Goal: Task Accomplishment & Management: Use online tool/utility

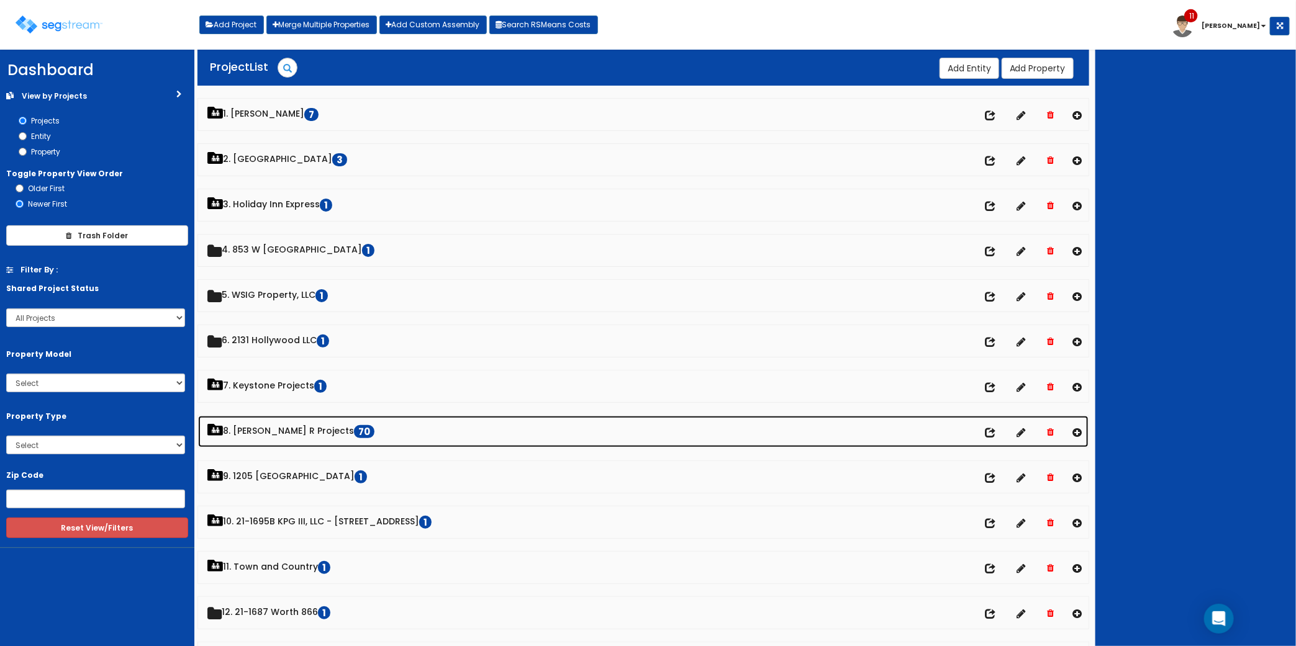
click at [284, 439] on link "8. Paul R Projects 70" at bounding box center [643, 432] width 890 height 32
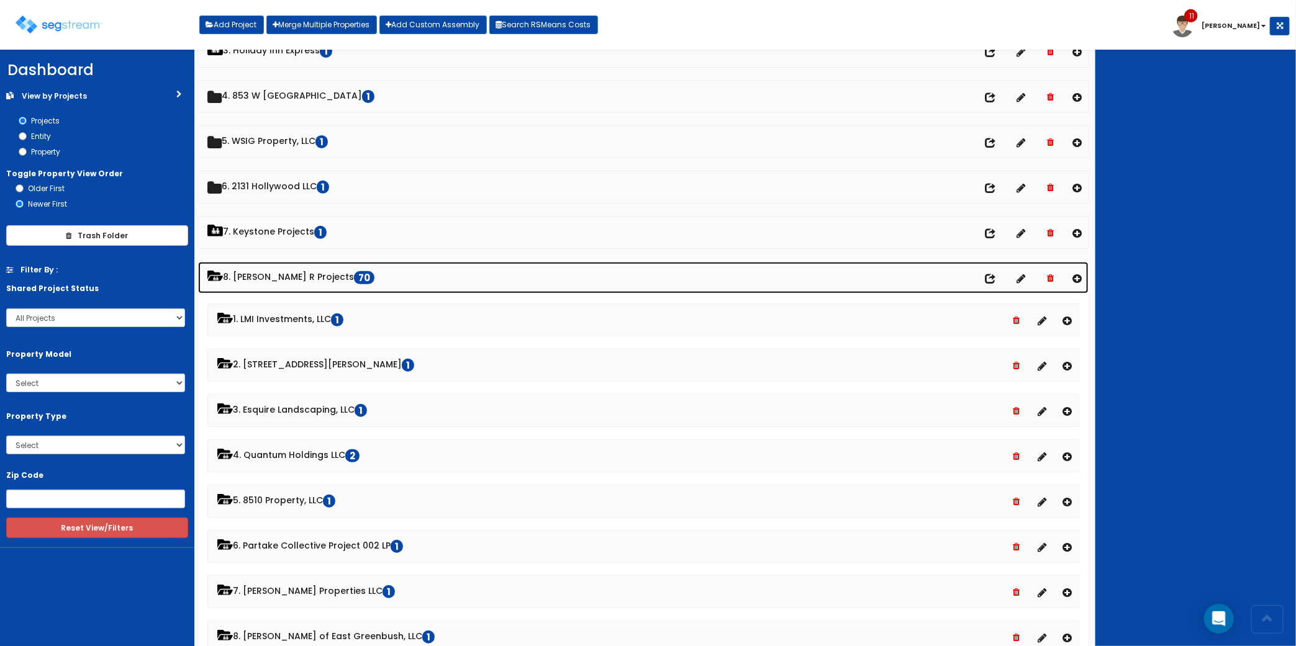
scroll to position [155, 0]
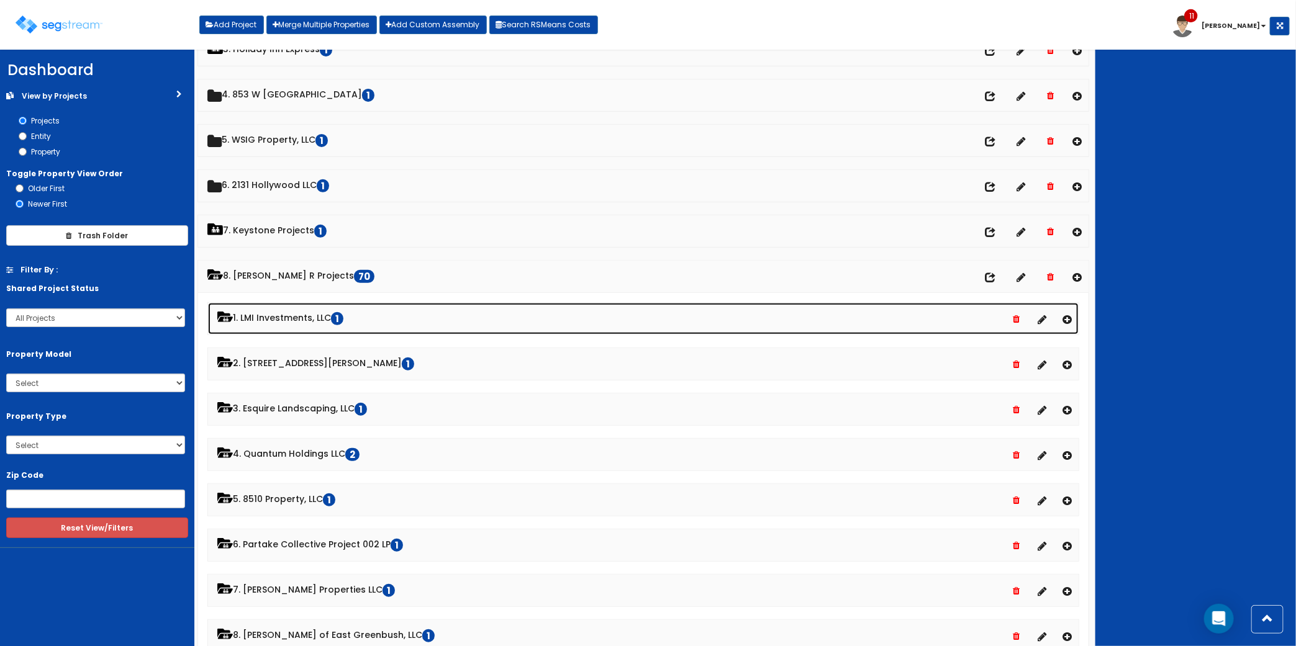
click at [291, 322] on link "1. LMI Investments, LLC 1" at bounding box center [643, 319] width 870 height 32
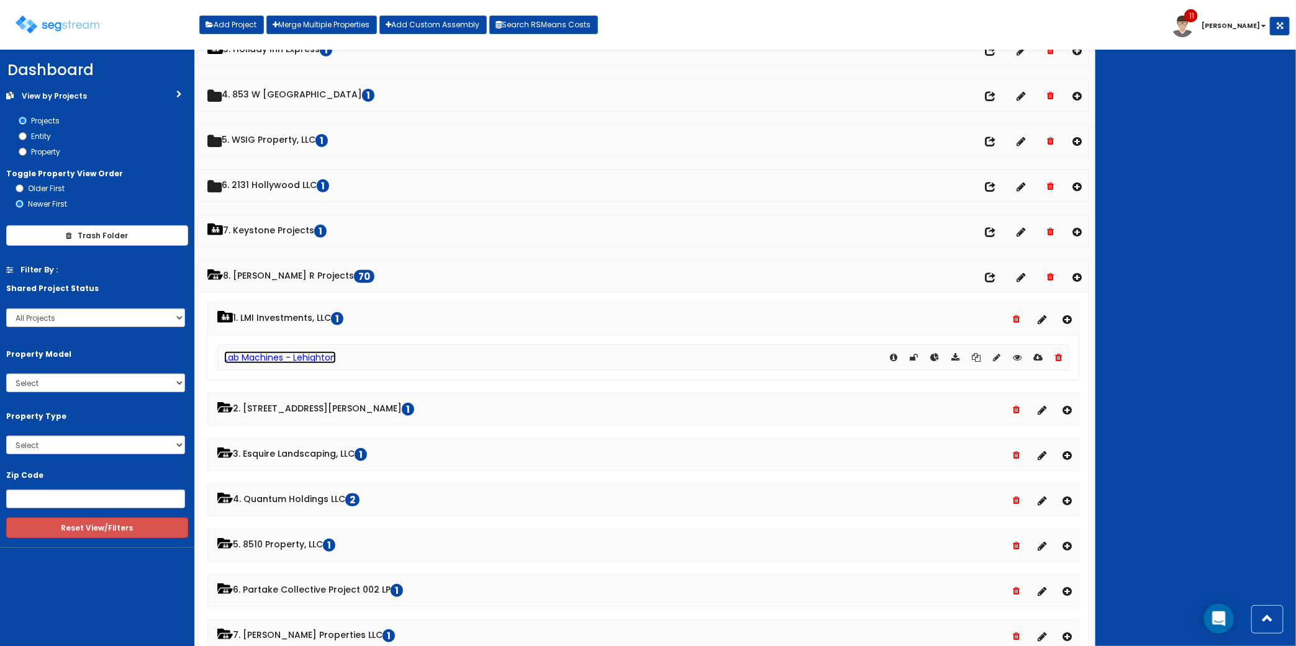
click at [289, 363] on link "Lab Machines - Lehighton" at bounding box center [280, 357] width 112 height 12
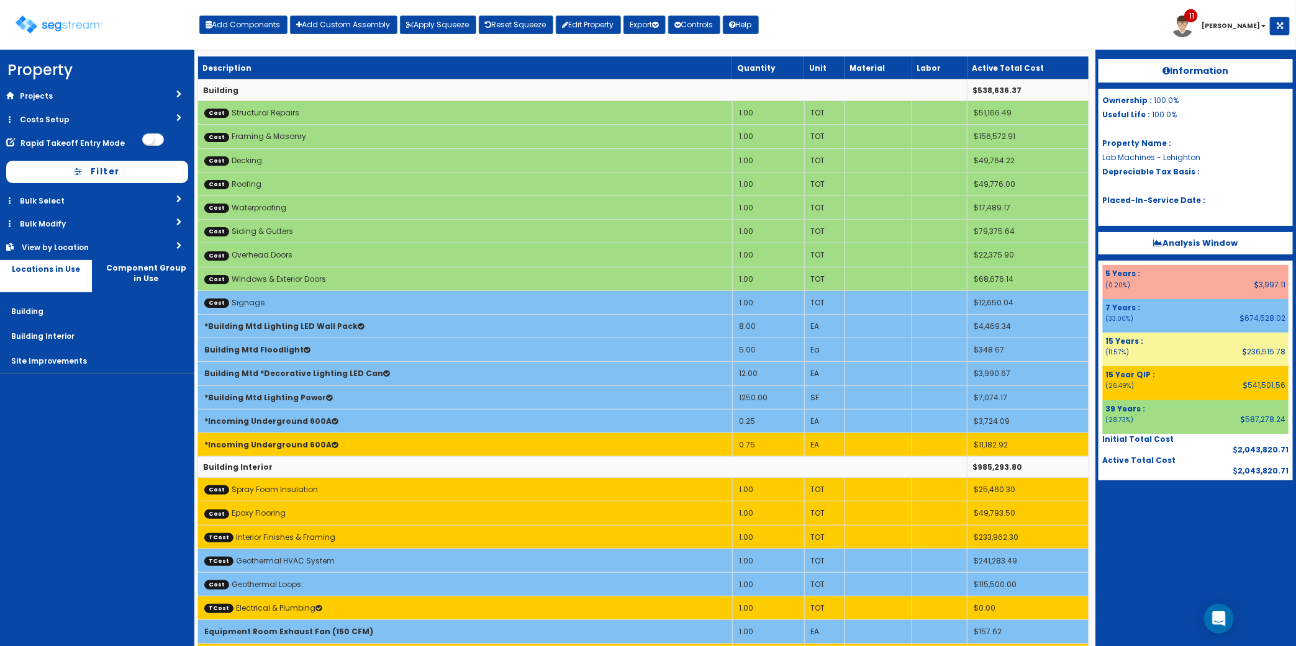
click at [417, 11] on div "Add Components Add Custom Assembly Apply Squeeze Reset Squeeze Edit Property Ex…" at bounding box center [478, 21] width 559 height 25
click at [418, 19] on button "Apply Squeeze" at bounding box center [438, 25] width 76 height 19
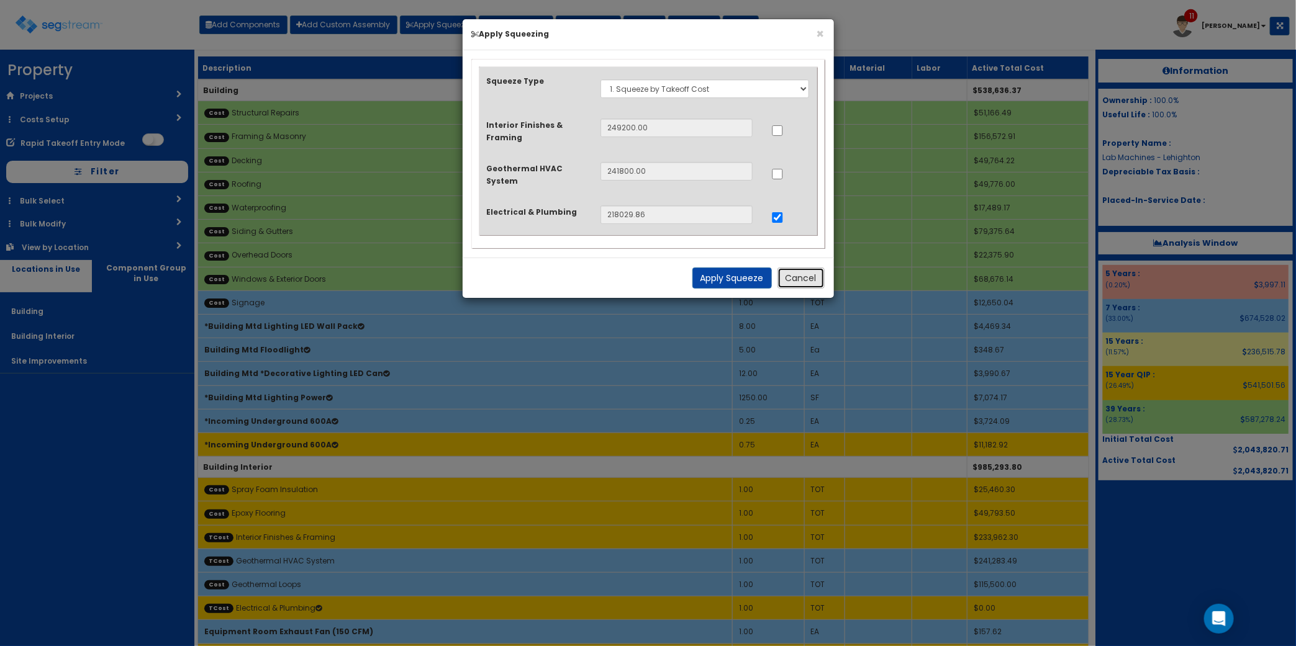
click at [799, 273] on button "Cancel" at bounding box center [800, 278] width 47 height 21
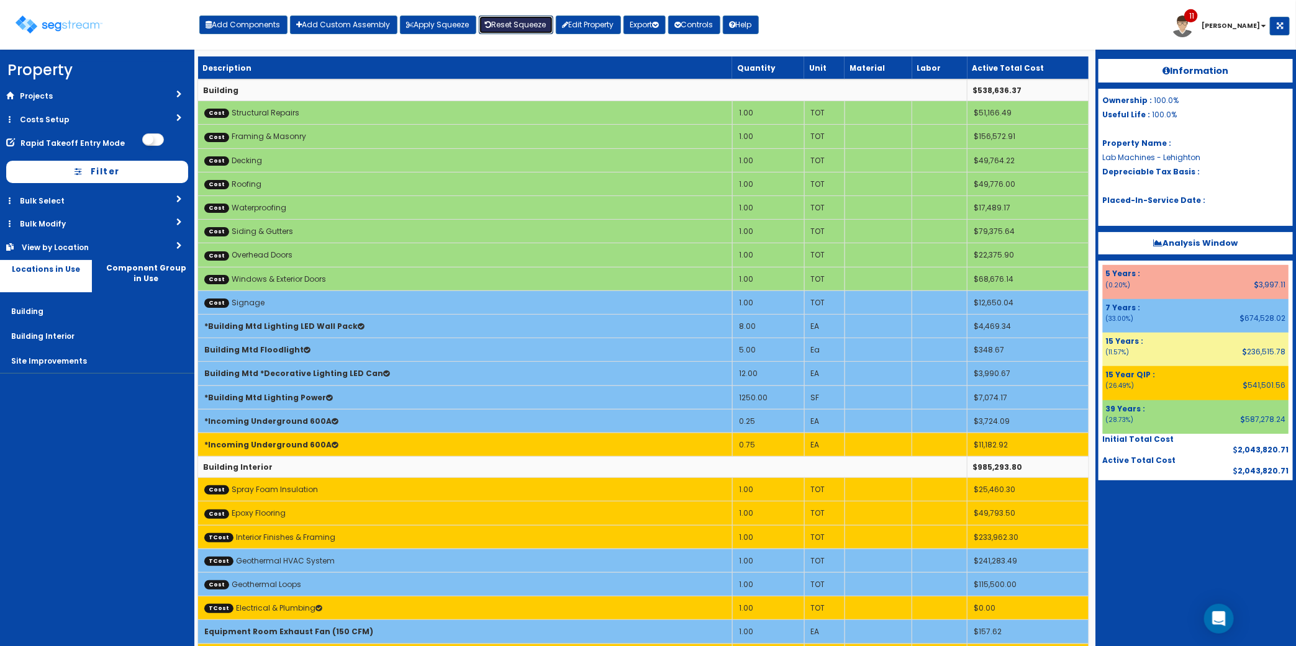
click at [520, 25] on link "Reset Squeeze" at bounding box center [516, 25] width 75 height 19
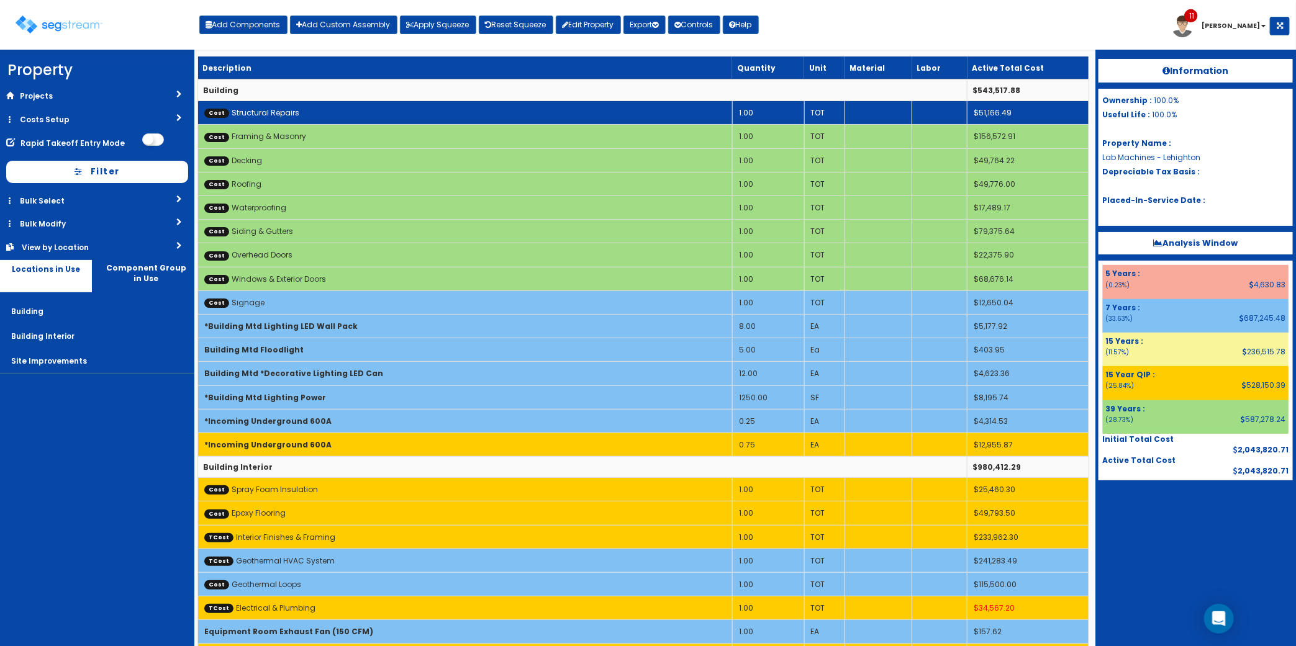
click at [303, 119] on td "Cost Structural Repairs" at bounding box center [465, 113] width 535 height 24
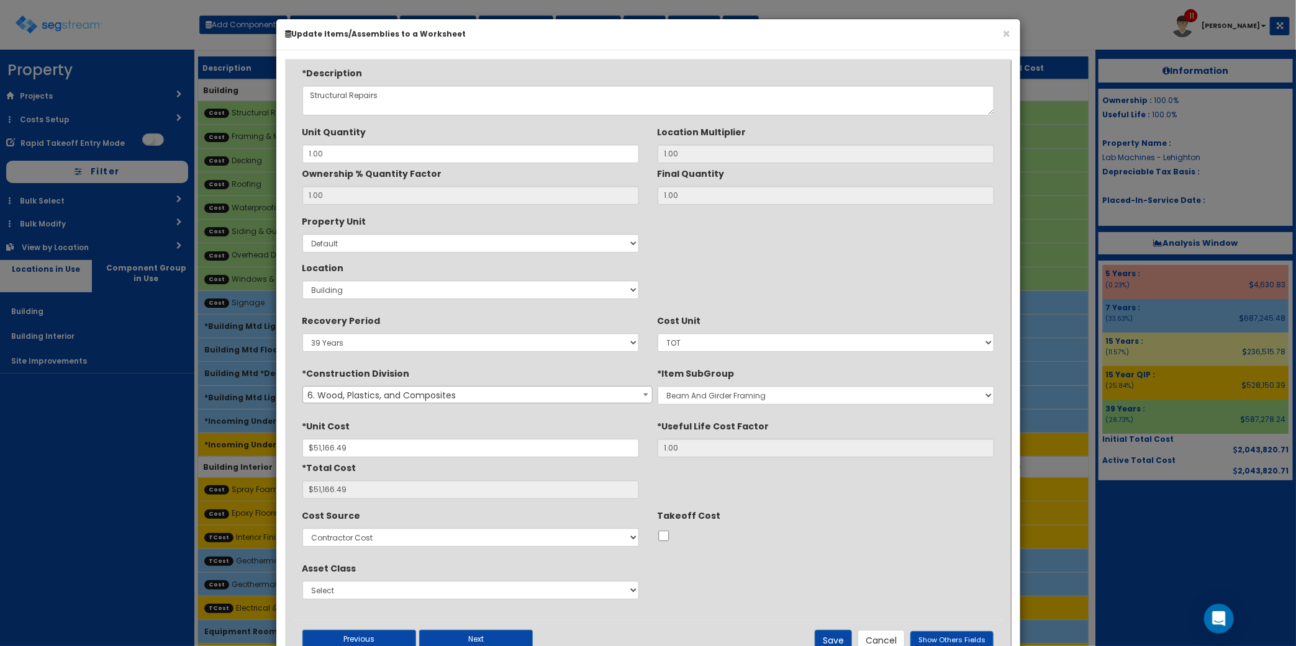
click at [388, 399] on span "6. Wood, Plastics, and Composites" at bounding box center [477, 395] width 349 height 17
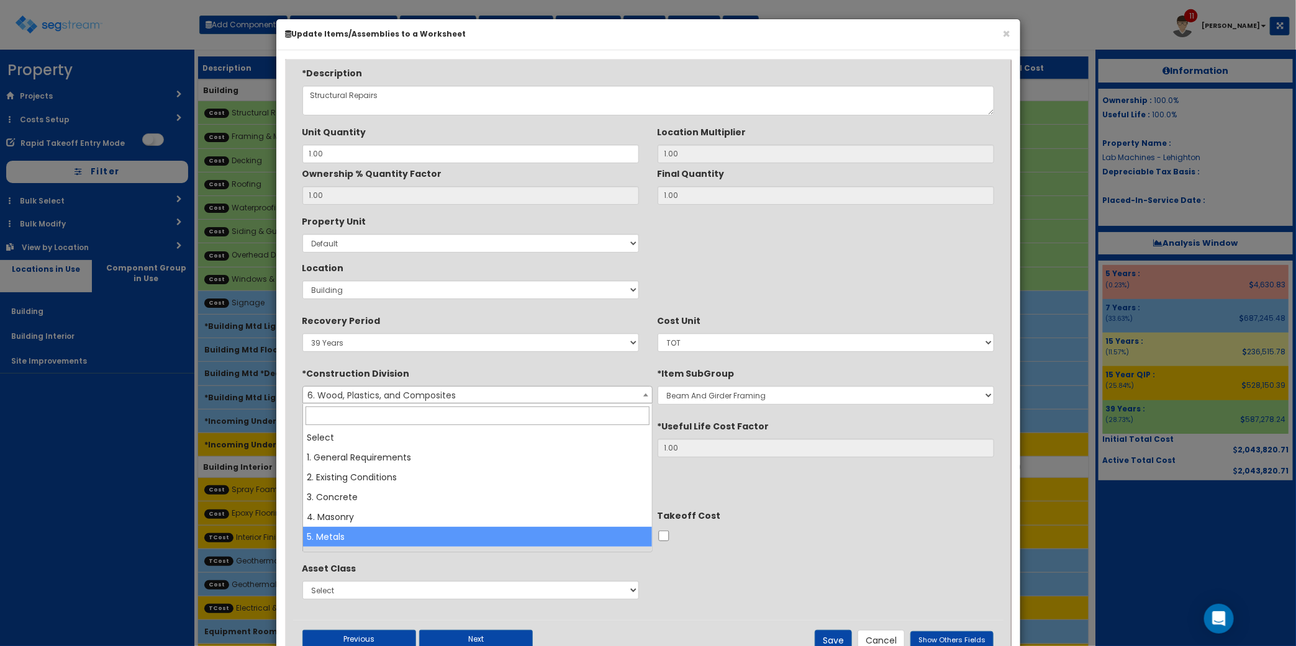
select select "5"
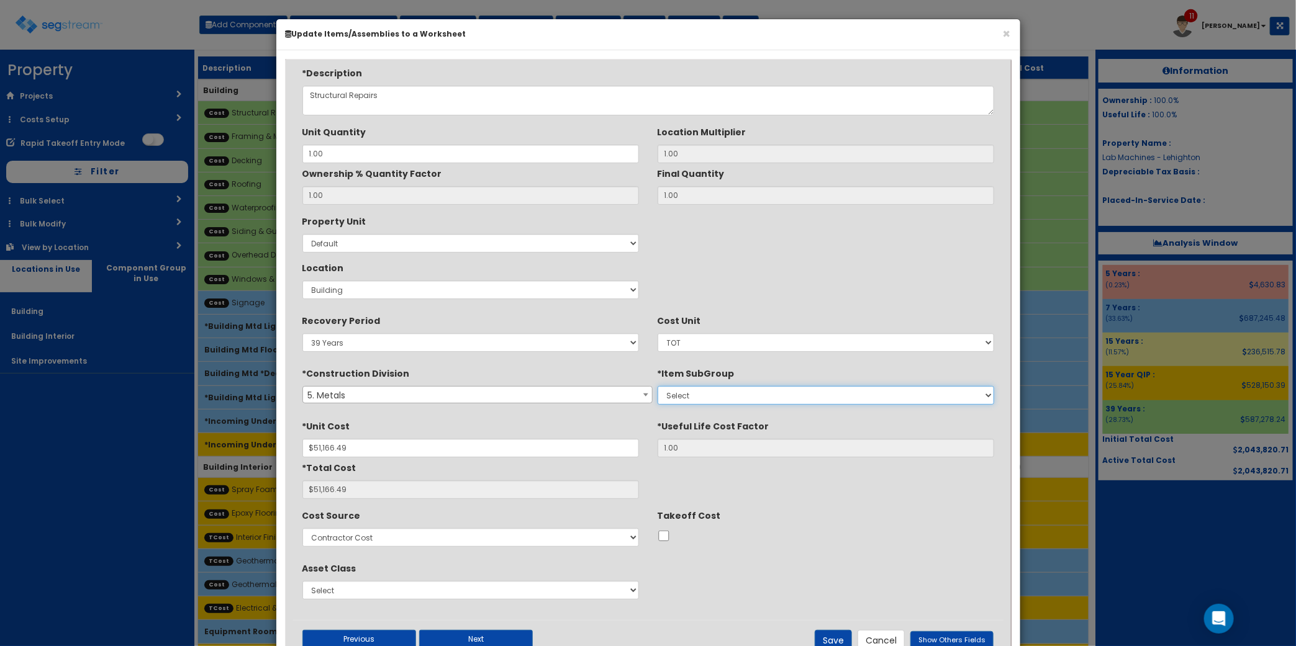
click at [691, 401] on select "Select 1. Cleaning Of Structural Metal Framing (5011051) 2. Selective Demolitio…" at bounding box center [825, 395] width 336 height 19
select select "5011051"
click at [657, 387] on select "Select 1. Cleaning Of Structural Metal Framing (5011051) 2. Selective Demolitio…" at bounding box center [825, 395] width 336 height 19
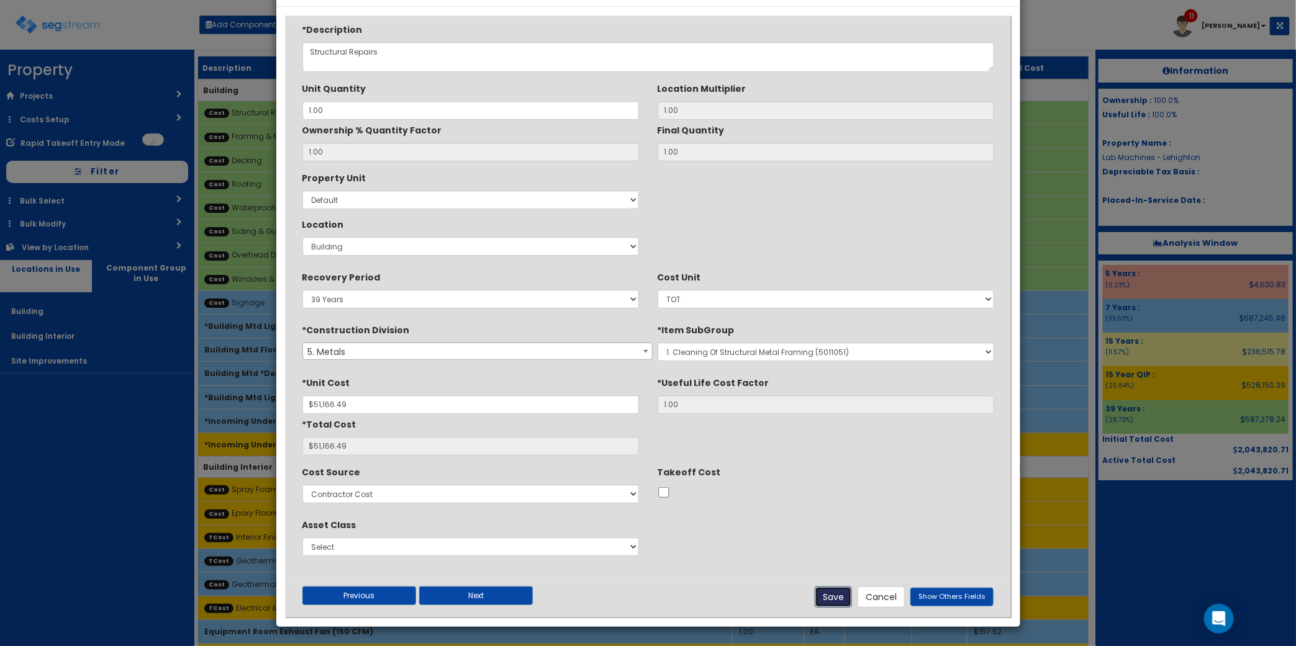
click at [835, 600] on button "Save" at bounding box center [833, 597] width 37 height 21
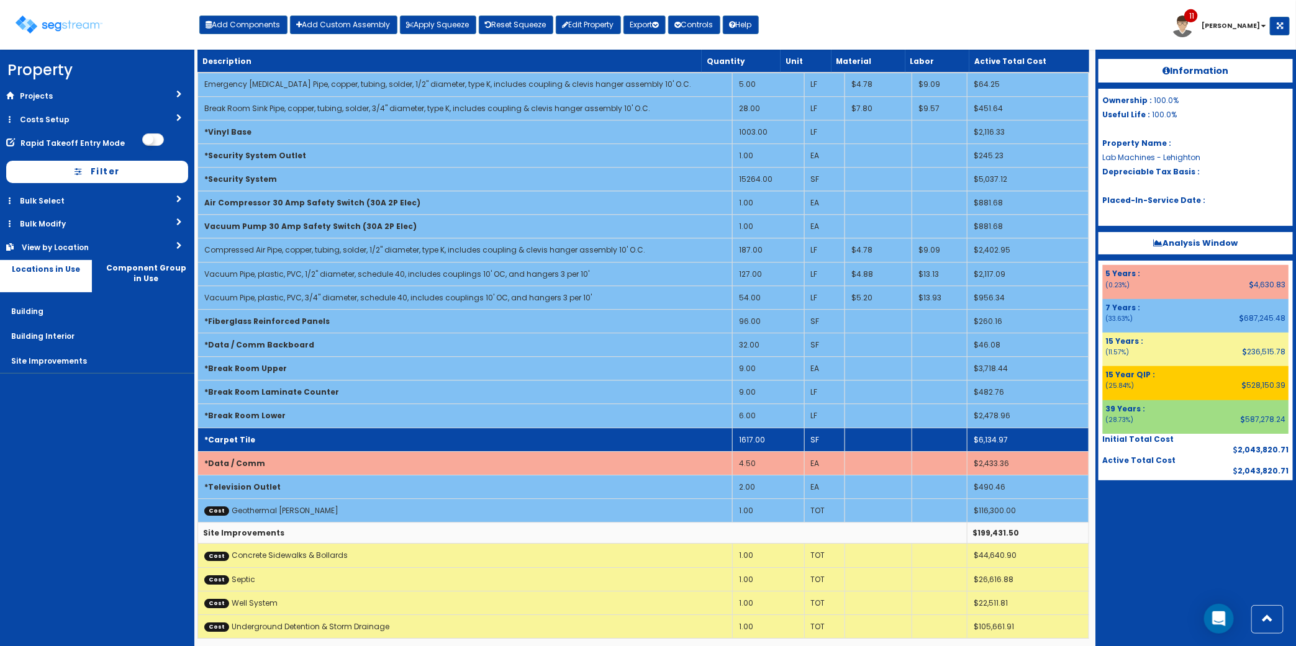
scroll to position [1916, 0]
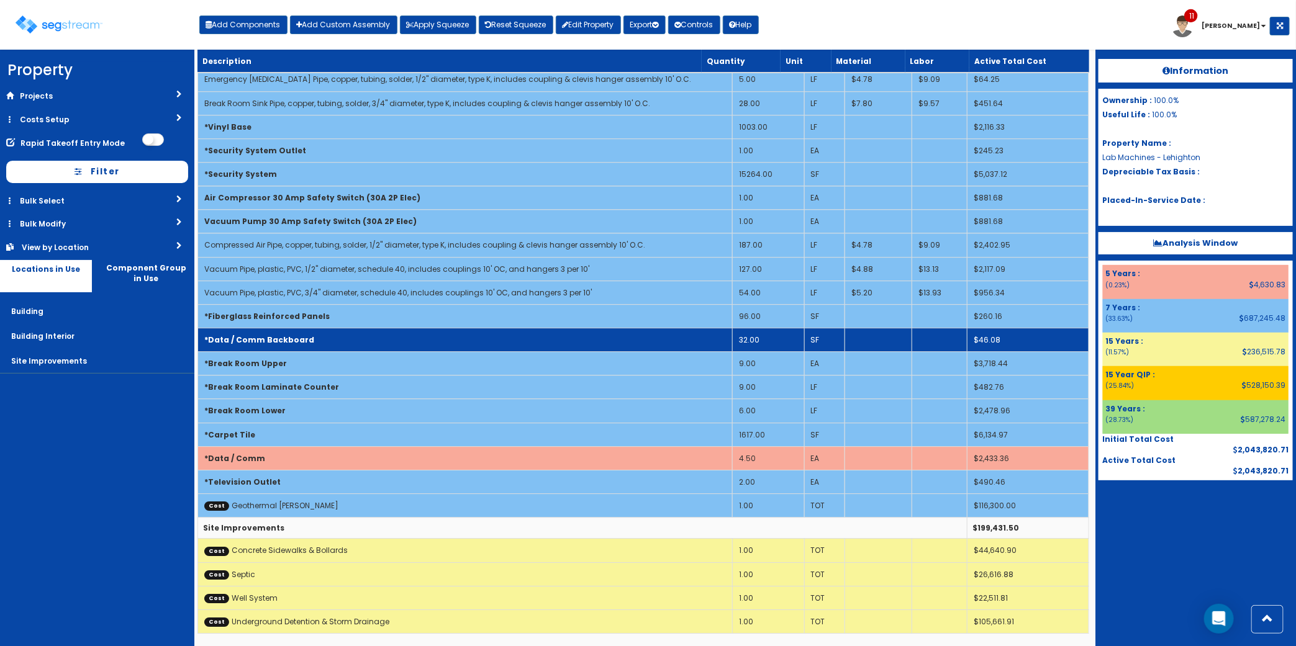
click at [334, 340] on td "*Data / Comm Backboard" at bounding box center [465, 340] width 535 height 24
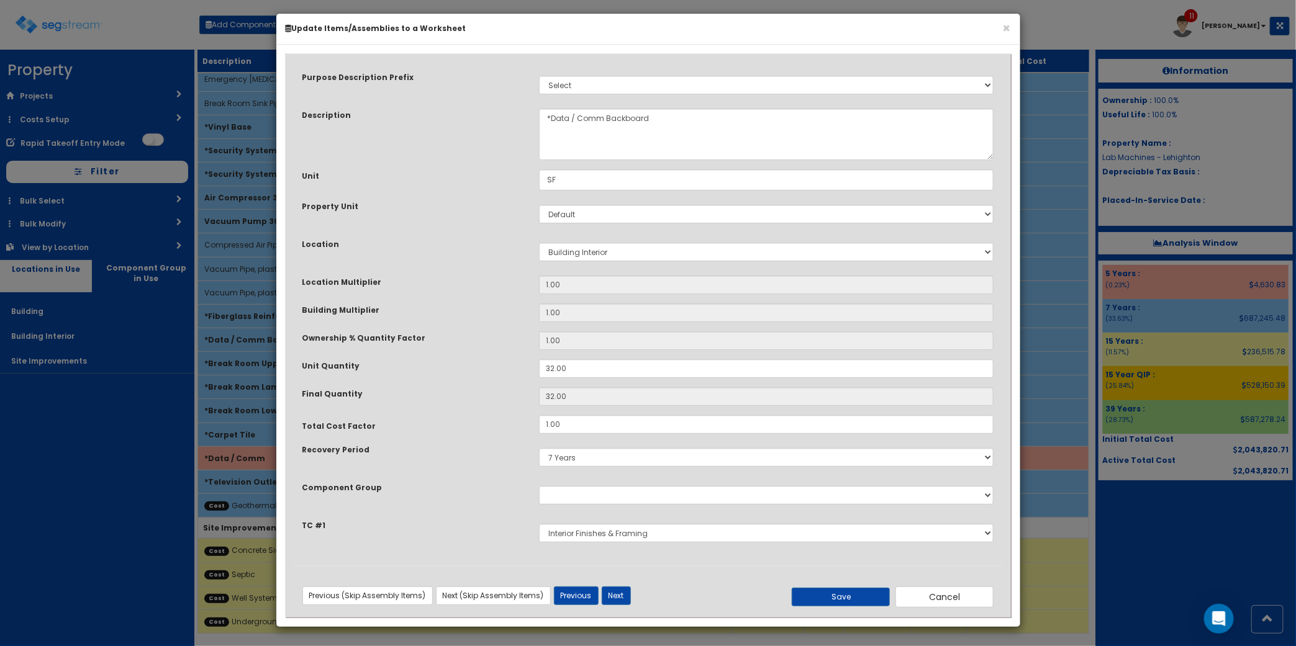
scroll to position [0, 0]
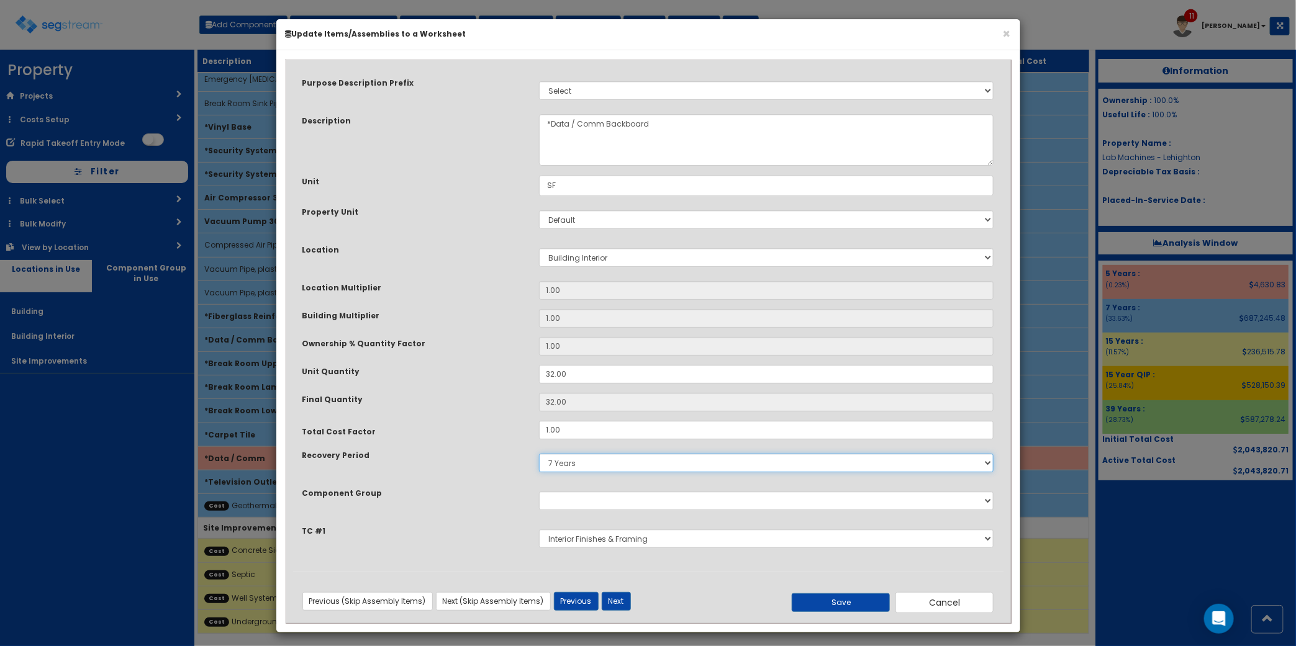
click at [570, 469] on select "5 Years 7 Years 9 Years 10 Years 15 Years 15 Year QLI 15 Year QRP 15 Year QIP 2…" at bounding box center [766, 463] width 455 height 19
select select "5Y"
click at [539, 454] on select "5 Years 7 Years 9 Years 10 Years 15 Years 15 Year QLI 15 Year QRP 15 Year QIP 2…" at bounding box center [766, 463] width 455 height 19
click at [824, 600] on button "Save" at bounding box center [841, 603] width 98 height 19
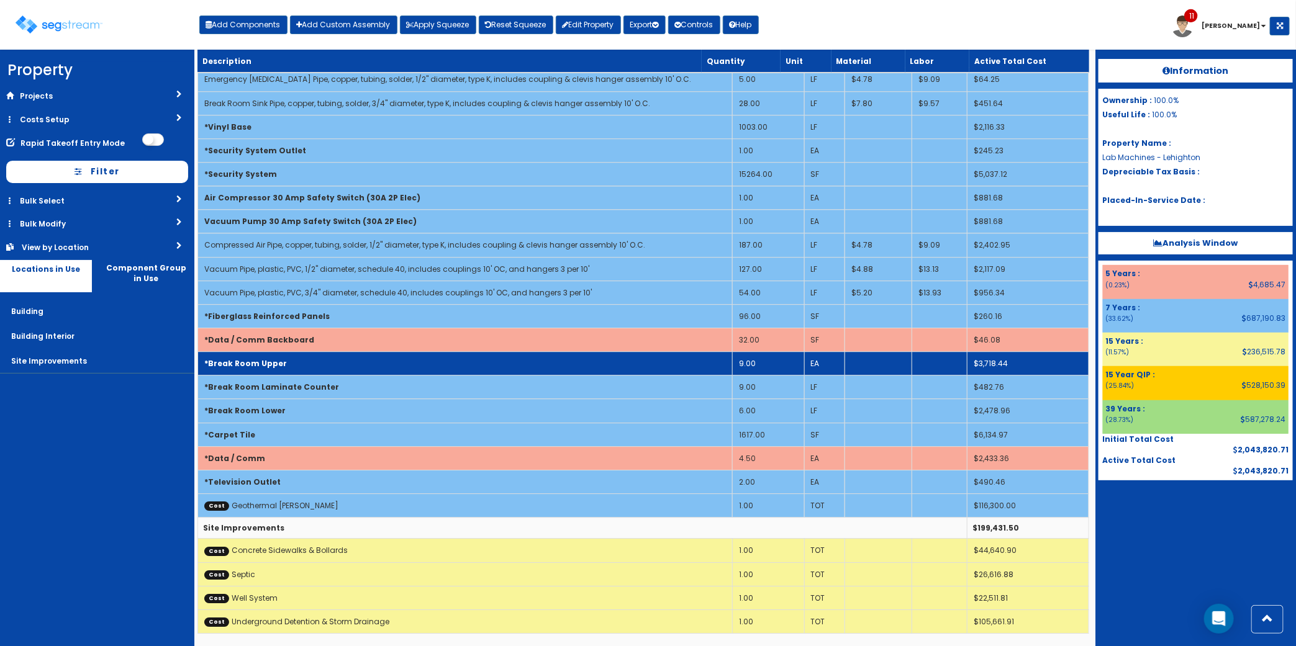
click at [332, 368] on td "*Break Room Upper" at bounding box center [465, 364] width 535 height 24
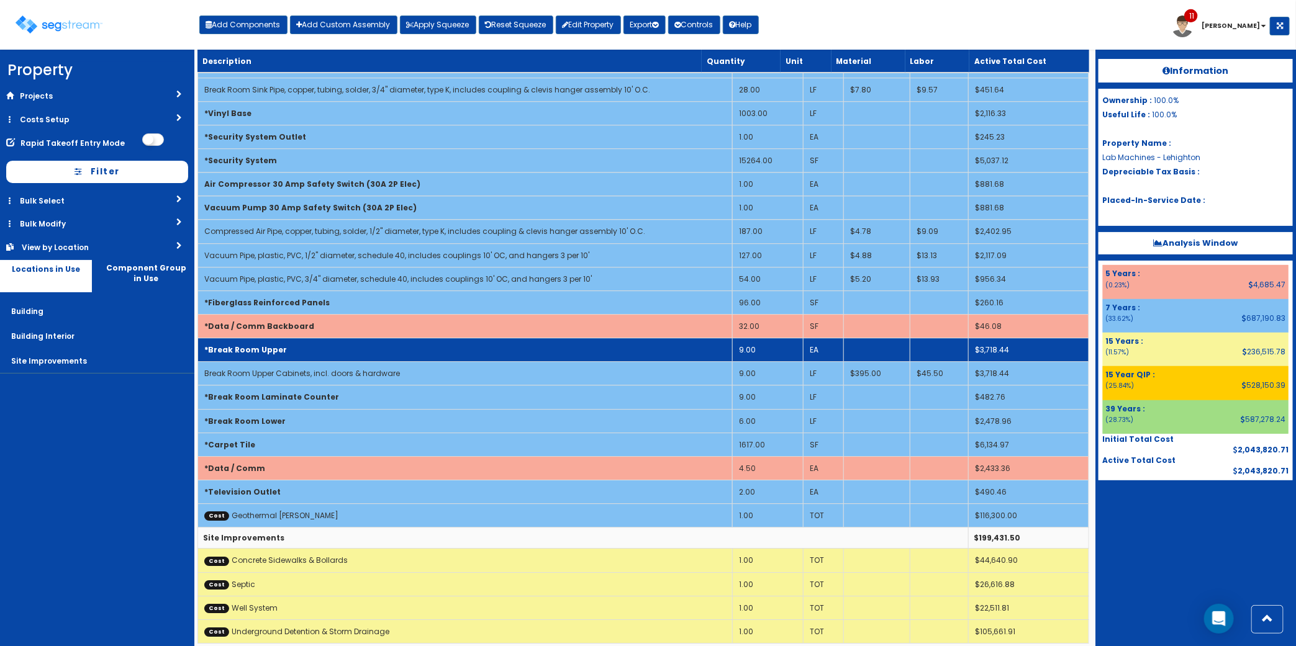
click at [333, 362] on td "*Break Room Upper" at bounding box center [465, 350] width 535 height 24
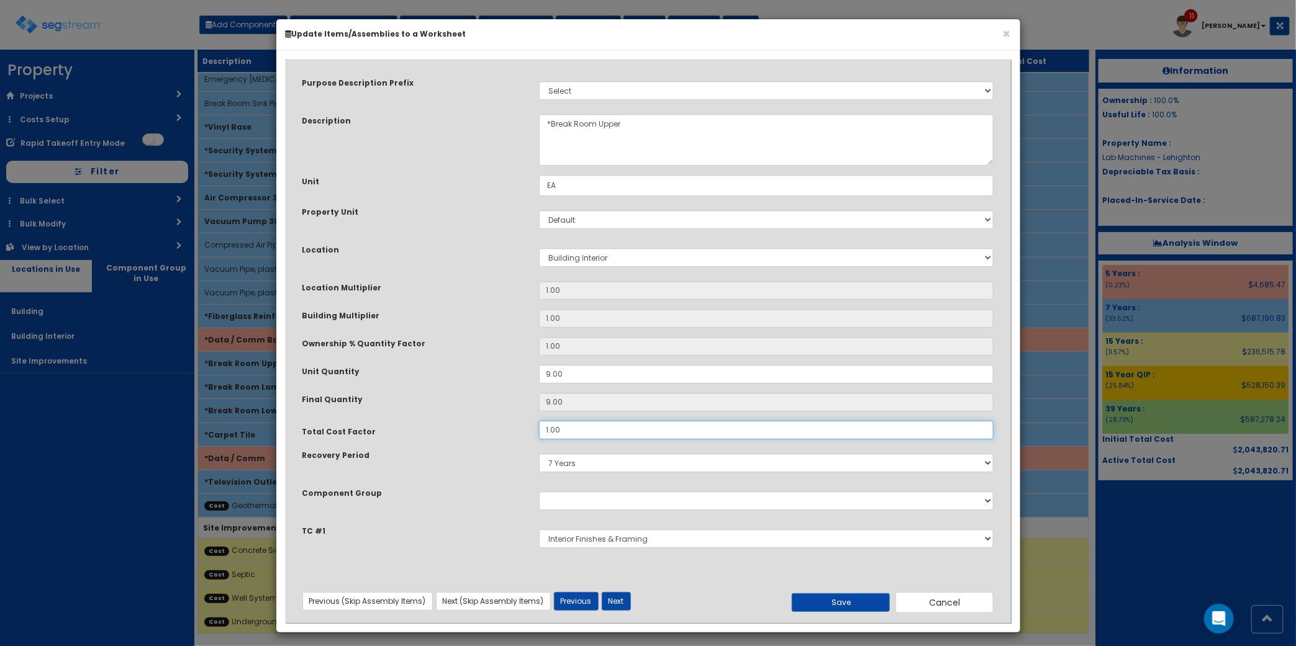
drag, startPoint x: 562, startPoint y: 430, endPoint x: 289, endPoint y: 417, distance: 274.1
click at [358, 425] on div "Total Cost Factor 1.00" at bounding box center [648, 430] width 710 height 19
type input ".72"
click at [858, 597] on button "Save" at bounding box center [841, 603] width 98 height 19
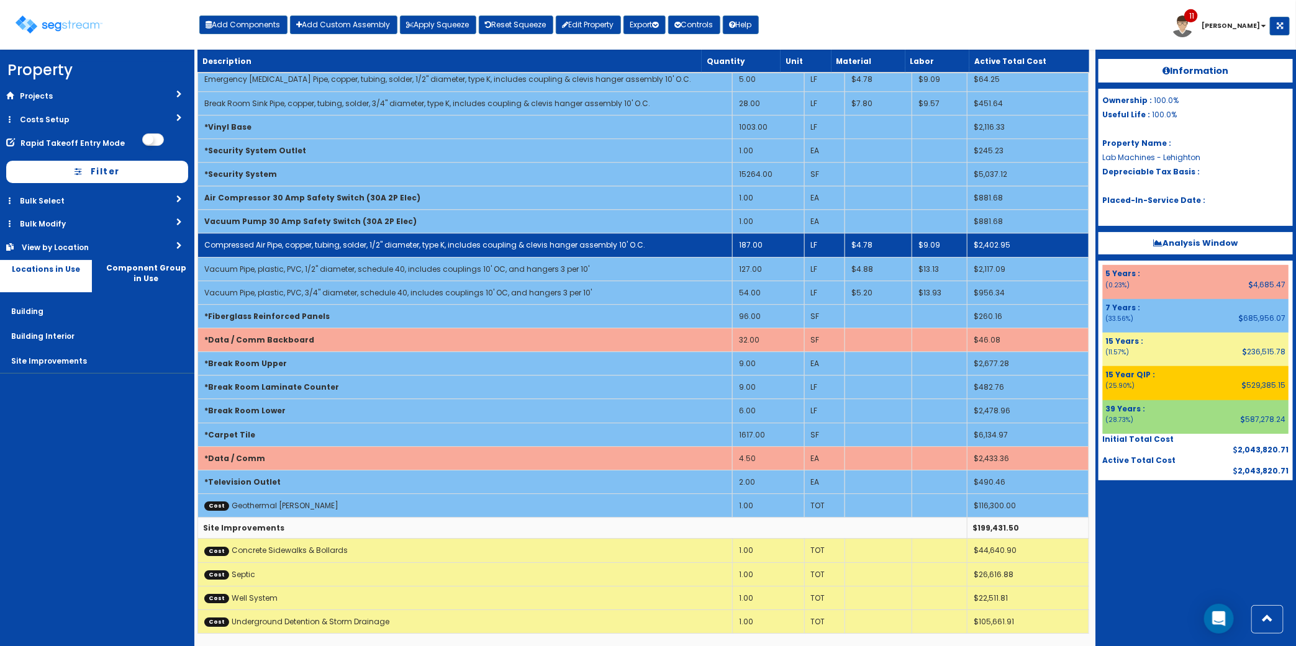
click at [355, 240] on link "Compressed Air Pipe, copper, tubing, solder, 1/2" diameter, type K, includes co…" at bounding box center [424, 245] width 441 height 11
select select "5276296"
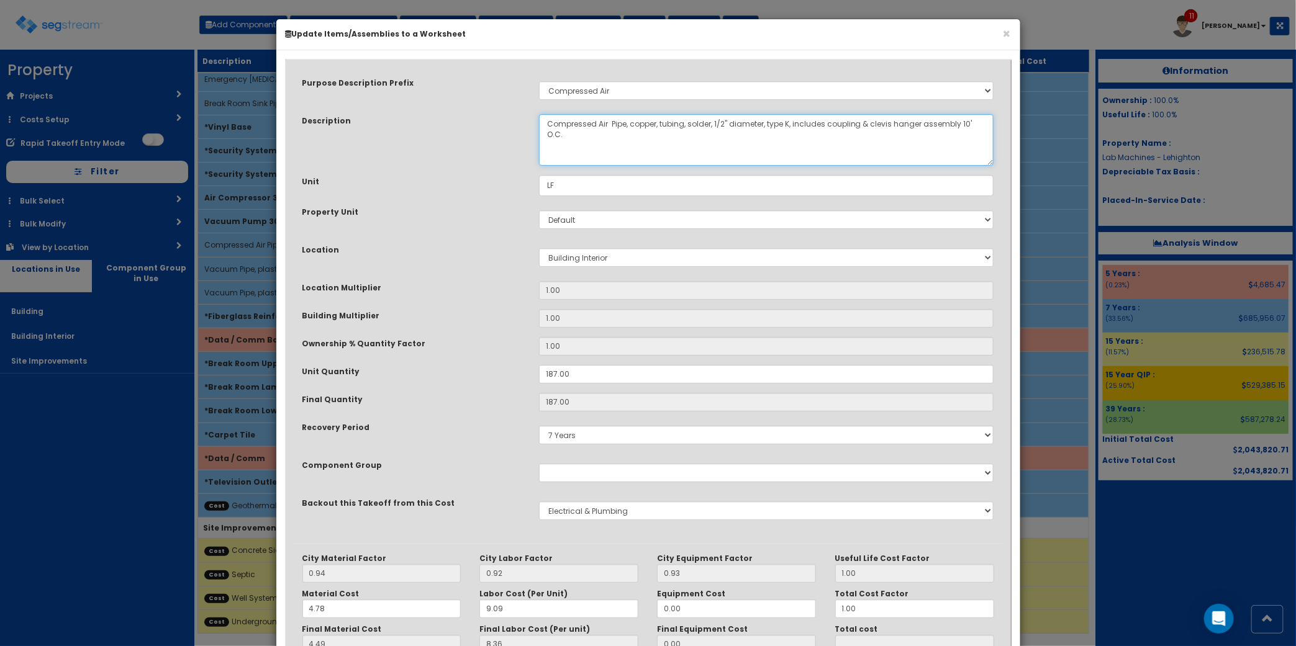
click at [599, 122] on textarea "Compressed Air Pipe, copper, tubing, solder, 1/2" diameter, type K, includes co…" at bounding box center [766, 140] width 455 height 52
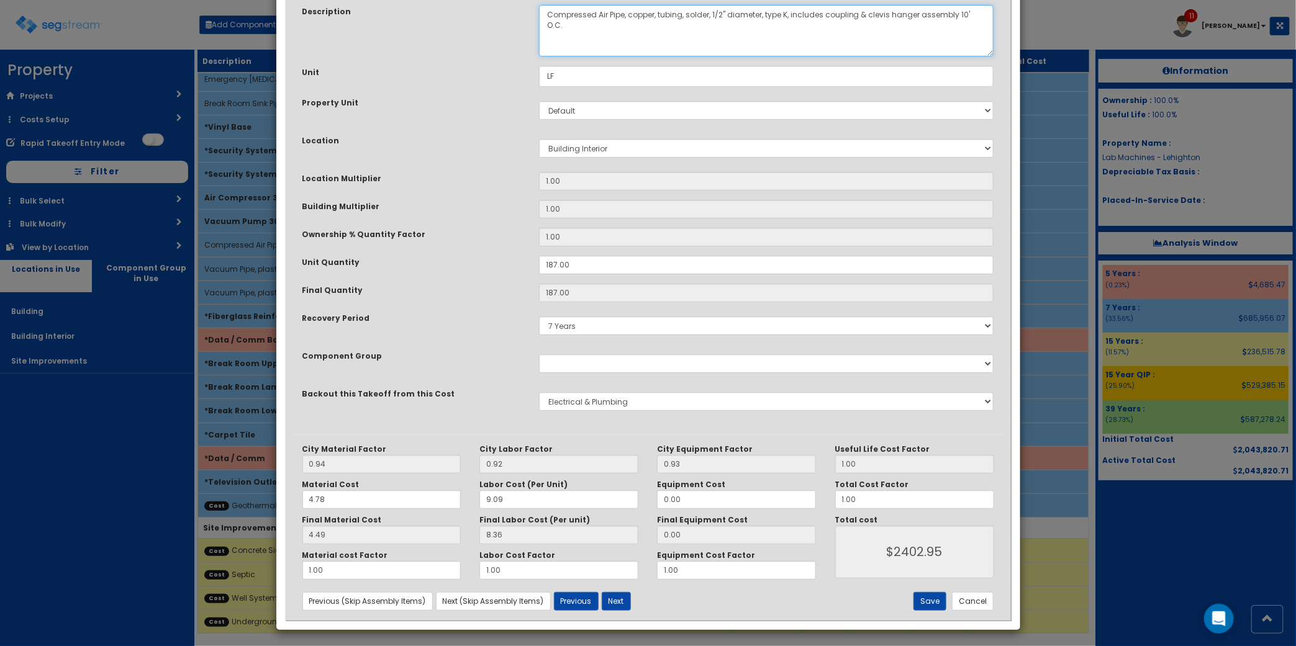
scroll to position [113, 0]
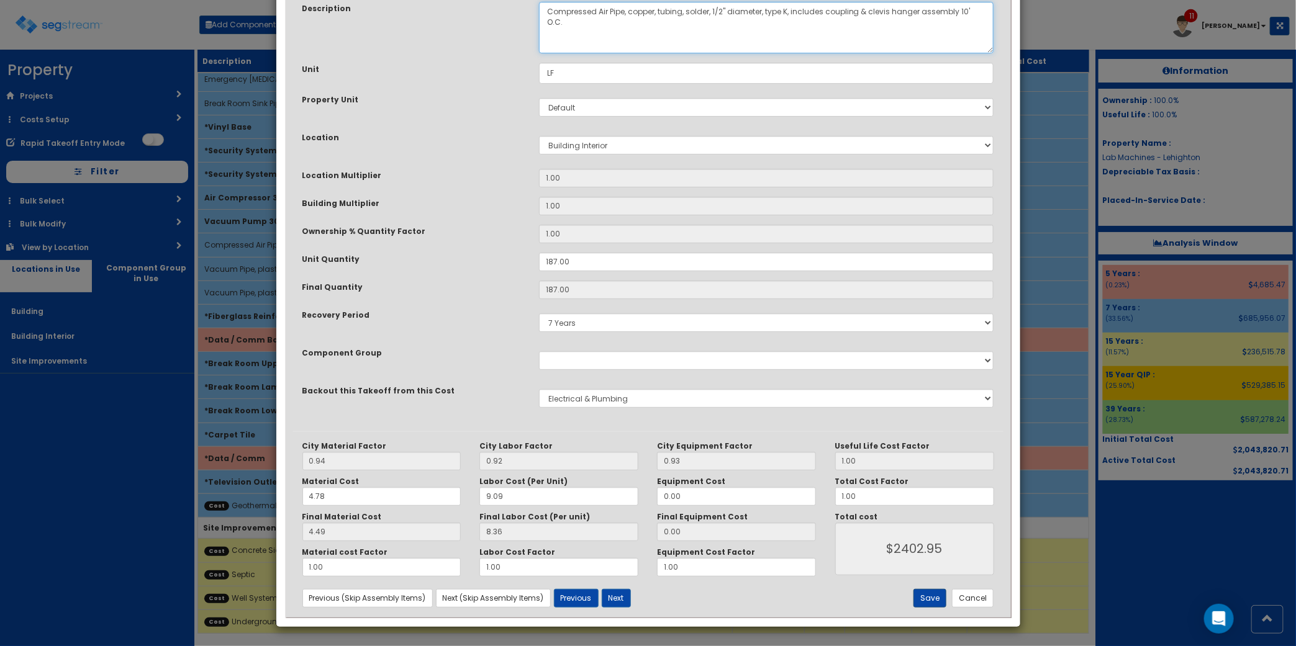
type textarea "Compressed Air Pipe, copper, tubing, solder, 1/2" diameter, type K, includes co…"
click at [925, 597] on button "Save" at bounding box center [929, 598] width 33 height 19
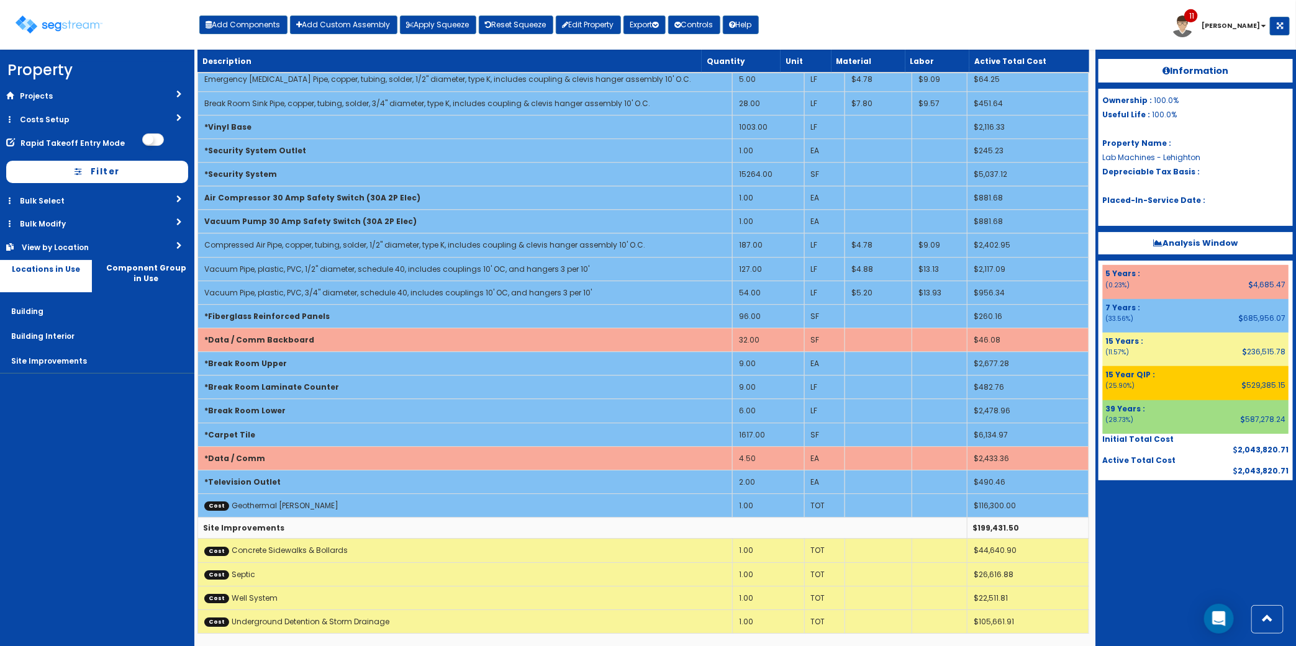
click at [882, 17] on div "Toggle navigation Add Components Add Custom Assembly Apply Squeeze Reset Squeez…" at bounding box center [647, 29] width 1283 height 40
click at [951, 22] on div "Toggle navigation Add Components Add Custom Assembly Apply Squeeze Reset Squeez…" at bounding box center [647, 29] width 1283 height 40
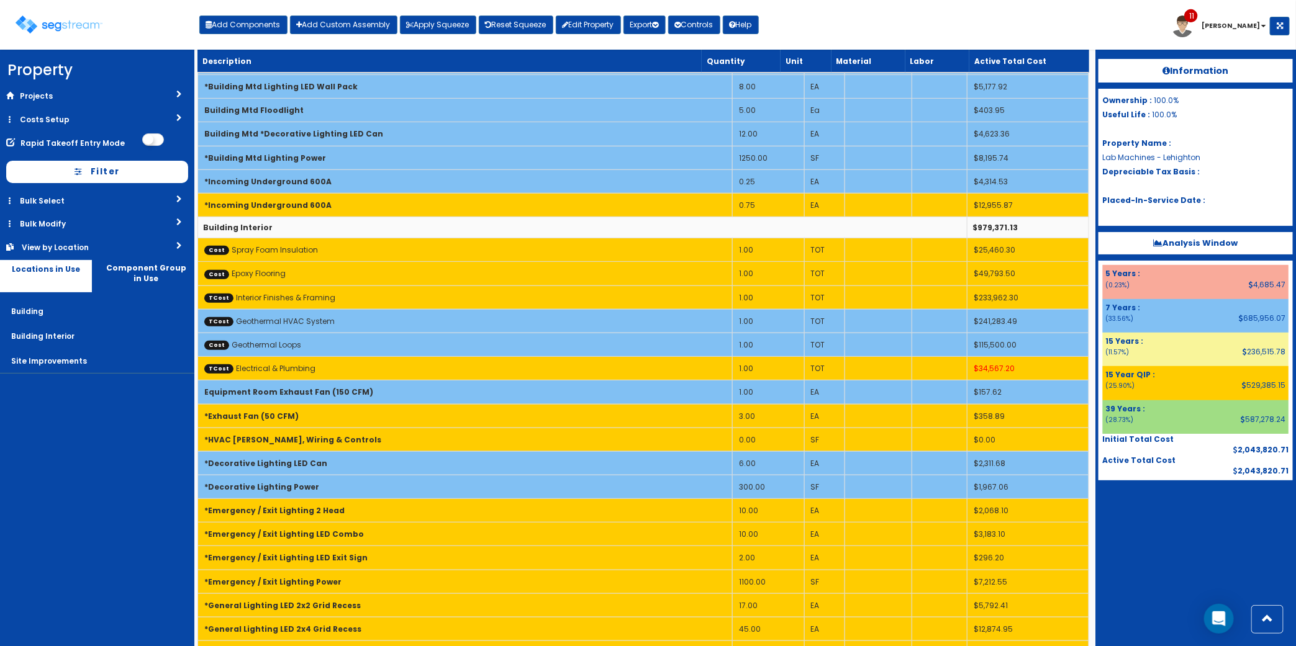
scroll to position [1812, 0]
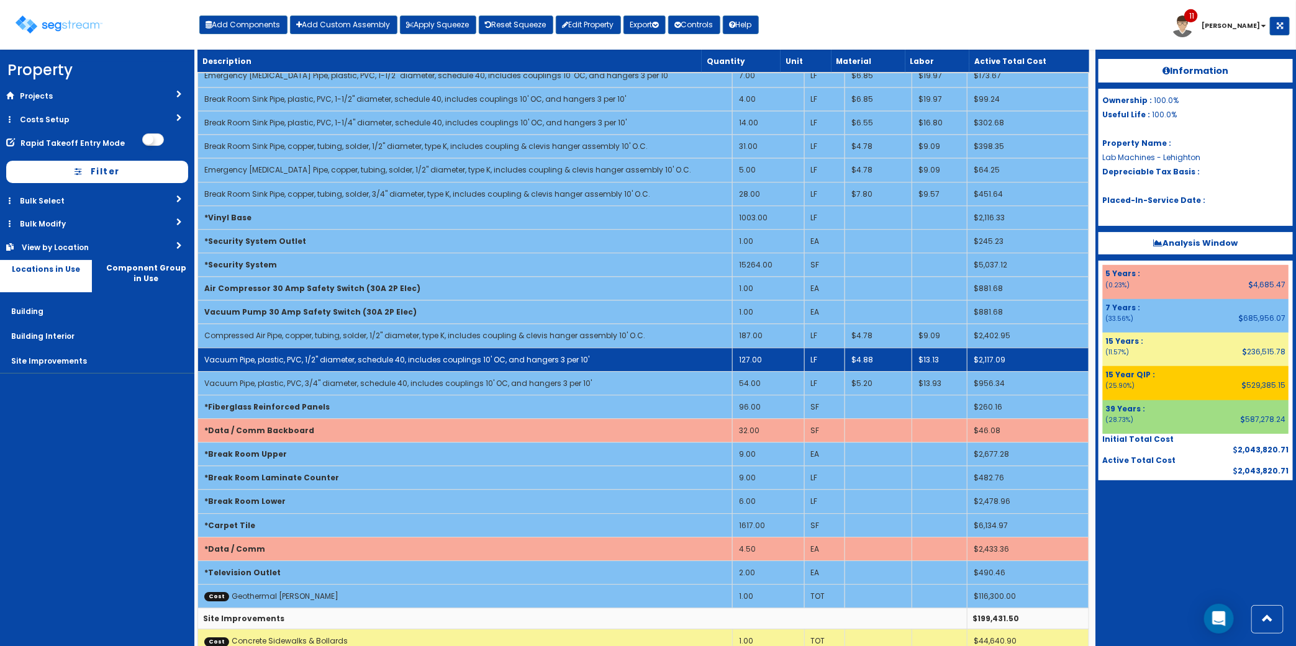
click at [296, 365] on link "Vacuum Pipe, plastic, PVC, 1/2" diameter, schedule 40, includes couplings 10' O…" at bounding box center [396, 360] width 385 height 11
select select "5276296"
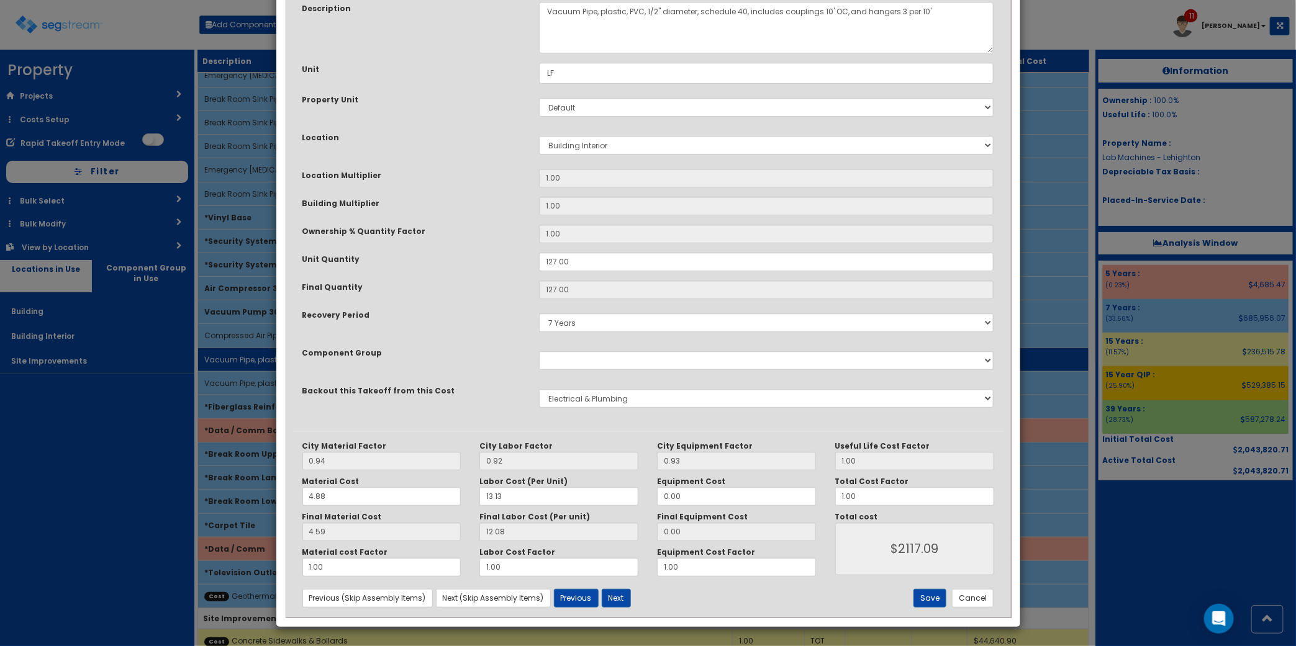
scroll to position [0, 0]
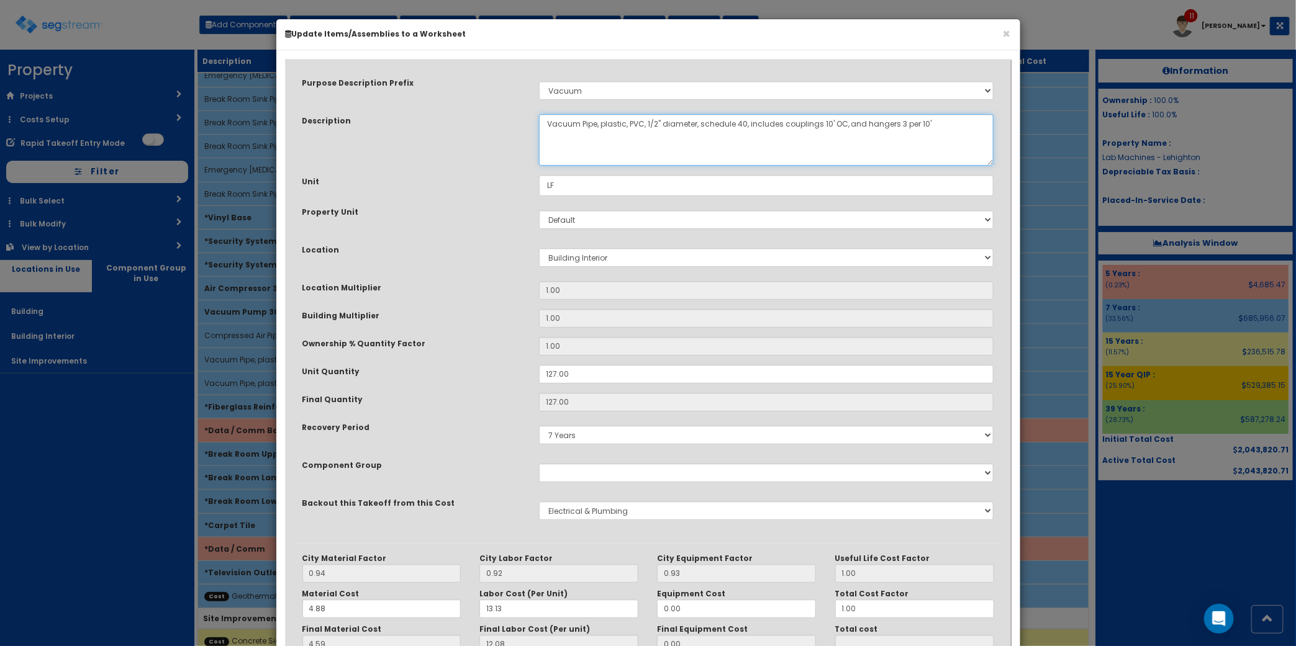
click at [600, 126] on textarea "Vacuum Pipe, plastic, PVC, 1/2" diameter, schedule 40, includes couplings 10' O…" at bounding box center [766, 140] width 455 height 52
click at [600, 125] on textarea "Vacuum Pipe, plastic, PVC, 1/2" diameter, schedule 40, includes couplings 10' O…" at bounding box center [766, 140] width 455 height 52
type textarea "Vacuum Pipe, plastic, PVC, 1/2" diameter, schedule 40, includes couplings 10' O…"
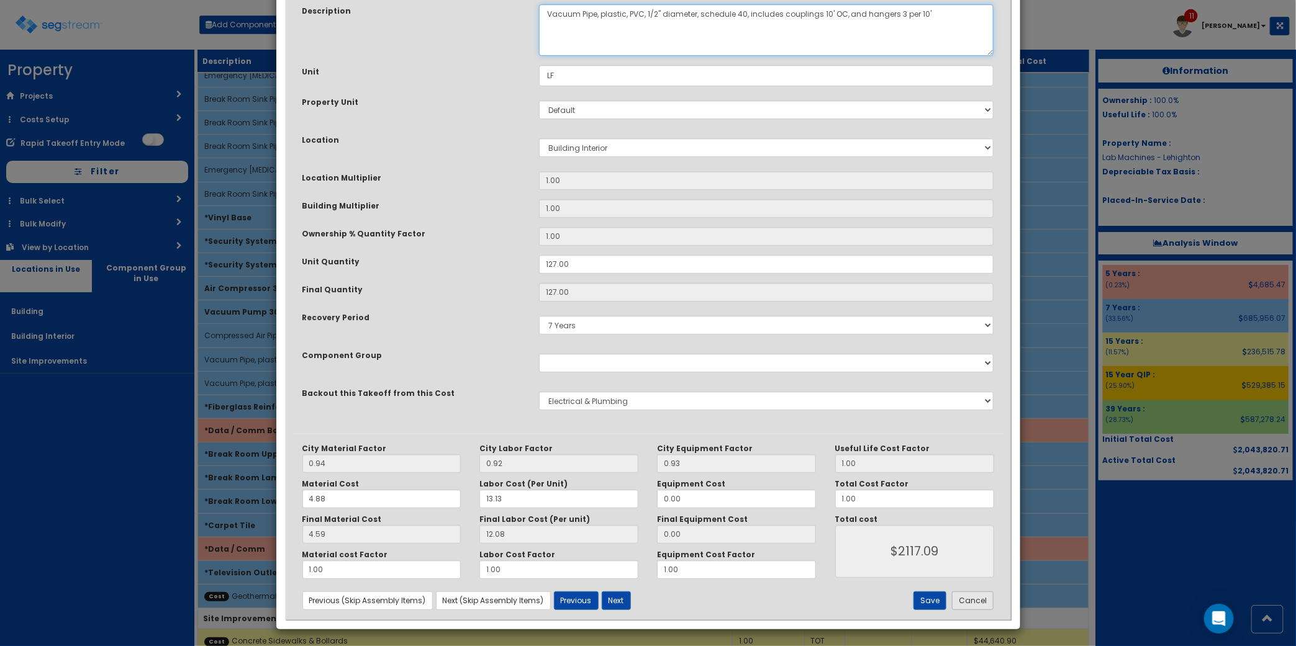
scroll to position [113, 0]
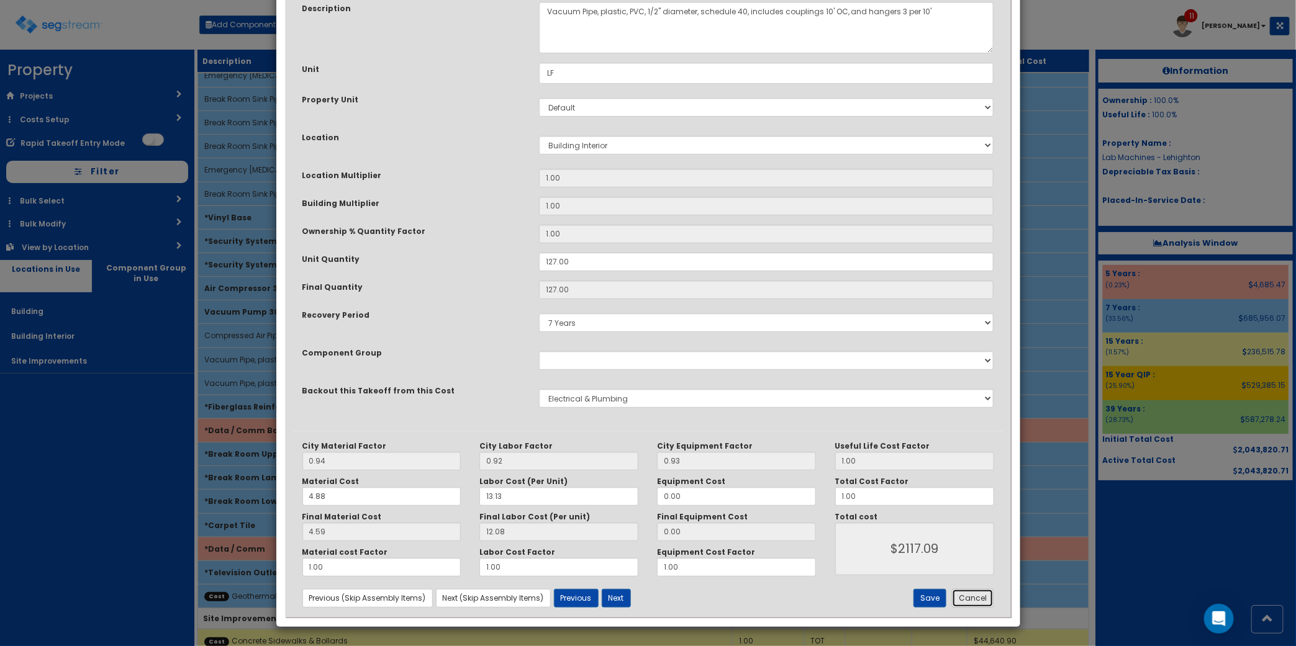
click at [967, 597] on button "Cancel" at bounding box center [973, 598] width 42 height 19
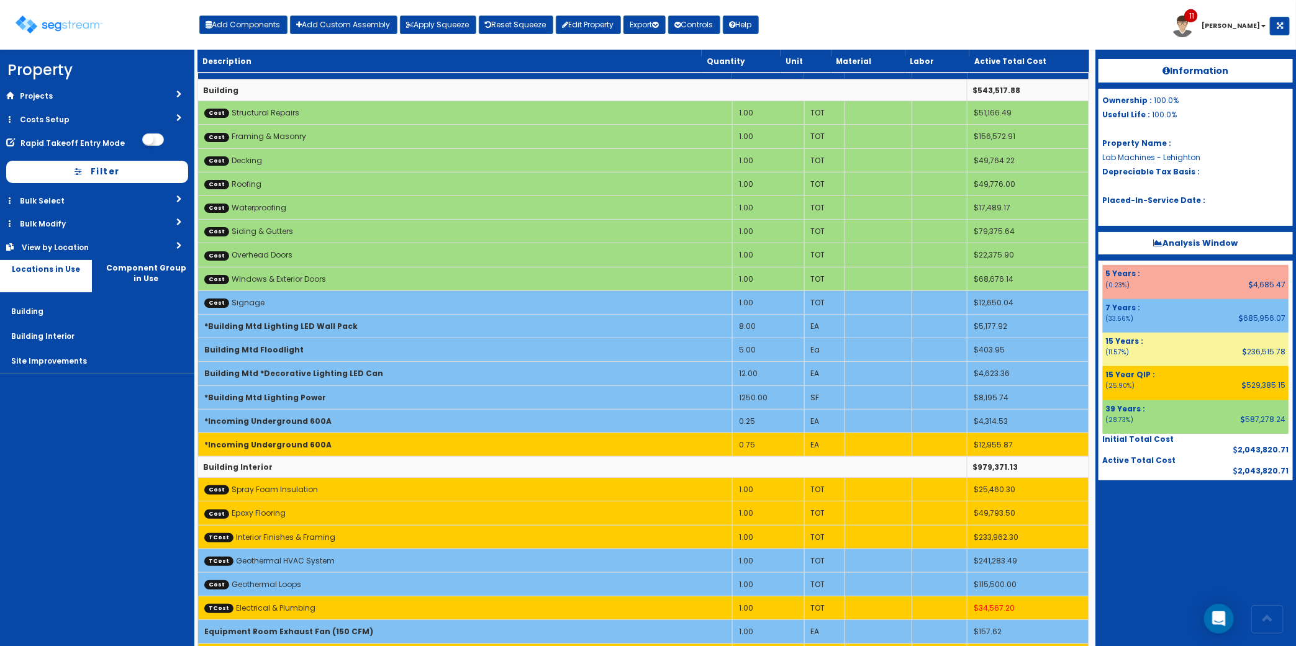
scroll to position [1264, 0]
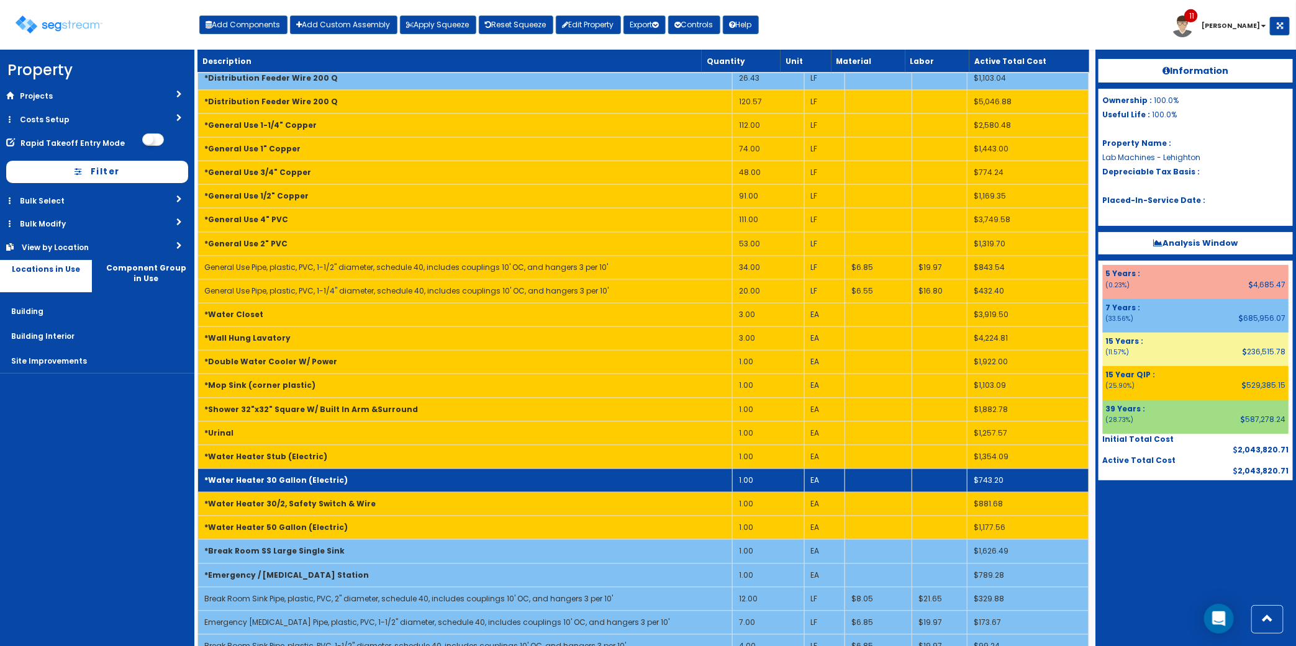
click at [749, 491] on td "1.00" at bounding box center [768, 481] width 72 height 24
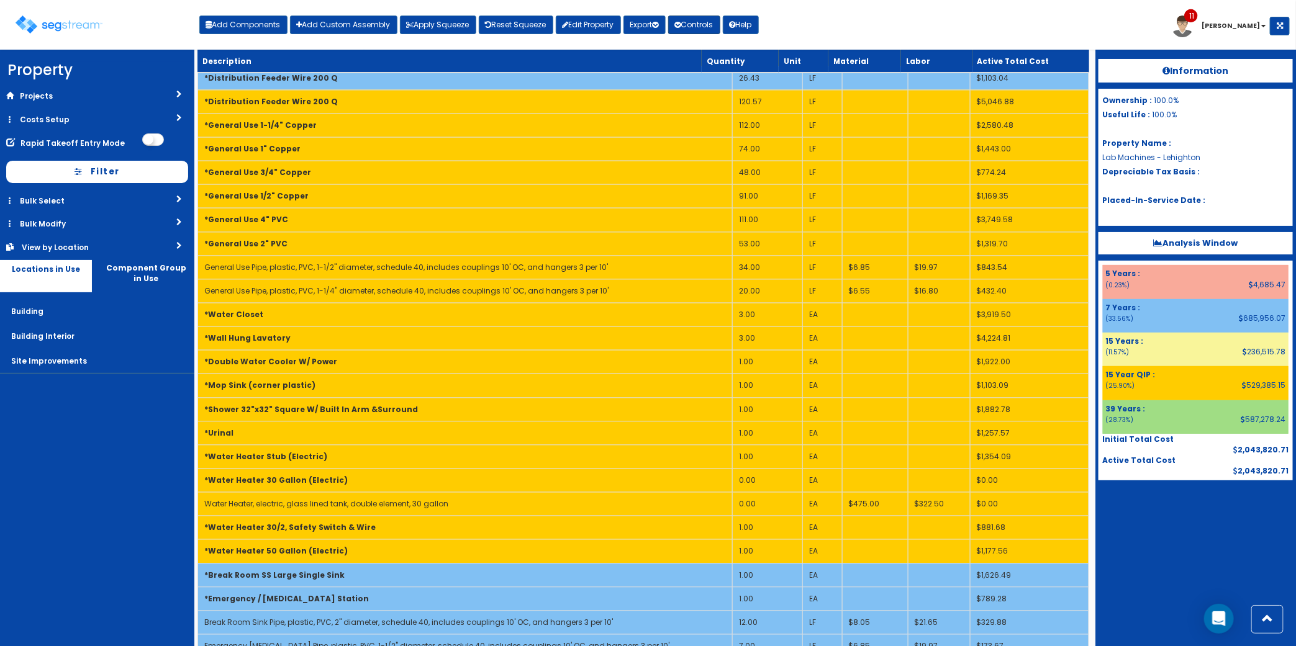
scroll to position [311, 0]
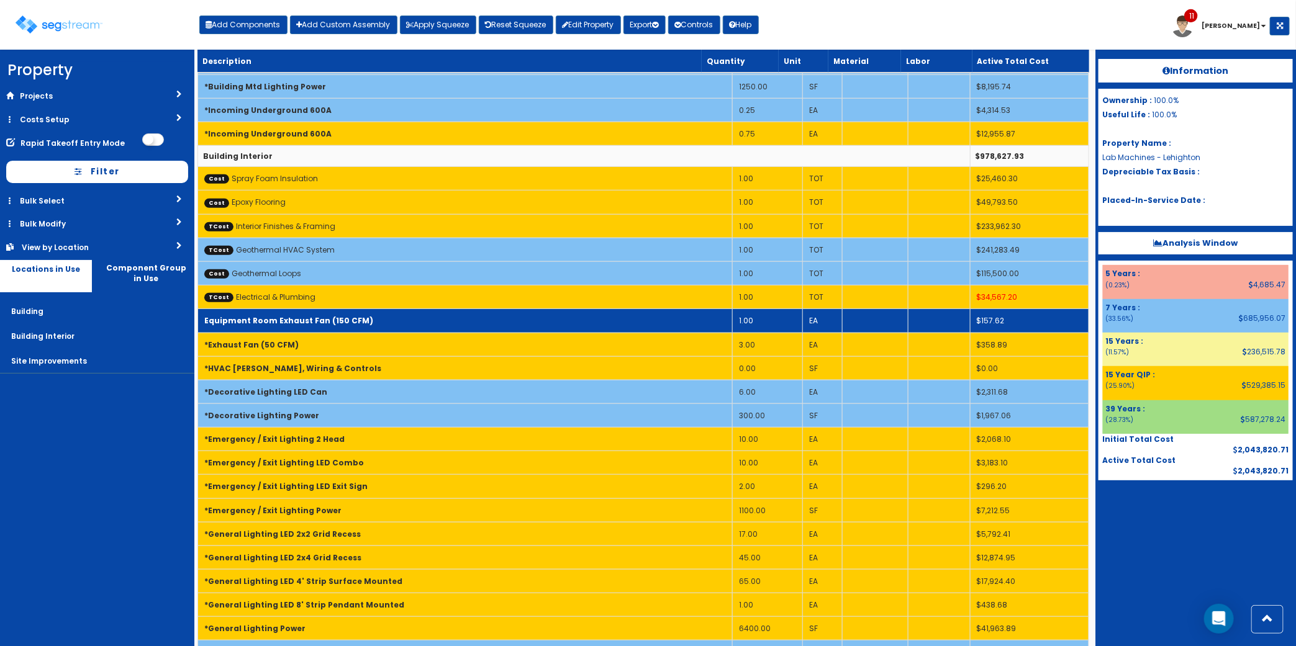
click at [340, 326] on b "Equipment Room Exhaust Fan (150 CFM)" at bounding box center [288, 320] width 169 height 11
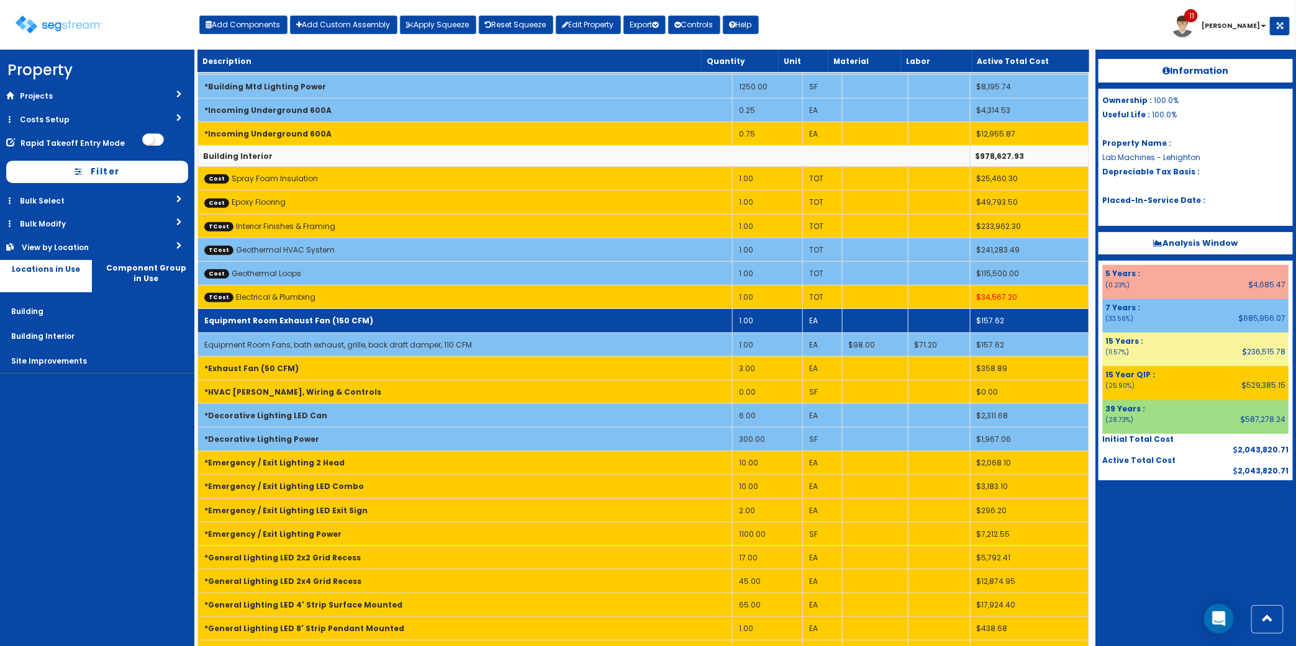
click at [340, 325] on b "Equipment Room Exhaust Fan (150 CFM)" at bounding box center [288, 320] width 169 height 11
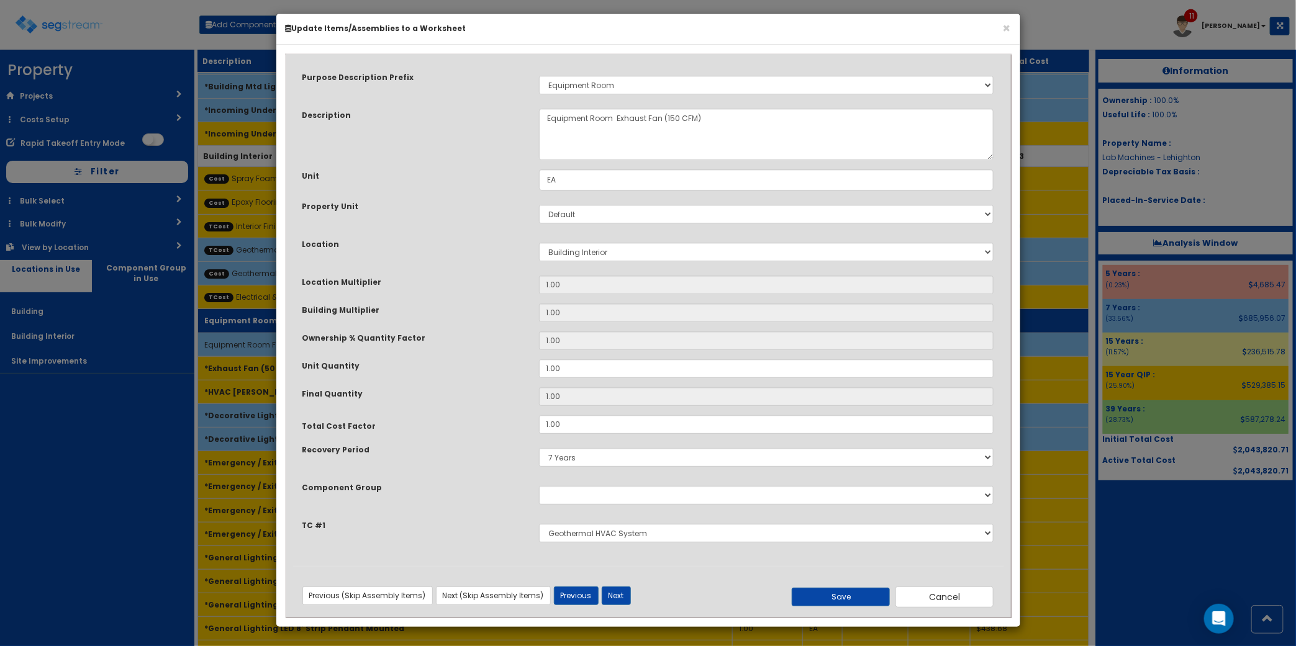
scroll to position [0, 0]
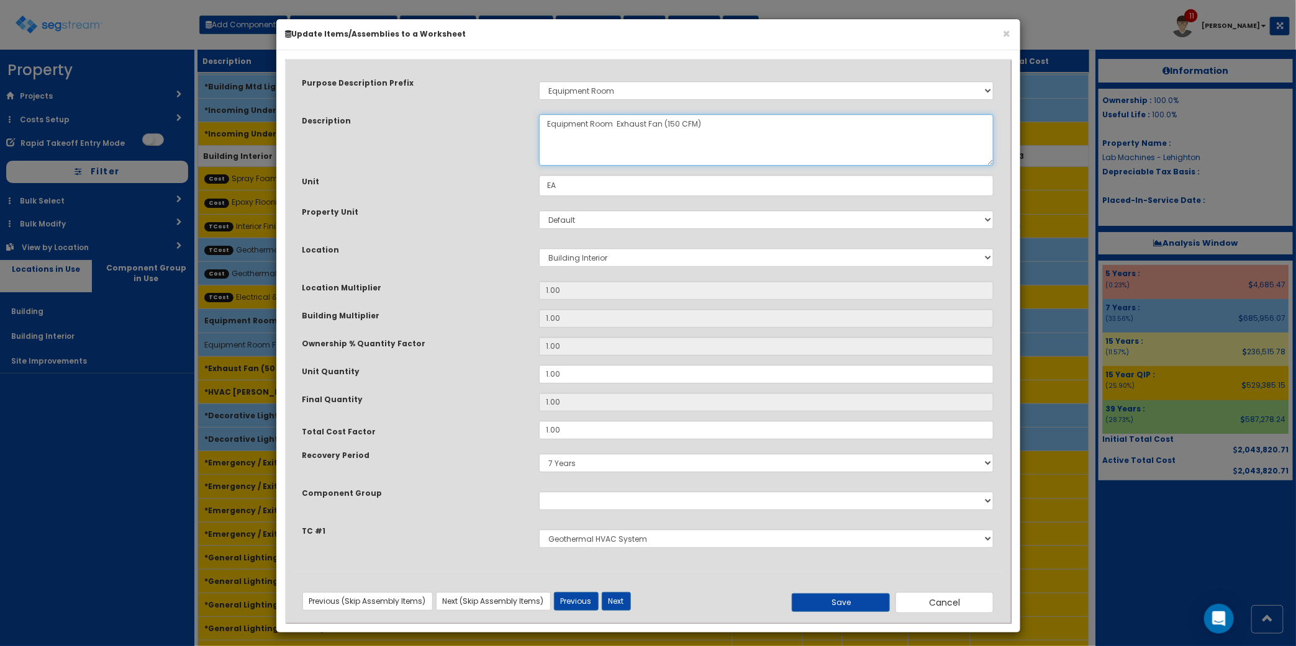
click at [617, 124] on textarea "Equipment Room Exhaust Fan (150 CFM)" at bounding box center [766, 140] width 455 height 52
click at [626, 600] on button "Next" at bounding box center [616, 601] width 29 height 19
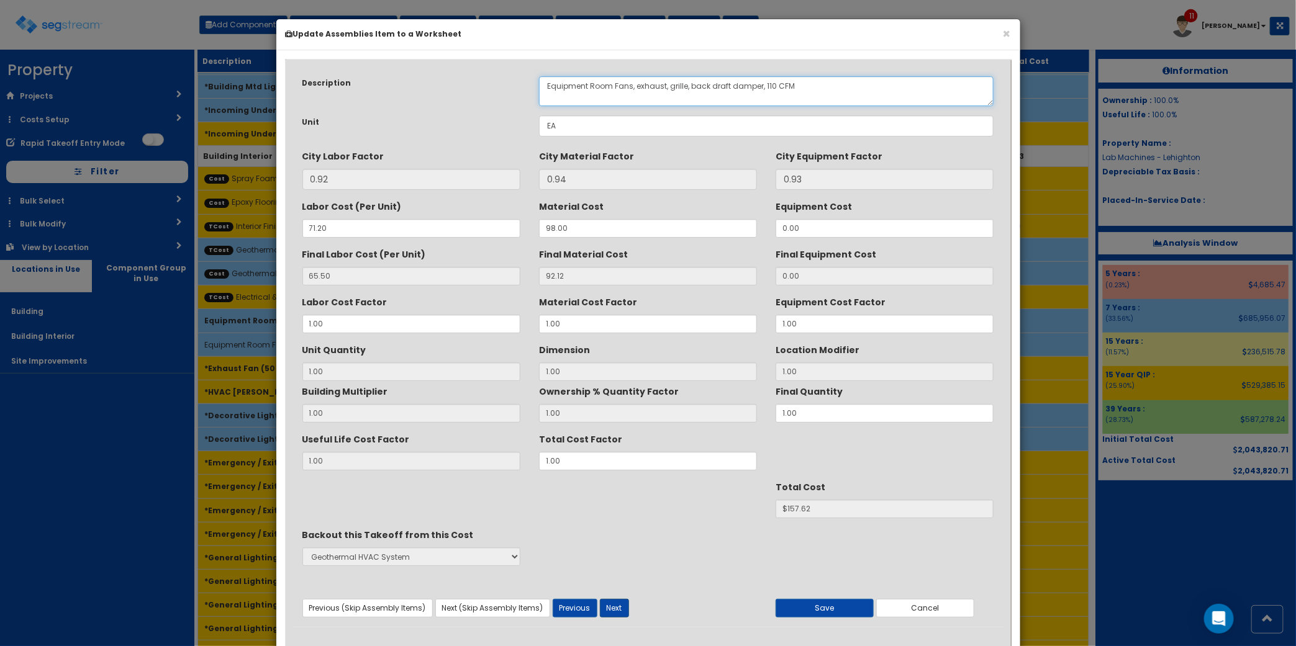
type textarea "Equipment Room Fans, exhaust, grille, back draft damper, 110 CFM"
click at [627, 612] on button "Next" at bounding box center [614, 608] width 29 height 19
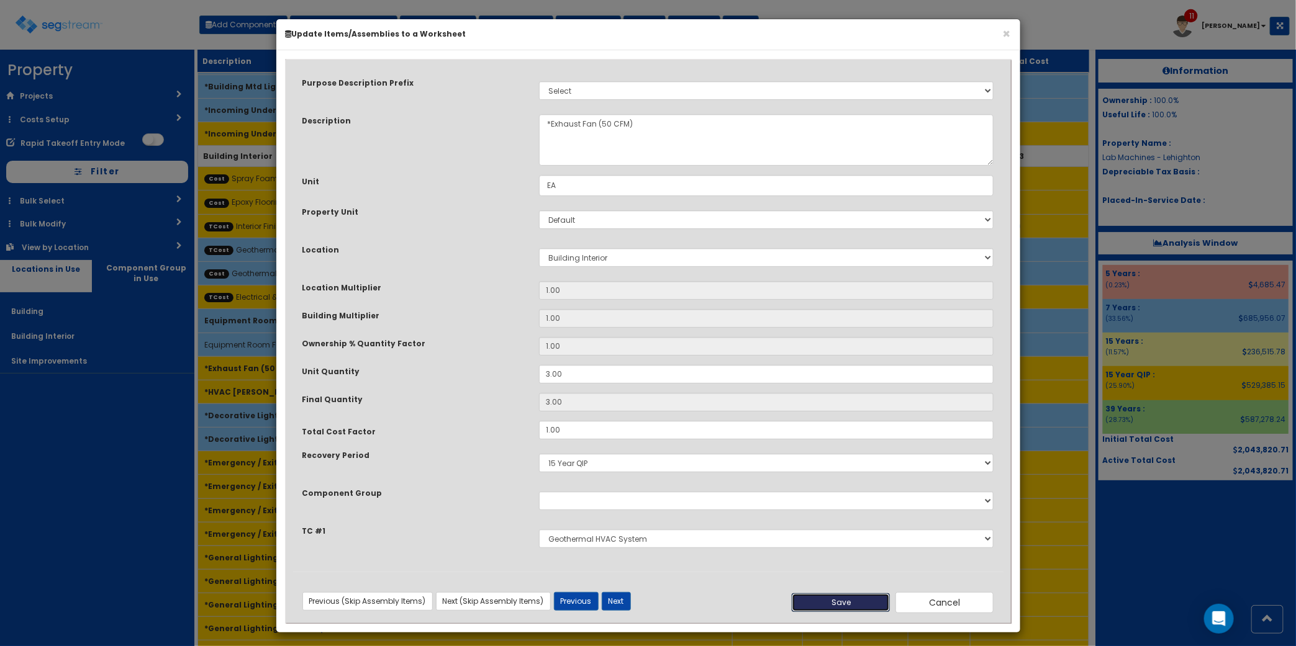
click at [854, 604] on button "Save" at bounding box center [841, 603] width 98 height 19
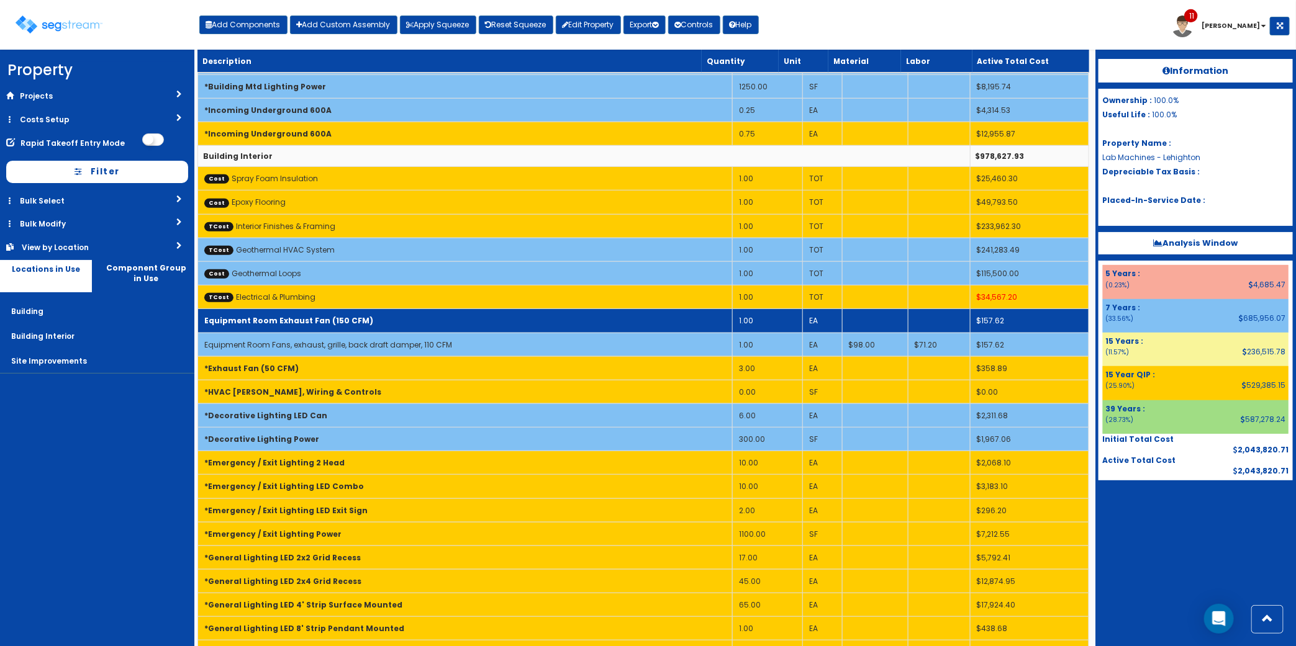
click at [341, 318] on b "Equipment Room Exhaust Fan (150 CFM)" at bounding box center [288, 320] width 169 height 11
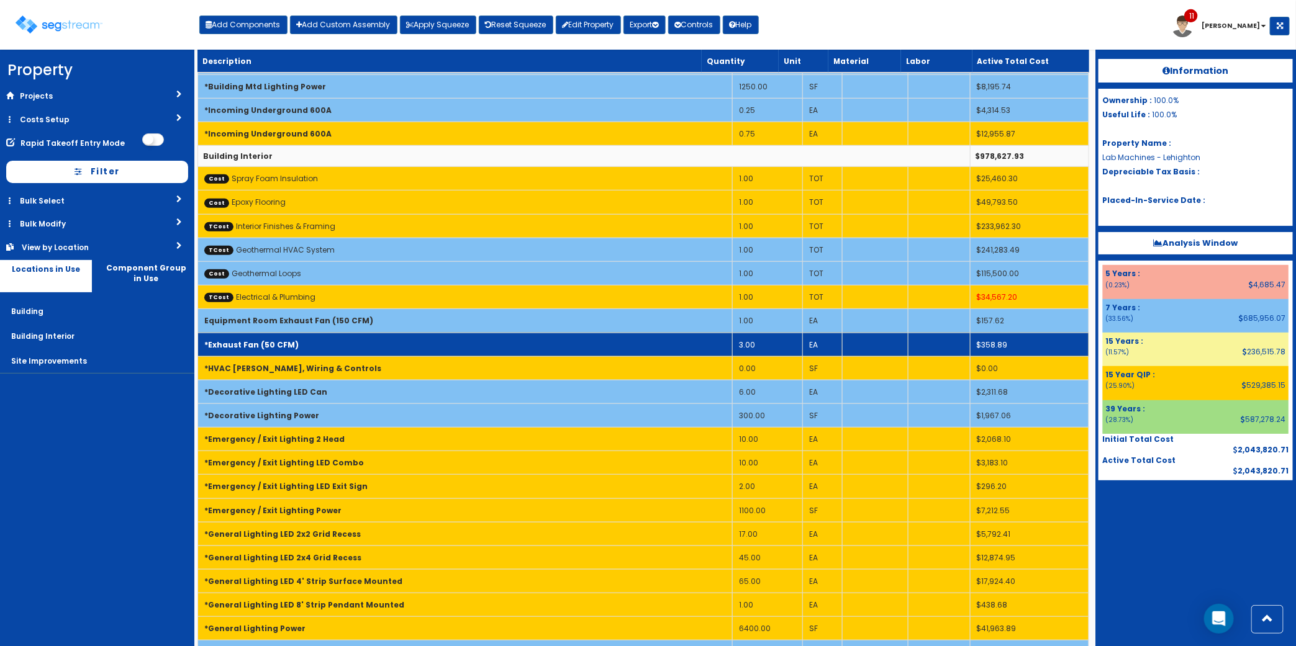
click at [746, 345] on td "3.00" at bounding box center [767, 345] width 70 height 24
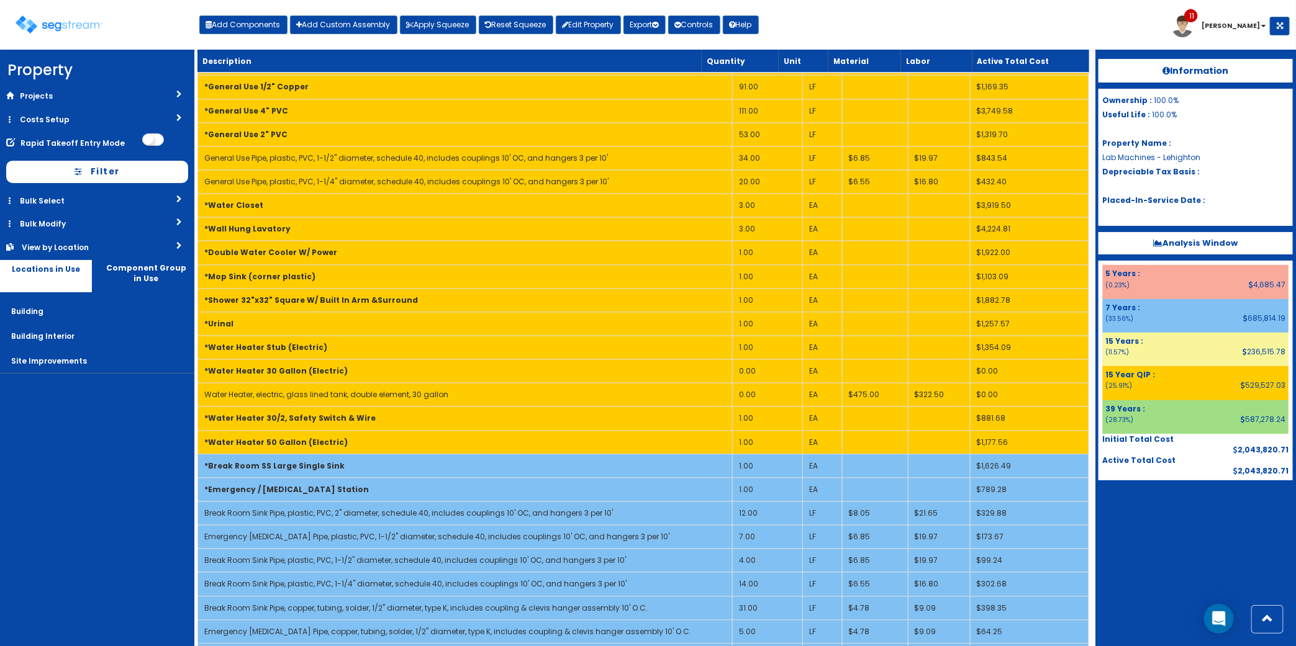
scroll to position [692, 0]
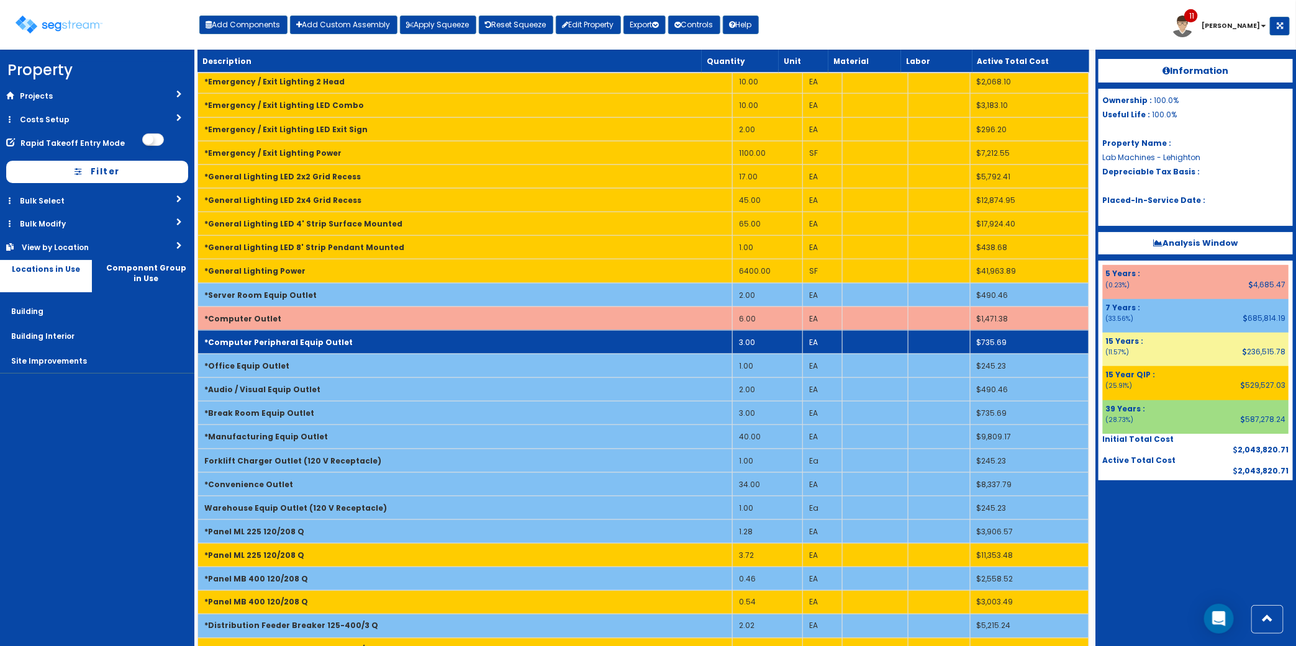
click at [487, 343] on td "*Computer Peripheral Equip Outlet" at bounding box center [465, 342] width 535 height 24
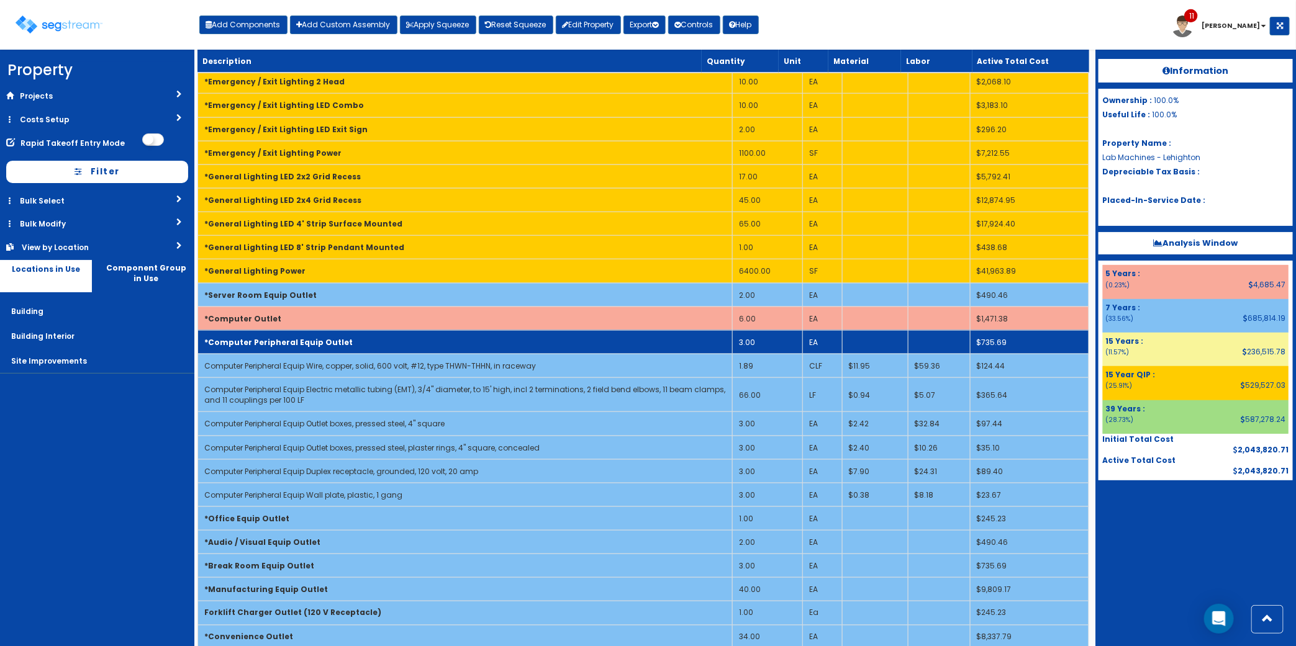
click at [487, 343] on td "*Computer Peripheral Equip Outlet" at bounding box center [465, 342] width 535 height 24
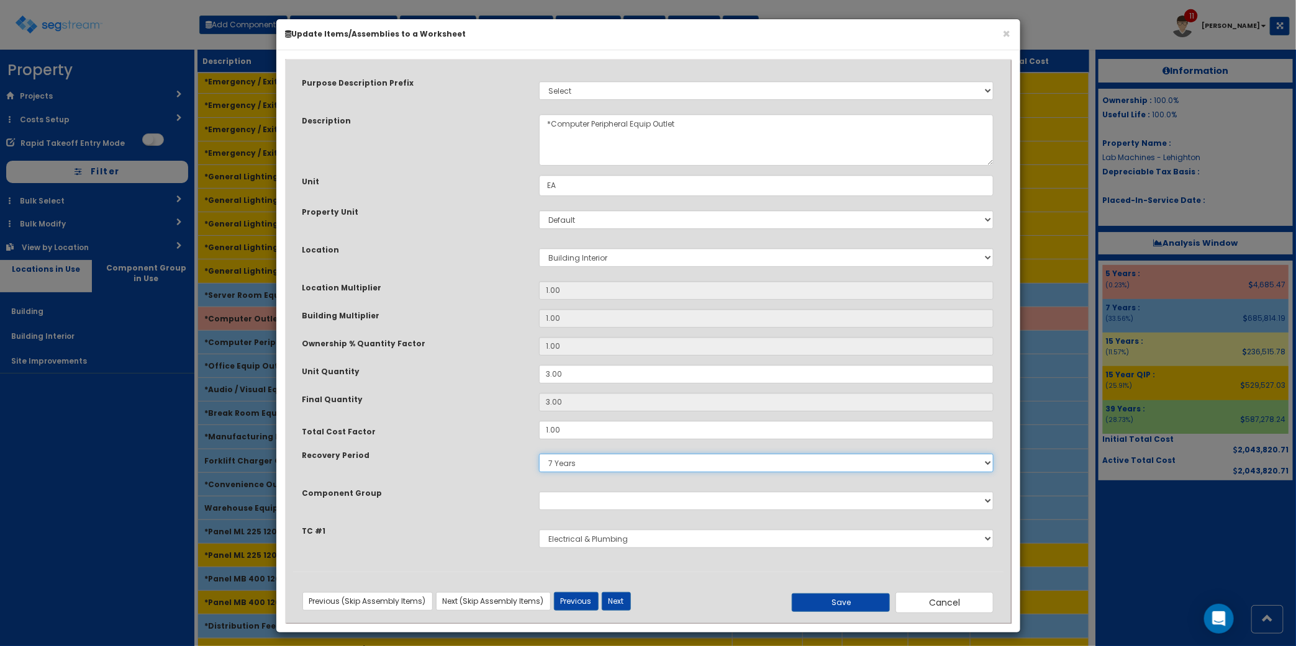
click at [568, 458] on select "5 Years 7 Years 9 Years 10 Years 15 Years 15 Year QLI 15 Year QRP 15 Year QIP 2…" at bounding box center [766, 463] width 455 height 19
select select "5Y"
click at [539, 454] on select "5 Years 7 Years 9 Years 10 Years 15 Years 15 Year QLI 15 Year QRP 15 Year QIP 2…" at bounding box center [766, 463] width 455 height 19
click at [821, 597] on button "Save" at bounding box center [841, 603] width 98 height 19
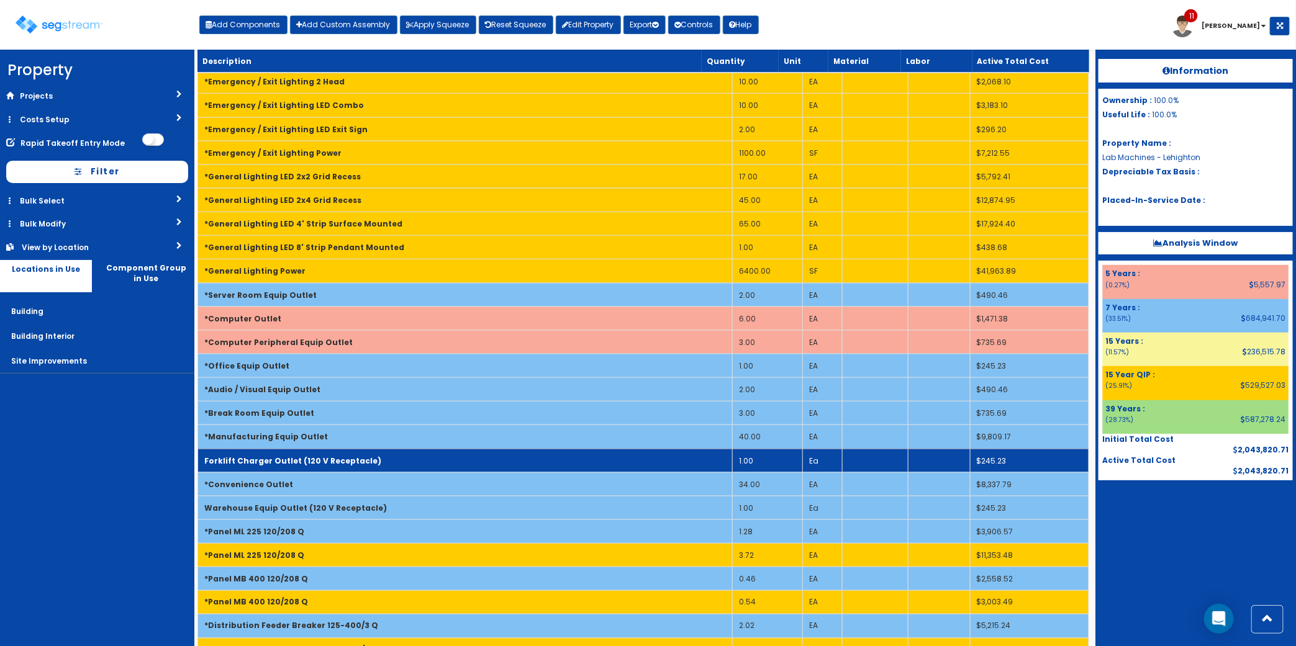
click at [380, 467] on td "Forklift Charger Outlet (120 V Receptacle)" at bounding box center [465, 461] width 535 height 24
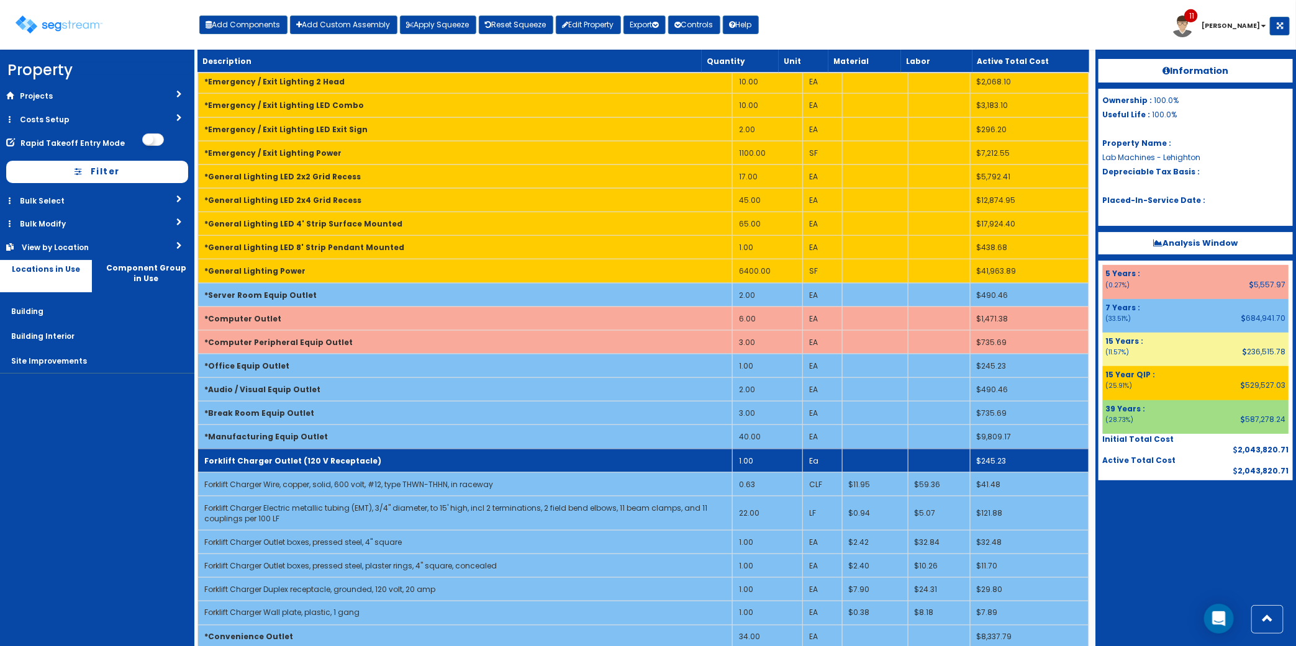
click at [380, 467] on td "Forklift Charger Outlet (120 V Receptacle)" at bounding box center [465, 461] width 535 height 24
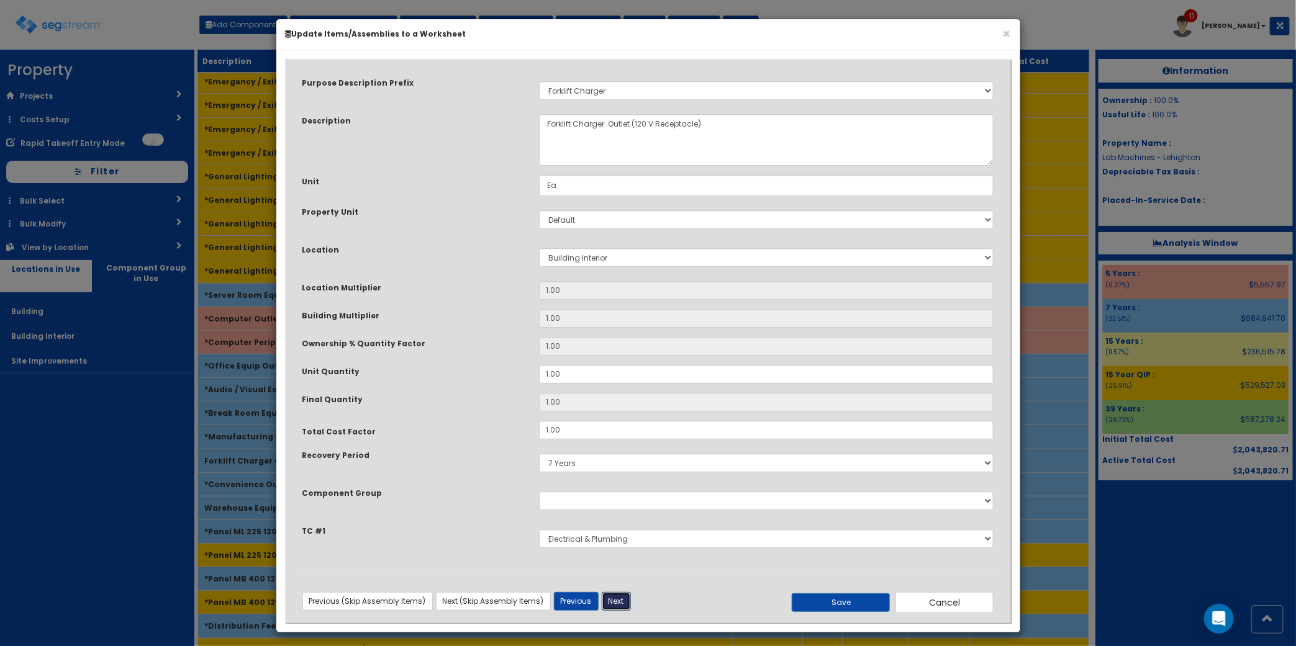
click at [625, 603] on button "Next" at bounding box center [616, 601] width 29 height 19
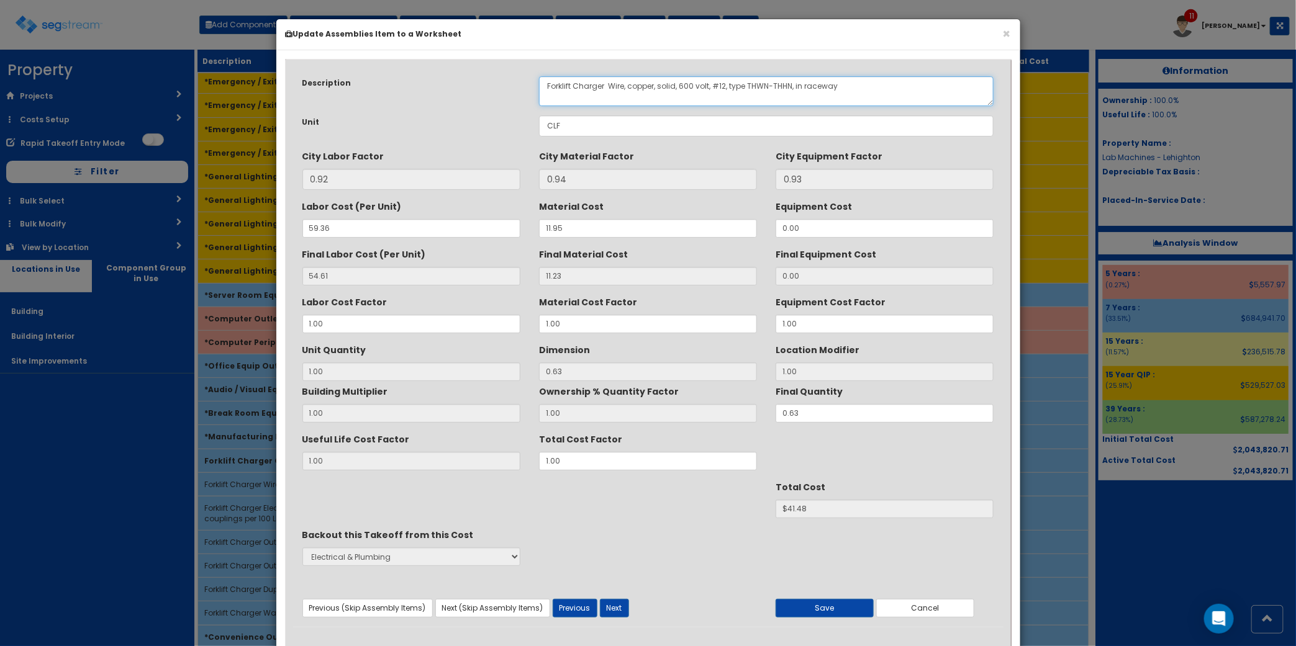
click at [612, 79] on textarea "Forklift Charger Wire, copper, solid, 600 volt, #12, type THWN-THHN, in raceway" at bounding box center [766, 91] width 455 height 30
type textarea "Forklift Charger Wire, copper, solid, 600 volt, #12, type THWN-THHN, in raceway"
click at [618, 610] on button "Next" at bounding box center [614, 608] width 29 height 19
drag, startPoint x: 607, startPoint y: 84, endPoint x: 739, endPoint y: 84, distance: 131.6
click at [607, 85] on textarea "Forklift Charger Electric metallic tubing (EMT), 3/4" diameter, to 15' high, in…" at bounding box center [766, 91] width 455 height 30
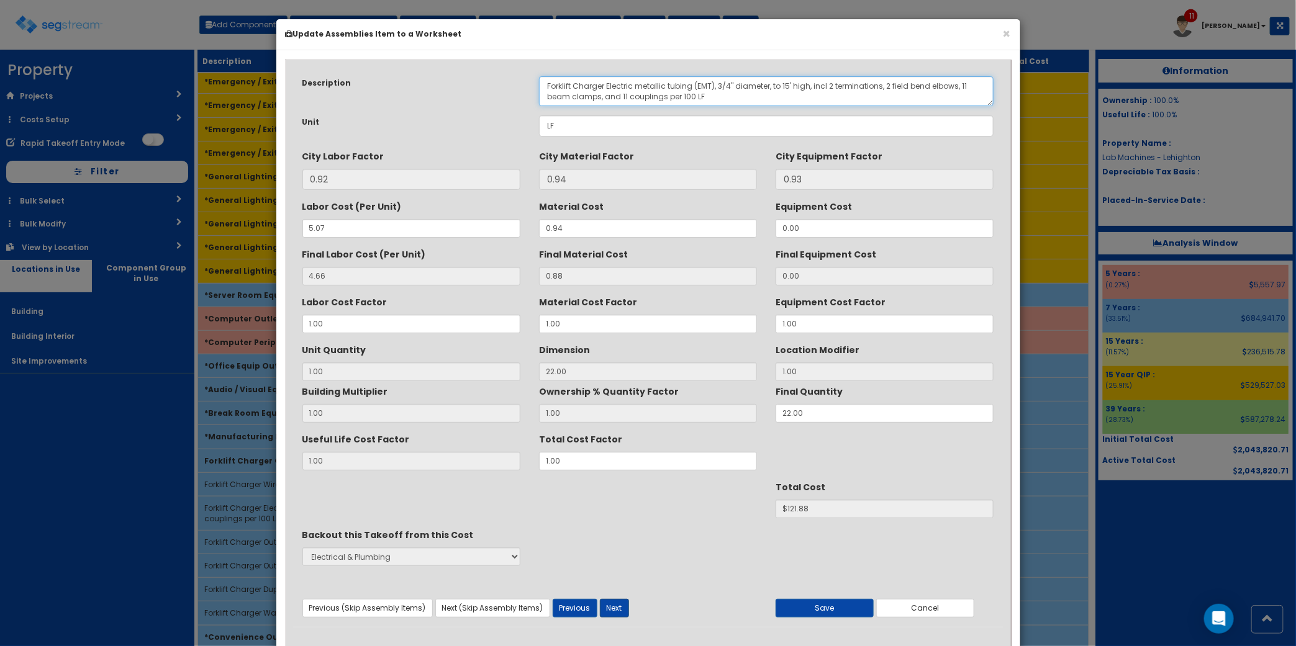
type textarea "Forklift Charger Electric metallic tubing (EMT), 3/4" diameter, to 15' high, in…"
click at [615, 607] on button "Next" at bounding box center [614, 608] width 29 height 19
click at [610, 84] on textarea "Forklift Charger Outlet boxes, pressed steel, 4" square" at bounding box center [766, 91] width 455 height 30
type textarea "Forklift Charger Outlet boxes, pressed steel, 4" square"
click at [618, 607] on button "Next" at bounding box center [614, 608] width 29 height 19
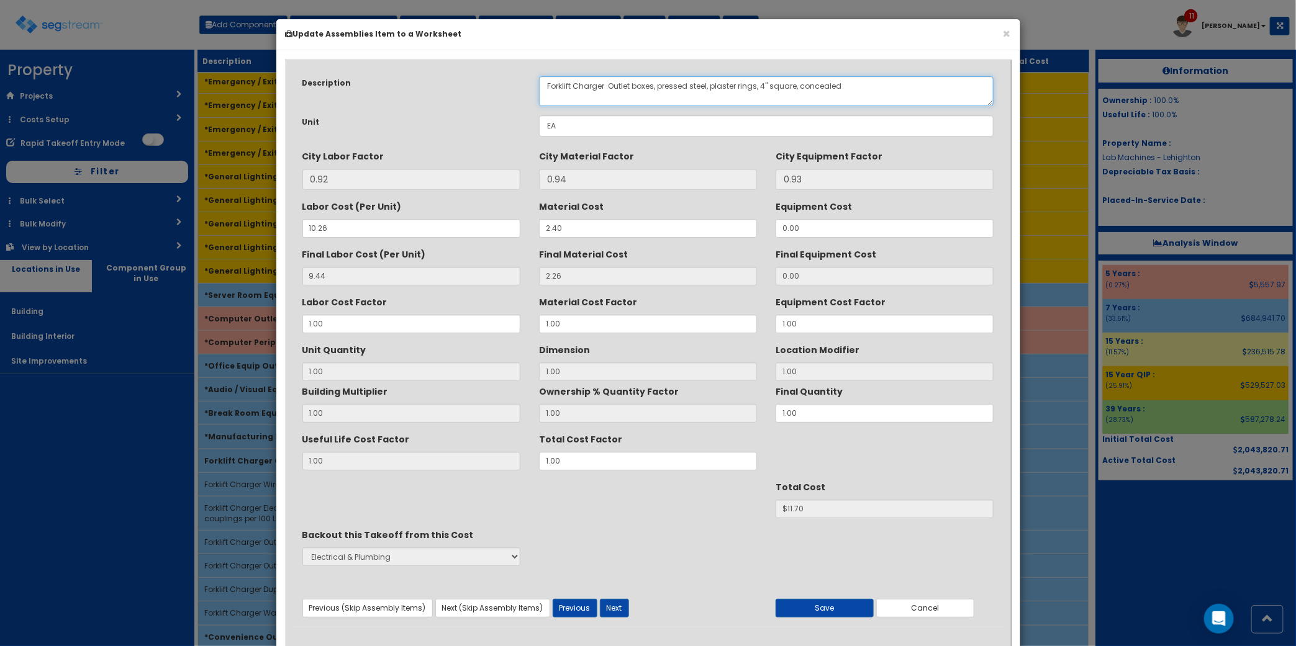
click at [607, 87] on textarea "Forklift Charger Outlet boxes, pressed steel, plaster rings, 4" square, conceal…" at bounding box center [766, 91] width 455 height 30
type textarea "Forklift Charger Outlet boxes, pressed steel, plaster rings, 4" square, conceal…"
click at [621, 607] on button "Next" at bounding box center [614, 608] width 29 height 19
type textarea "Forklift Charger Duplex receptacle, grounded, 120 volt, 20 amp"
click at [606, 607] on button "Next" at bounding box center [614, 608] width 29 height 19
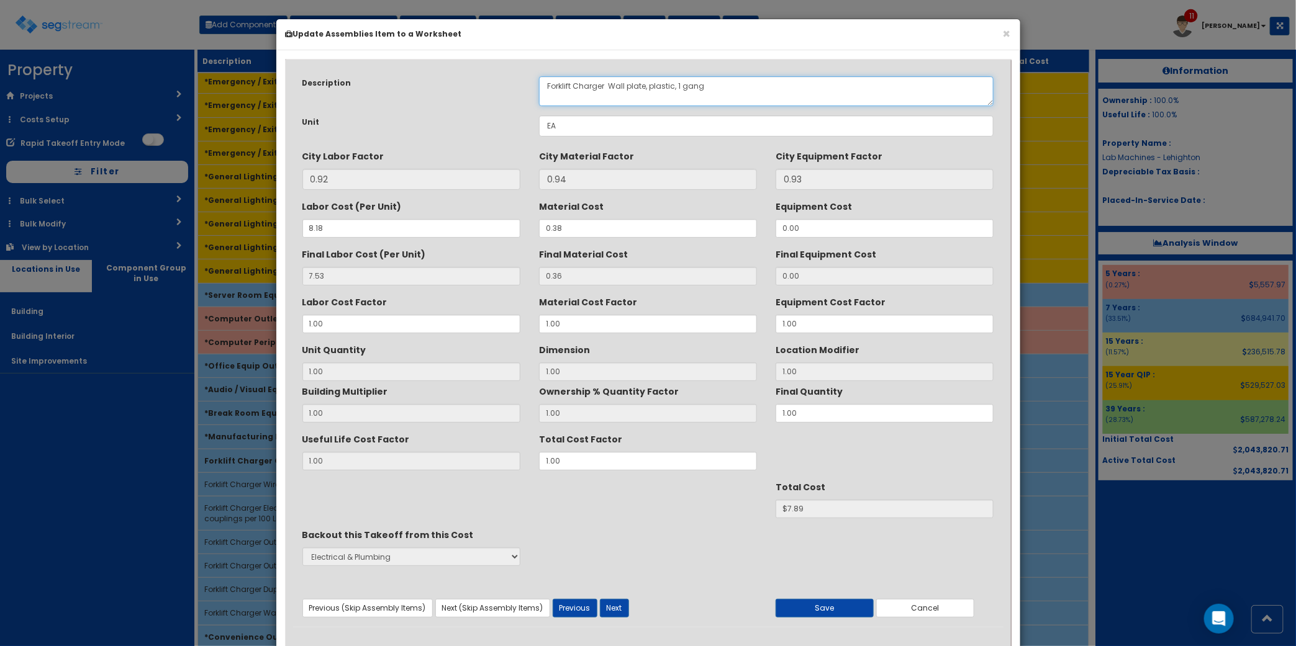
click at [610, 84] on textarea "Forklift Charger Wall plate, plastic, 1 gang" at bounding box center [766, 91] width 455 height 30
type textarea "Forklift Charger Wall plate, plastic, 1 gang"
click at [615, 605] on button "Next" at bounding box center [614, 608] width 29 height 19
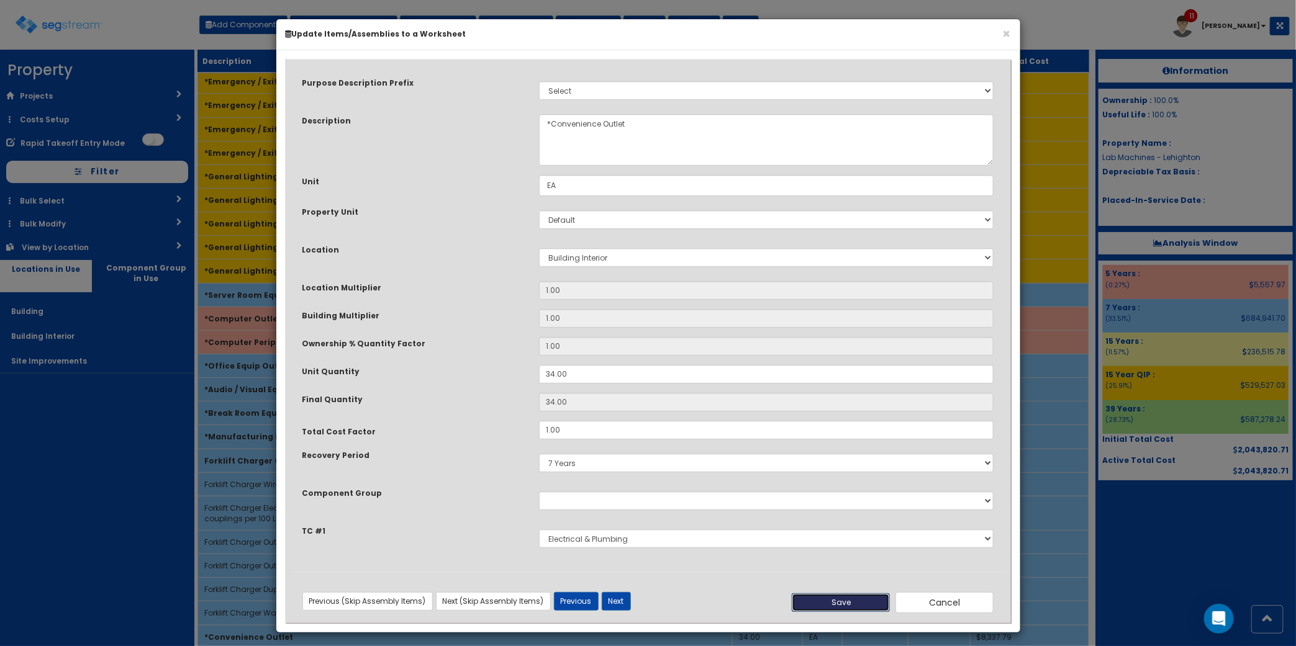
click at [806, 607] on button "Save" at bounding box center [841, 603] width 98 height 19
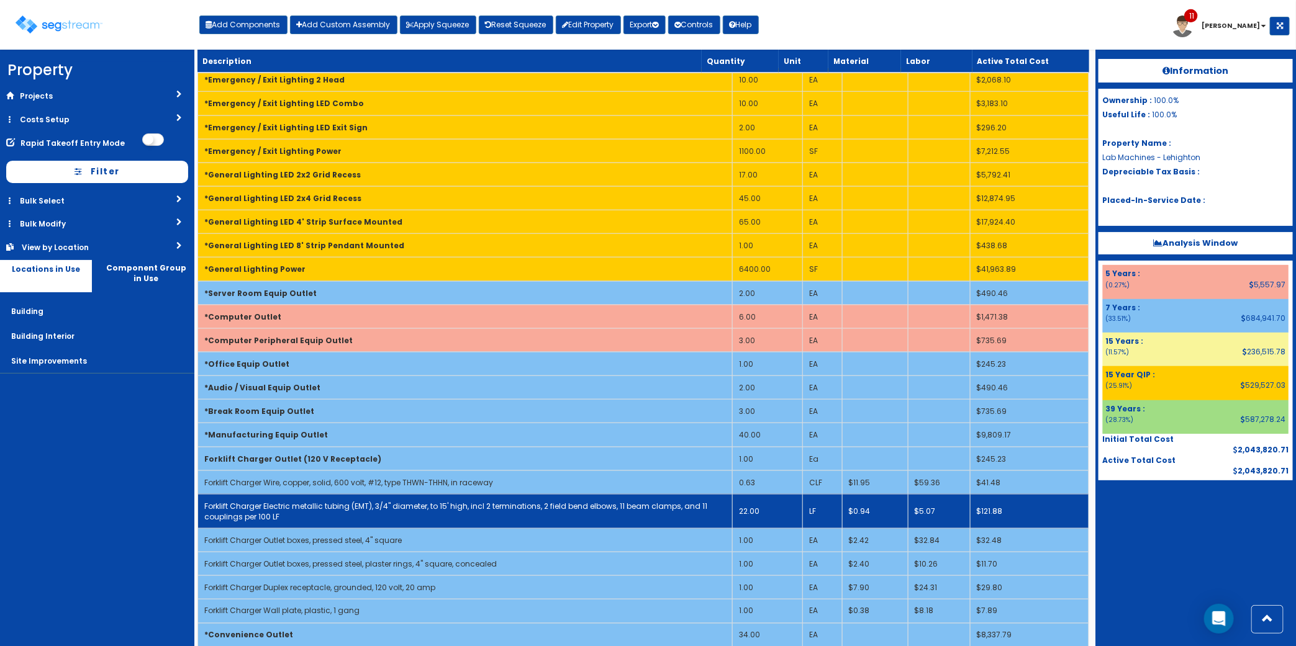
scroll to position [927, 0]
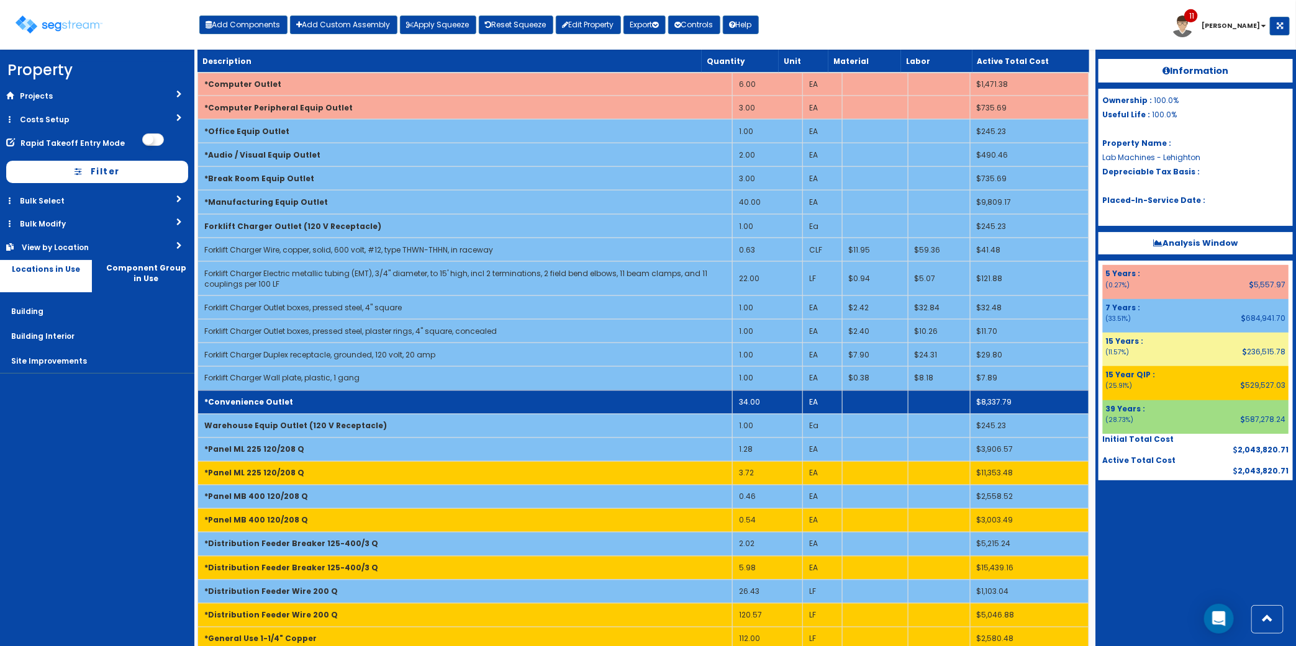
click at [323, 407] on td "*Convenience Outlet" at bounding box center [465, 403] width 535 height 24
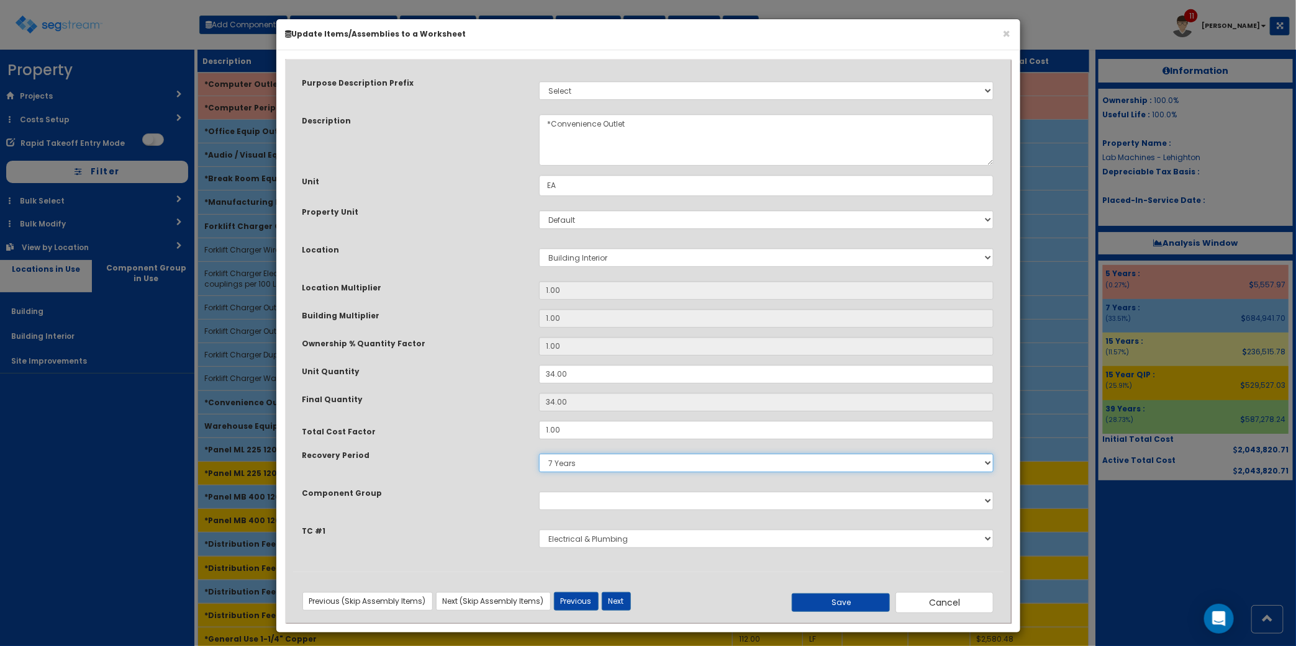
click at [570, 464] on select "5 Years 7 Years 9 Years 10 Years 15 Years 15 Year QLI 15 Year QRP 15 Year QIP 2…" at bounding box center [766, 463] width 455 height 19
select select "15Y_1"
click at [539, 454] on select "5 Years 7 Years 9 Years 10 Years 15 Years 15 Year QLI 15 Year QRP 15 Year QIP 2…" at bounding box center [766, 463] width 455 height 19
click at [857, 603] on button "Save" at bounding box center [841, 603] width 98 height 19
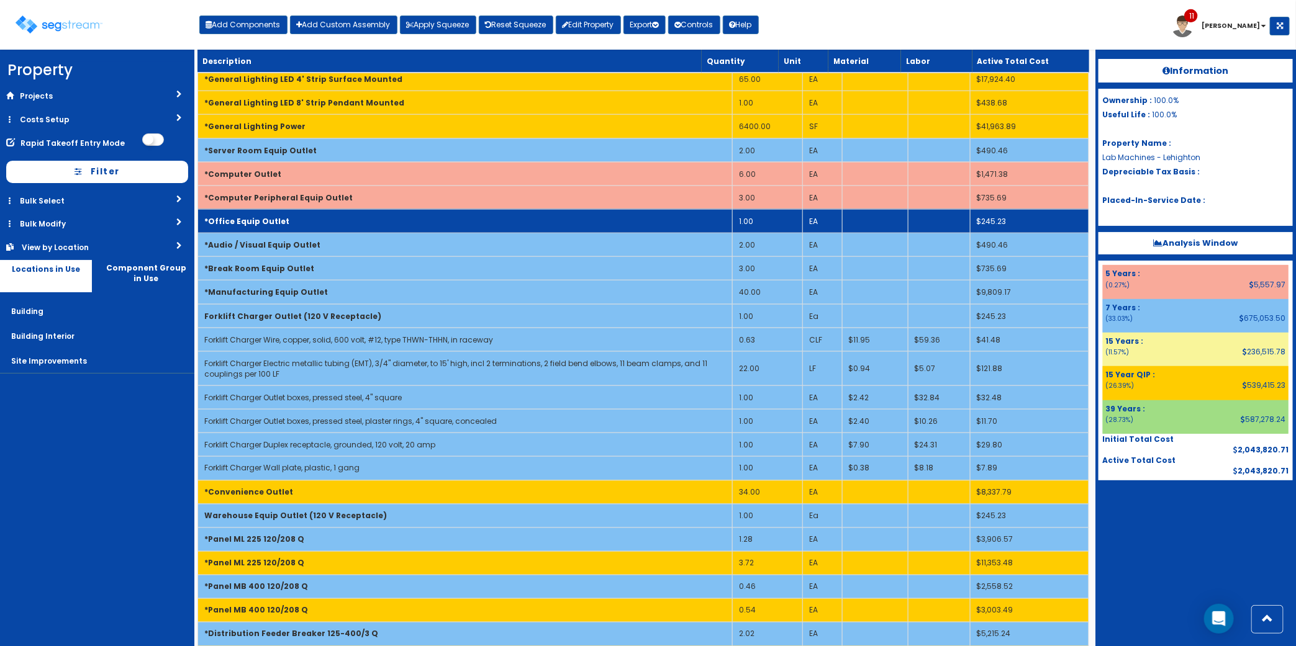
scroll to position [694, 0]
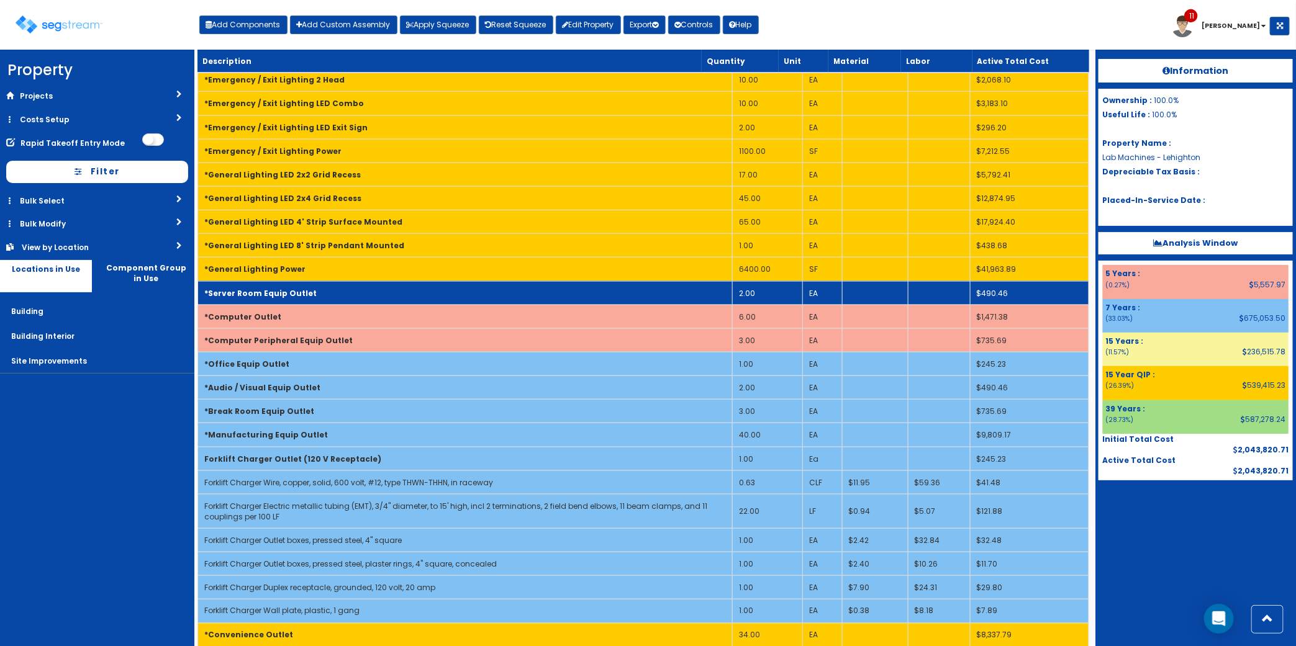
click at [517, 302] on td "*Server Room Equip Outlet" at bounding box center [465, 293] width 535 height 24
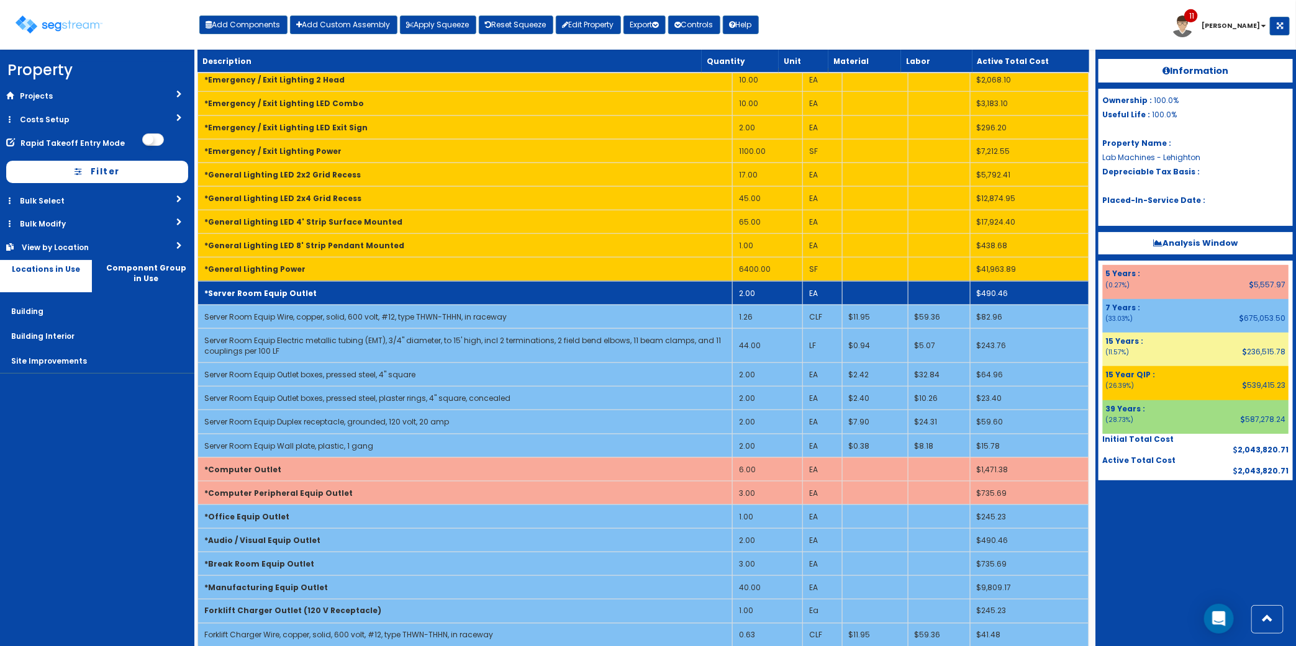
click at [517, 302] on td "*Server Room Equip Outlet" at bounding box center [465, 293] width 535 height 24
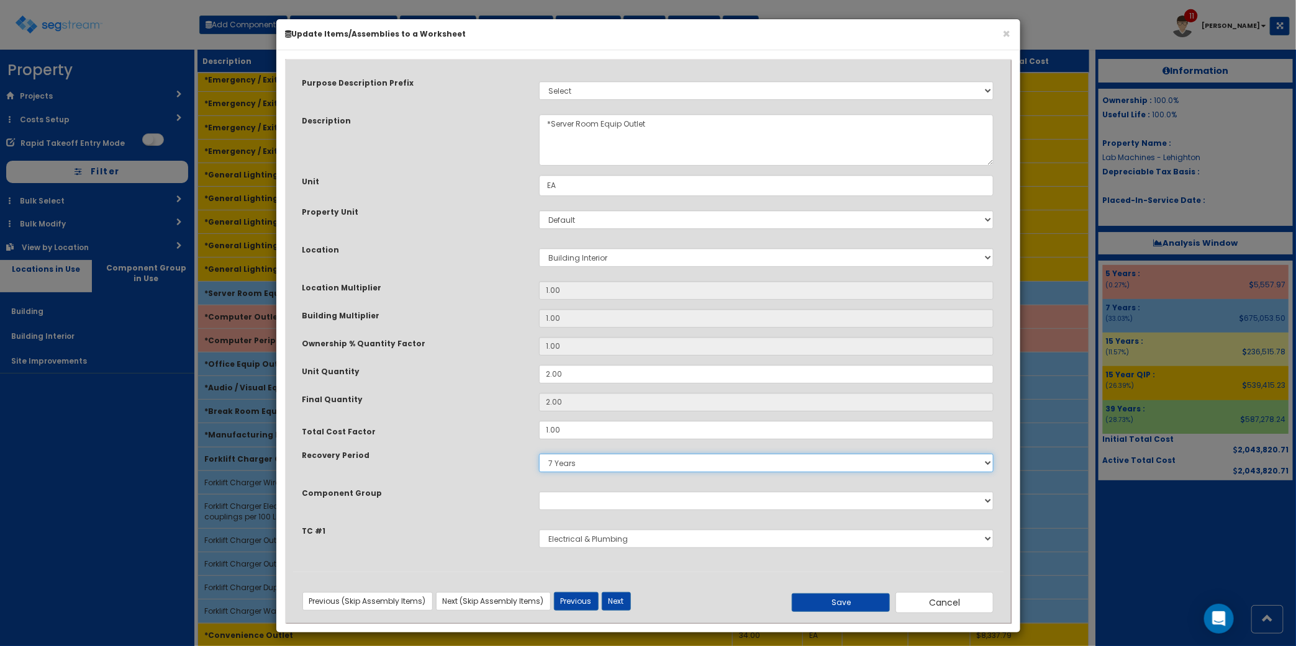
click at [569, 466] on select "5 Years 7 Years 9 Years 10 Years 15 Years 15 Year QLI 15 Year QRP 15 Year QIP 2…" at bounding box center [766, 463] width 455 height 19
select select "5Y"
click at [539, 454] on select "5 Years 7 Years 9 Years 10 Years 15 Years 15 Year QLI 15 Year QRP 15 Year QIP 2…" at bounding box center [766, 463] width 455 height 19
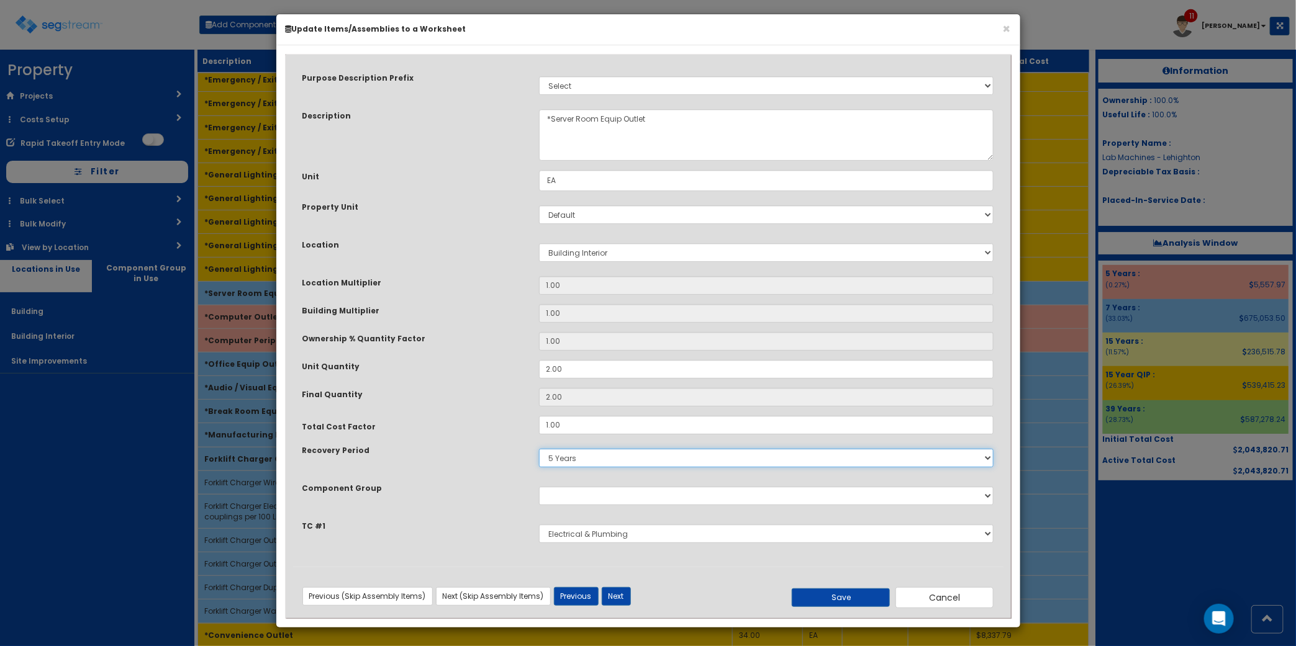
scroll to position [6, 0]
click at [831, 588] on button "Save" at bounding box center [841, 597] width 98 height 19
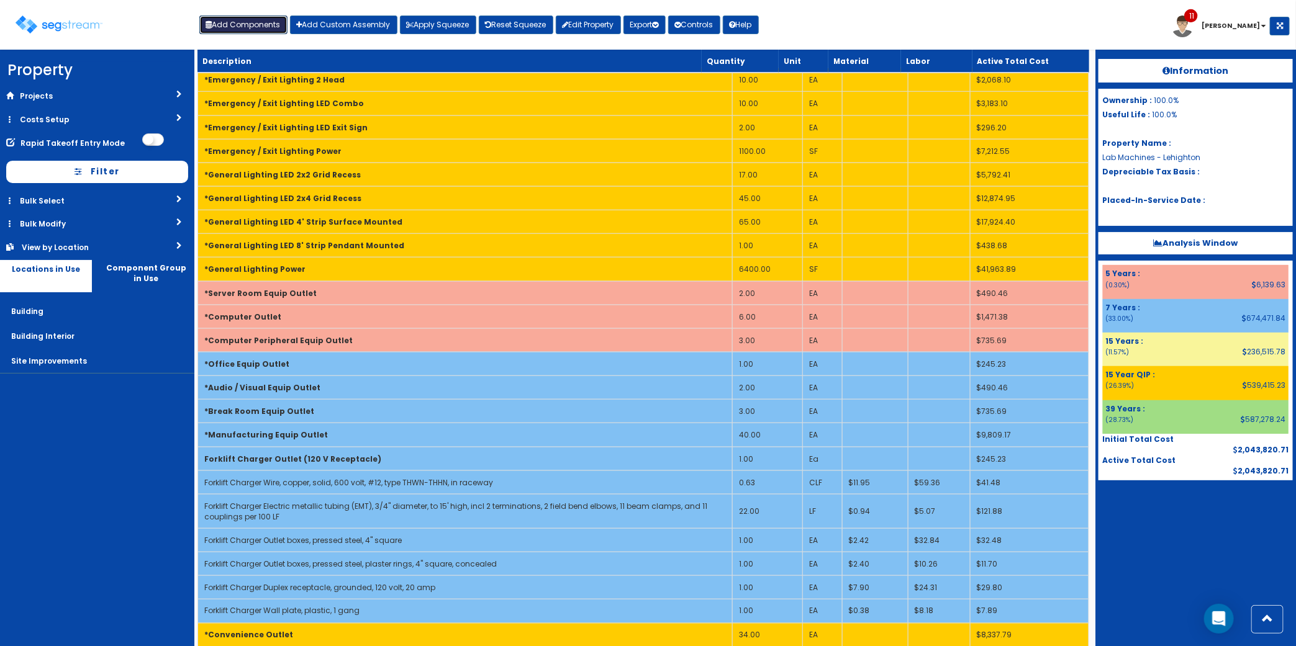
click at [278, 29] on button "Add Components" at bounding box center [243, 25] width 88 height 19
select select "15Y"
select select "default"
select select "27"
select select
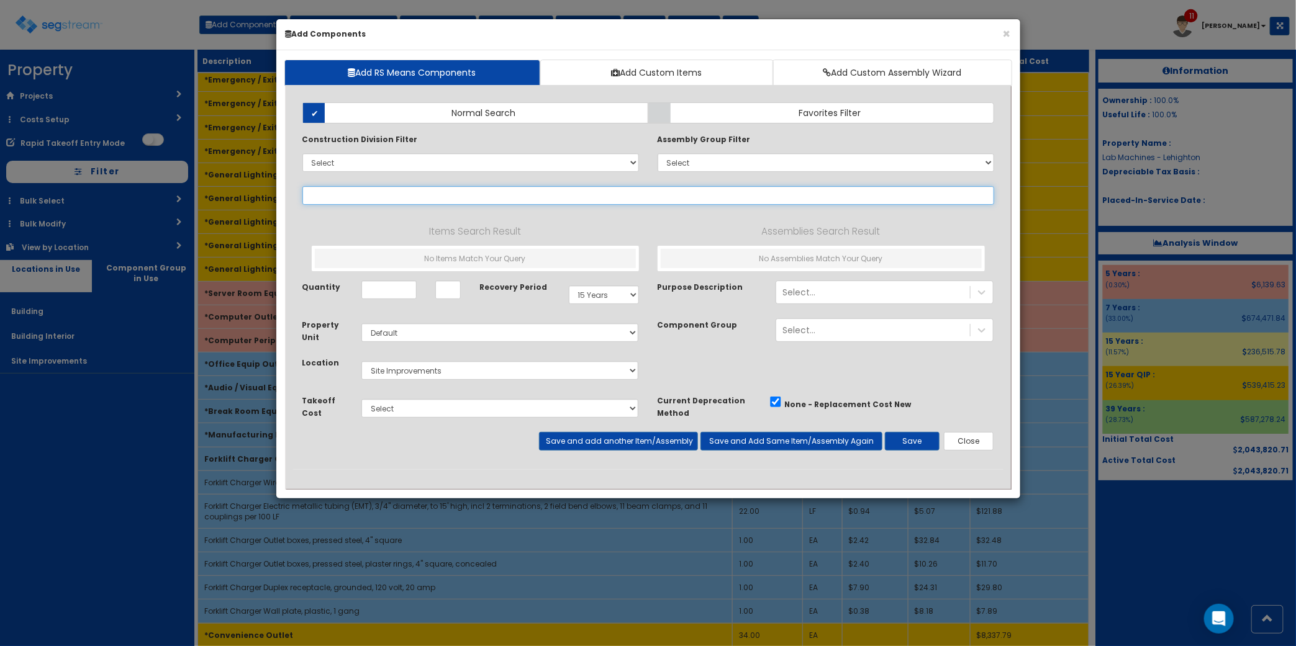
select select
type input "v"
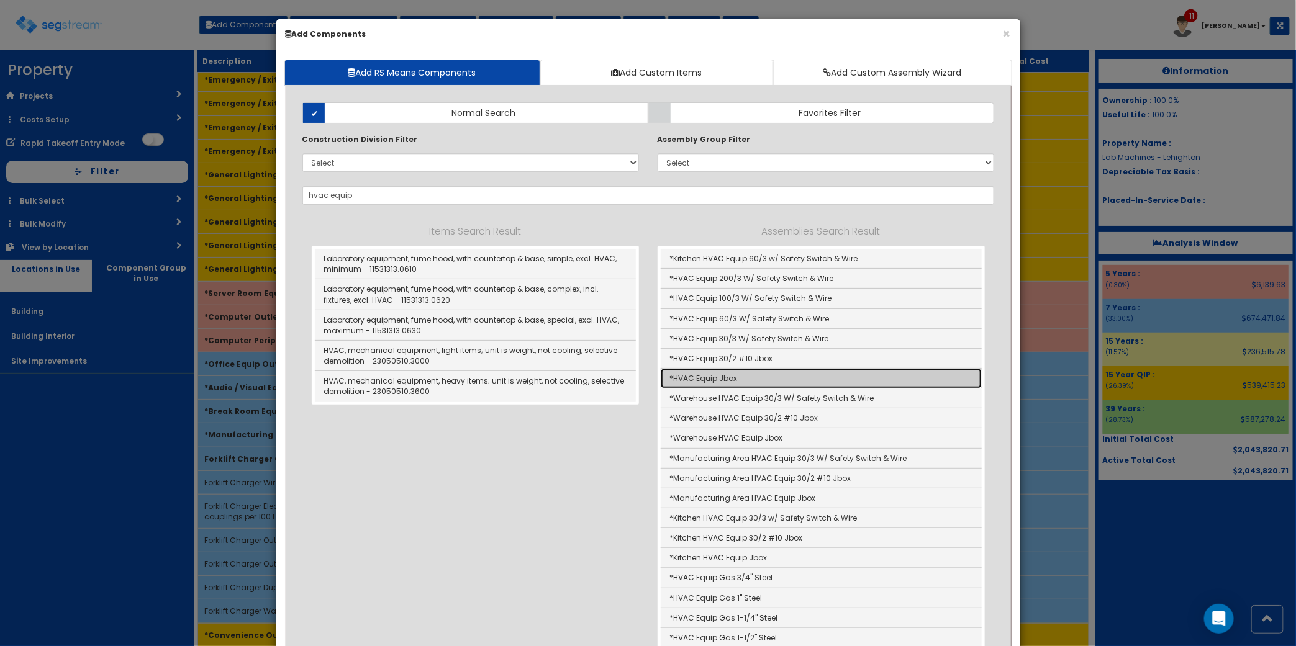
click at [780, 373] on link "*HVAC Equip Jbox" at bounding box center [821, 379] width 321 height 20
type input "*HVAC Equip Jbox"
type input "EA"
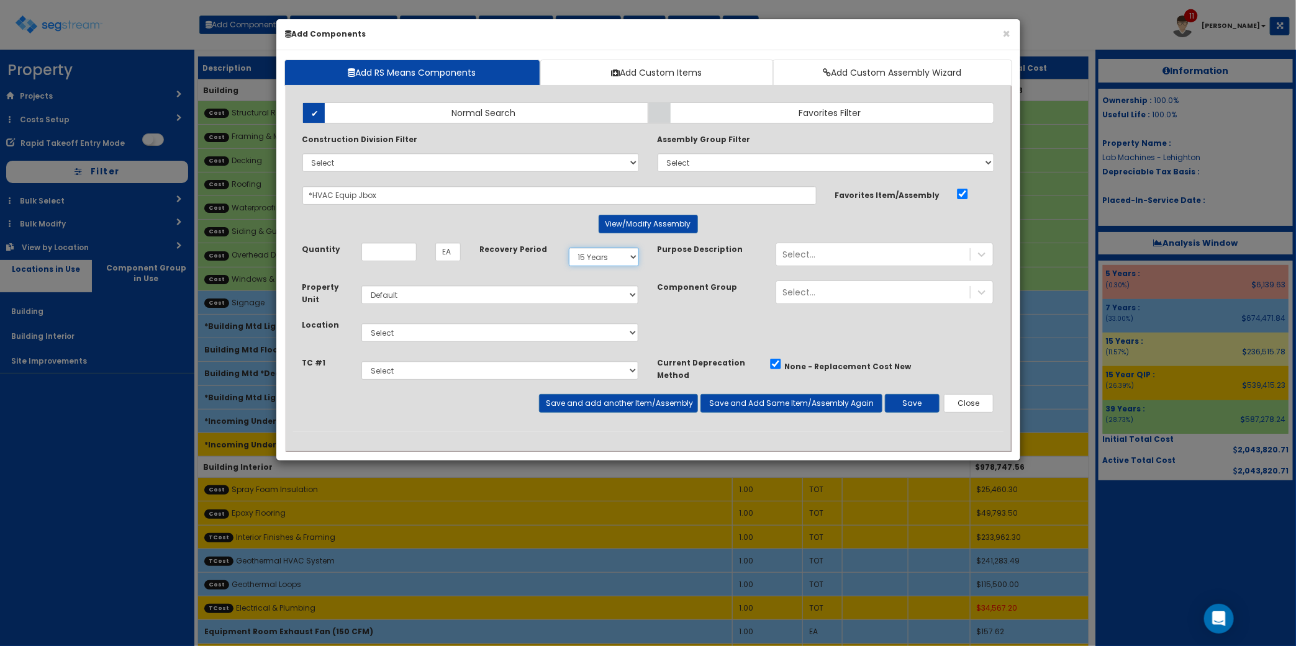
click at [610, 251] on select "Select 5 Years 7 Years 9 Years 10 Years 15 Years 15 Year QLI 15 Year QRP 15 Yea…" at bounding box center [604, 257] width 70 height 19
select select "15Y_1"
click at [569, 248] on select "Select 5 Years 7 Years 9 Years 10 Years 15 Years 15 Year QLI 15 Year QRP 15 Yea…" at bounding box center [604, 257] width 70 height 19
drag, startPoint x: 386, startPoint y: 250, endPoint x: 396, endPoint y: 245, distance: 10.8
click at [388, 249] on input "Unit Quantity" at bounding box center [388, 252] width 55 height 19
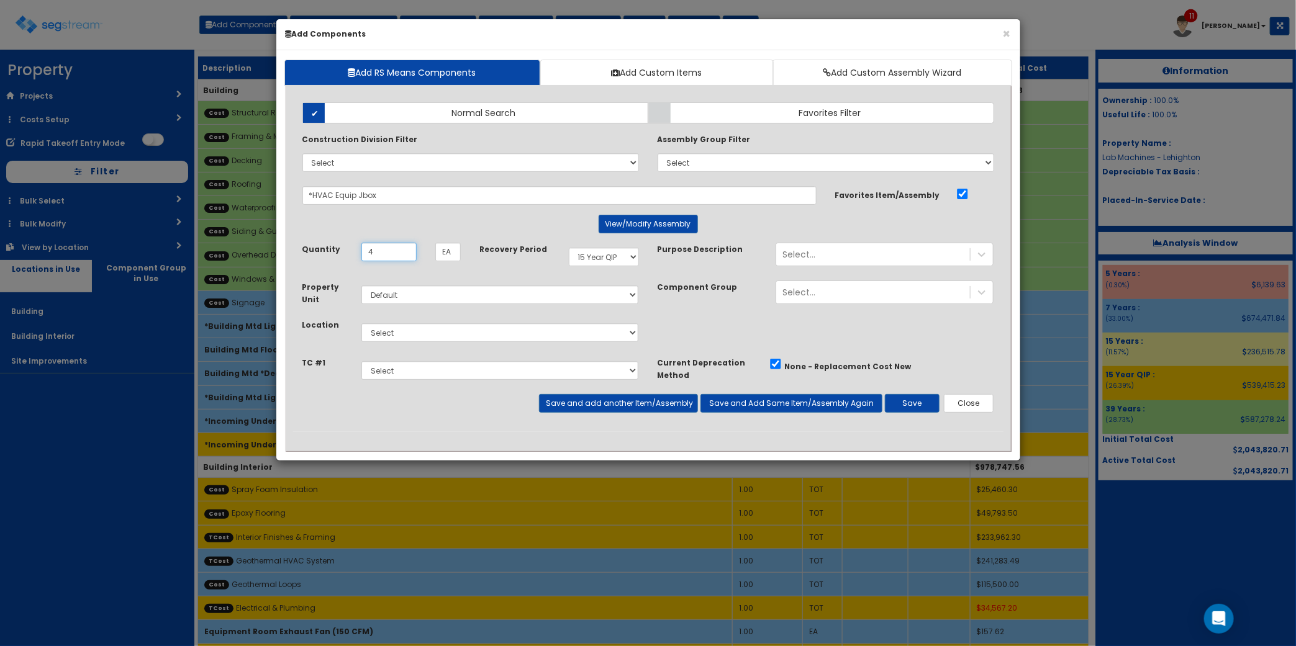
type input "4"
drag, startPoint x: 492, startPoint y: 339, endPoint x: 485, endPoint y: 339, distance: 6.8
click at [492, 339] on select "Select Building Building Interior Site Improvements Add Additional Location" at bounding box center [500, 332] width 278 height 19
select select "7"
click at [361, 324] on select "Select Building Building Interior Site Improvements Add Additional Location" at bounding box center [500, 332] width 278 height 19
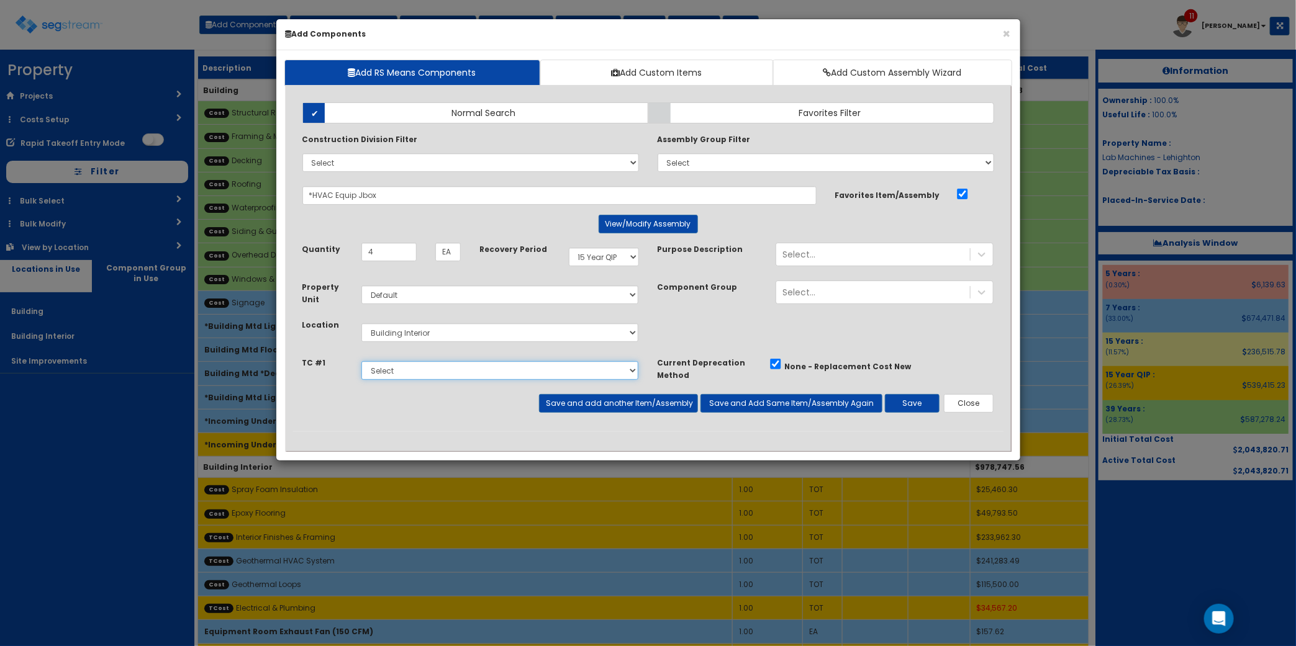
click at [418, 376] on select "Select Interior Finishes & Framing Geothermal HVAC System Electrical & Plumbing" at bounding box center [500, 370] width 278 height 19
select select "5276296"
click at [361, 362] on select "Select Interior Finishes & Framing Geothermal HVAC System Electrical & Plumbing" at bounding box center [500, 370] width 278 height 19
click at [637, 402] on button "Save and add another Item/Assembly" at bounding box center [618, 403] width 159 height 19
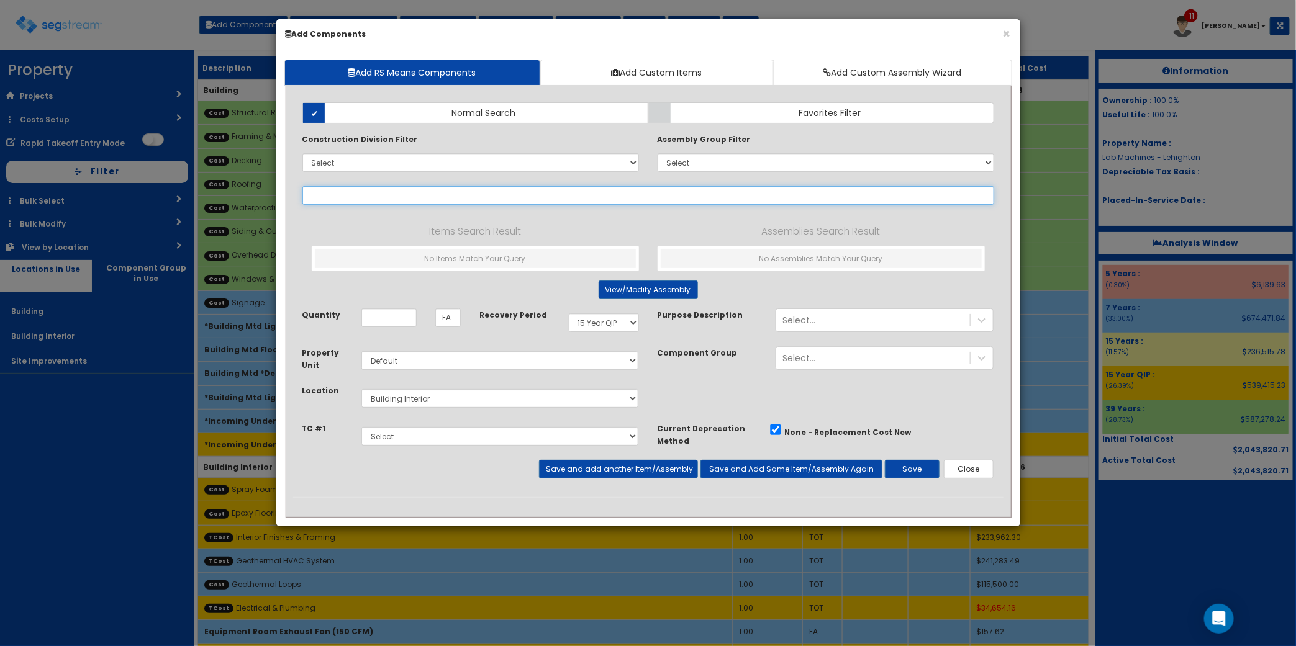
click at [365, 194] on input "text" at bounding box center [648, 195] width 692 height 19
type input "hvac equip"
select select "15Y_1"
select select "default"
select select "7"
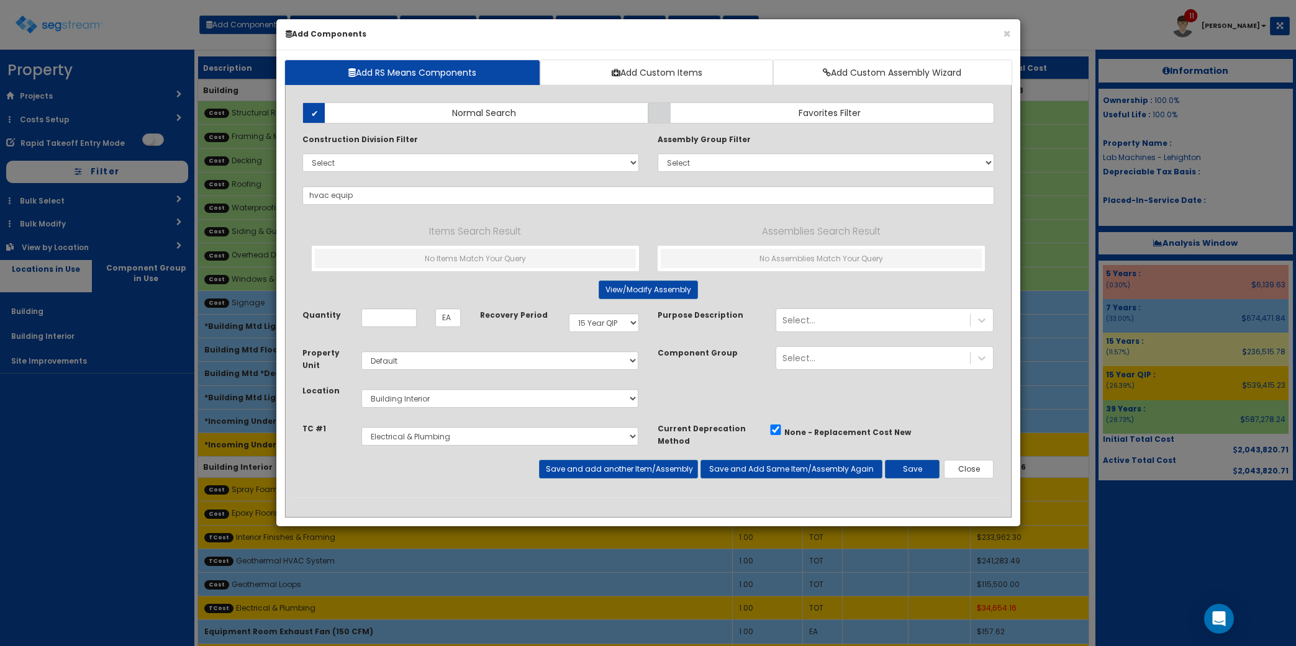
select select "5276296"
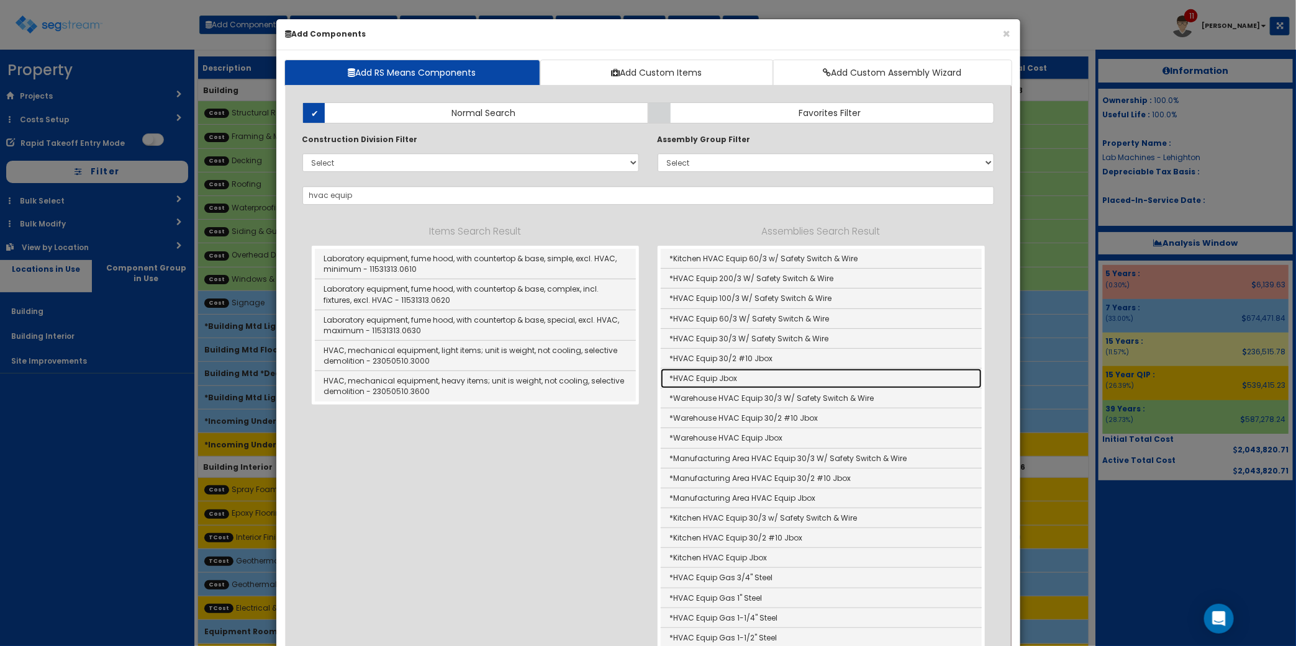
drag, startPoint x: 753, startPoint y: 379, endPoint x: 734, endPoint y: 380, distance: 19.3
click at [753, 379] on link "*HVAC Equip Jbox" at bounding box center [821, 379] width 321 height 20
type input "*HVAC Equip Jbox"
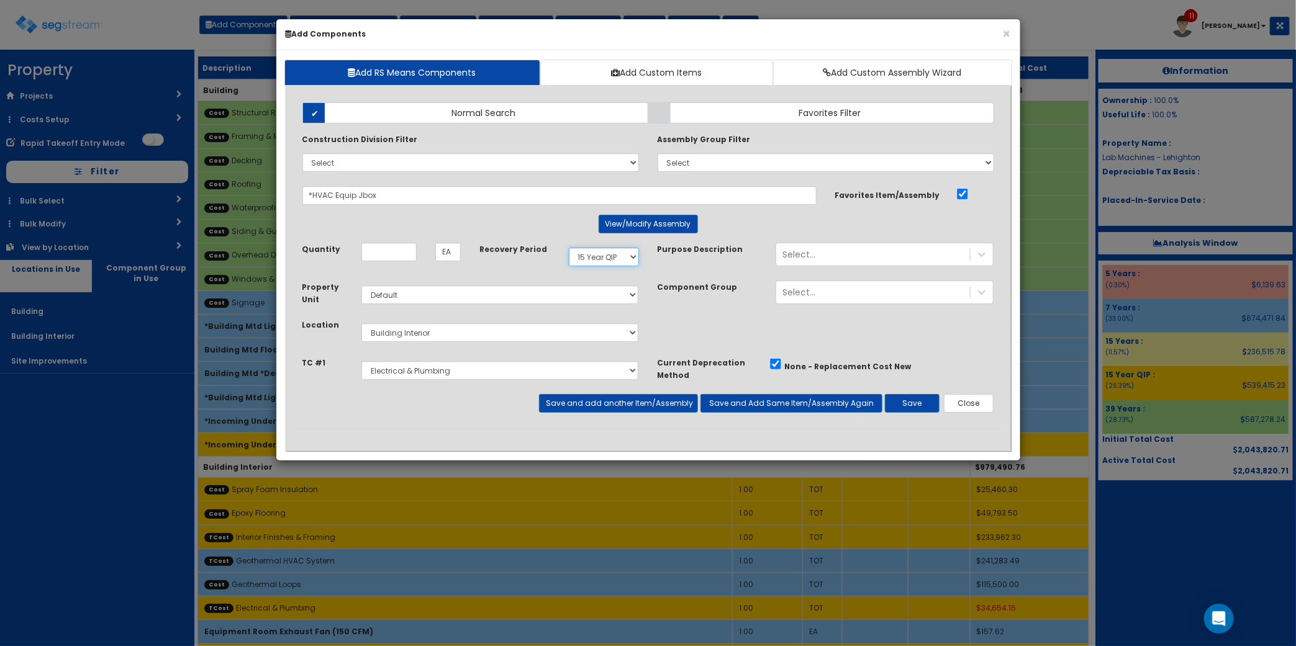
click at [594, 260] on select "Select 5 Years 7 Years 9 Years 10 Years 15 Years 15 Year QLI 15 Year QRP 15 Yea…" at bounding box center [604, 257] width 70 height 19
select select "7Y"
click at [569, 248] on select "Select 5 Years 7 Years 9 Years 10 Years 15 Years 15 Year QLI 15 Year QRP 15 Yea…" at bounding box center [604, 257] width 70 height 19
click at [377, 253] on input "Unit Quantity" at bounding box center [388, 252] width 55 height 19
type input "1"
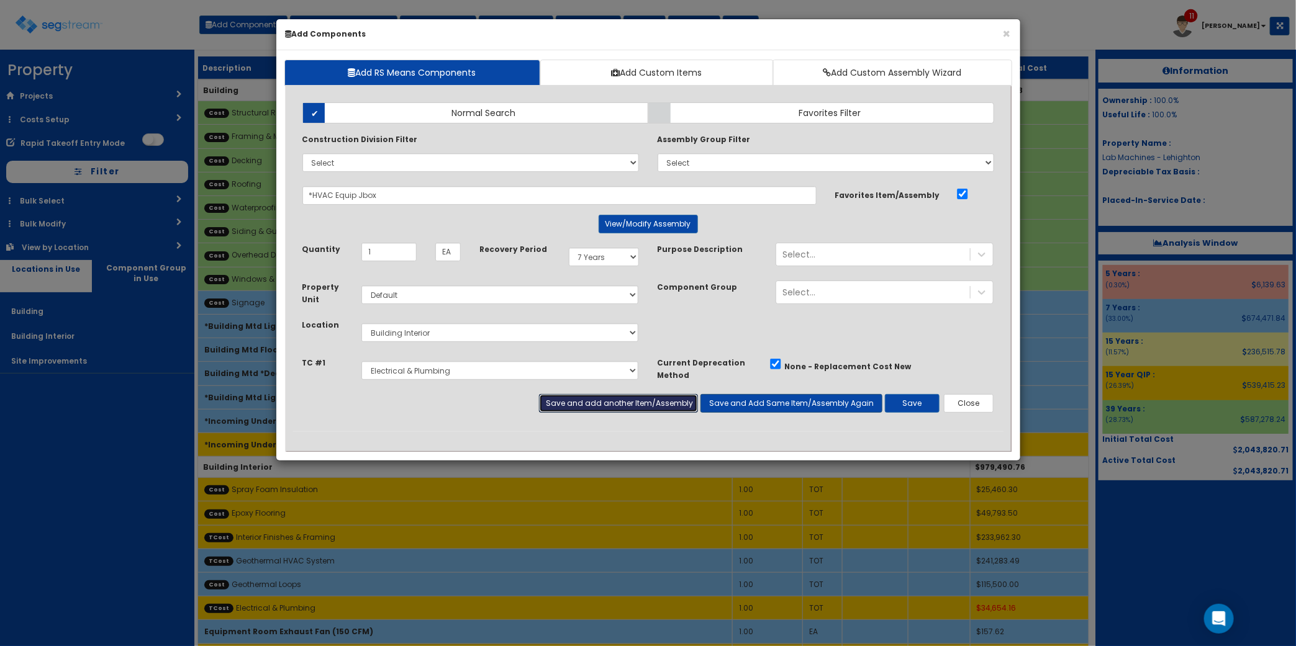
drag, startPoint x: 640, startPoint y: 405, endPoint x: 795, endPoint y: 405, distance: 155.2
click at [795, 405] on div "Save and add another Item/Assembly Save and Add Same Item/Assembly Again Save C…" at bounding box center [767, 403] width 474 height 19
click at [795, 405] on button "Save and Add Same Item/Assembly Again" at bounding box center [791, 403] width 182 height 19
drag, startPoint x: 358, startPoint y: 197, endPoint x: 944, endPoint y: 165, distance: 587.6
click at [865, 166] on div "Add Items Add Assemblies Both Normal Search Select" at bounding box center [648, 262] width 710 height 338
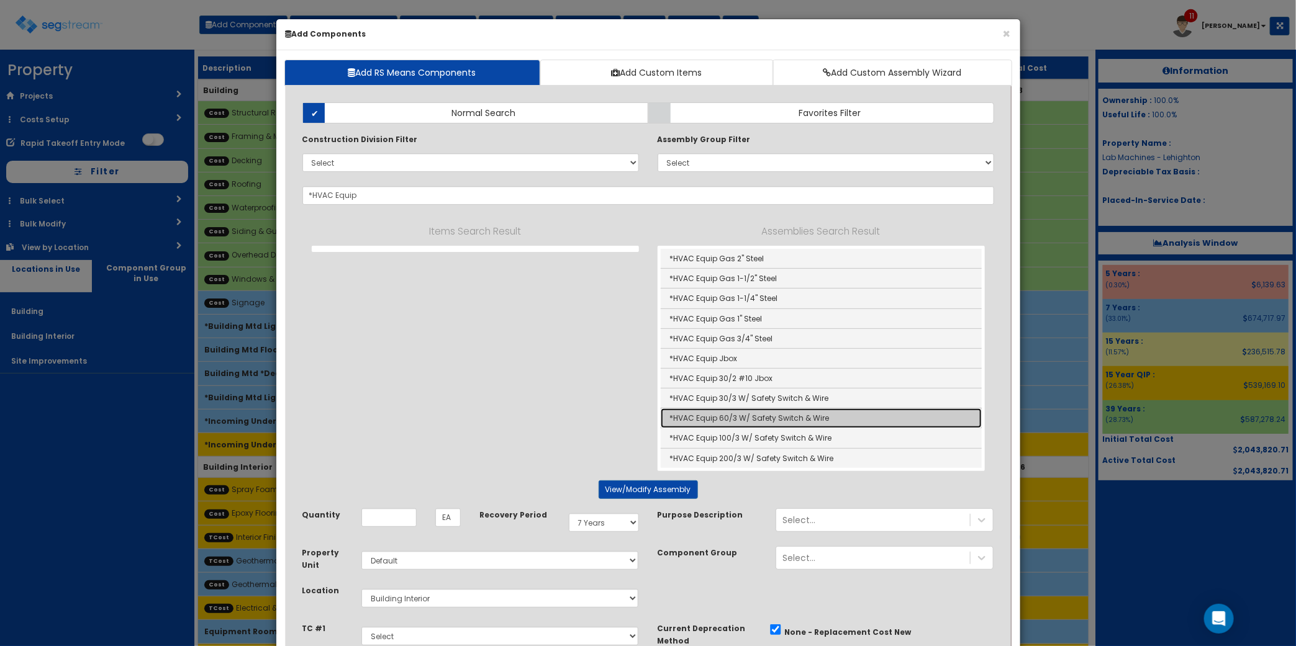
click at [811, 419] on link "*HVAC Equip 60/3 W/ Safety Switch & Wire" at bounding box center [821, 419] width 321 height 20
type input "*HVAC Equip 60/3 W/ Safety Switch & Wire"
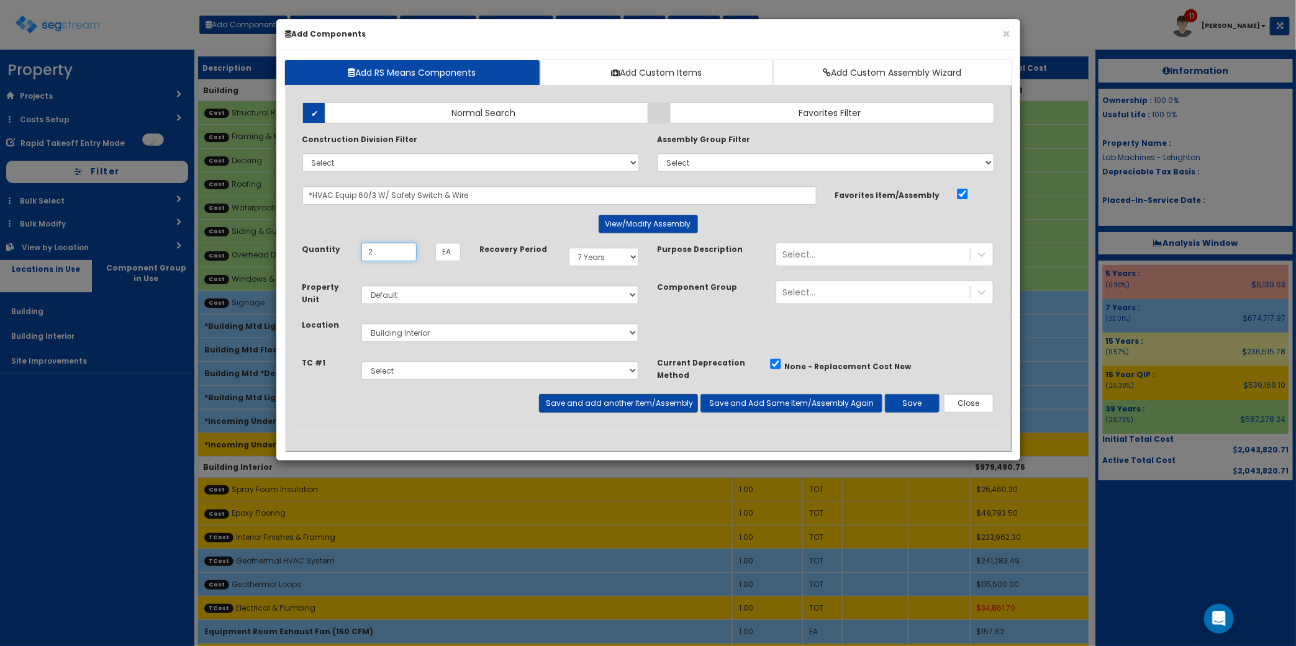
type input "2"
click at [612, 402] on button "Save and add another Item/Assembly" at bounding box center [618, 403] width 159 height 19
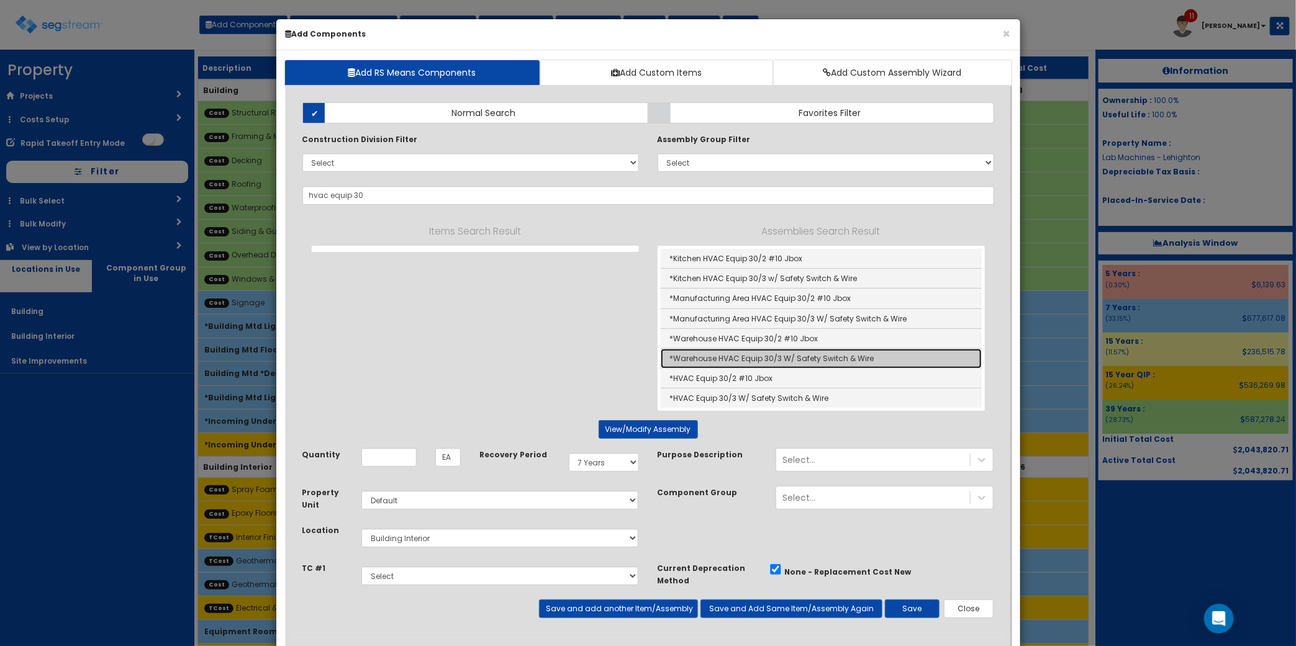
click at [796, 363] on link "*Warehouse HVAC Equip 30/3 W/ Safety Switch & Wire" at bounding box center [821, 359] width 321 height 20
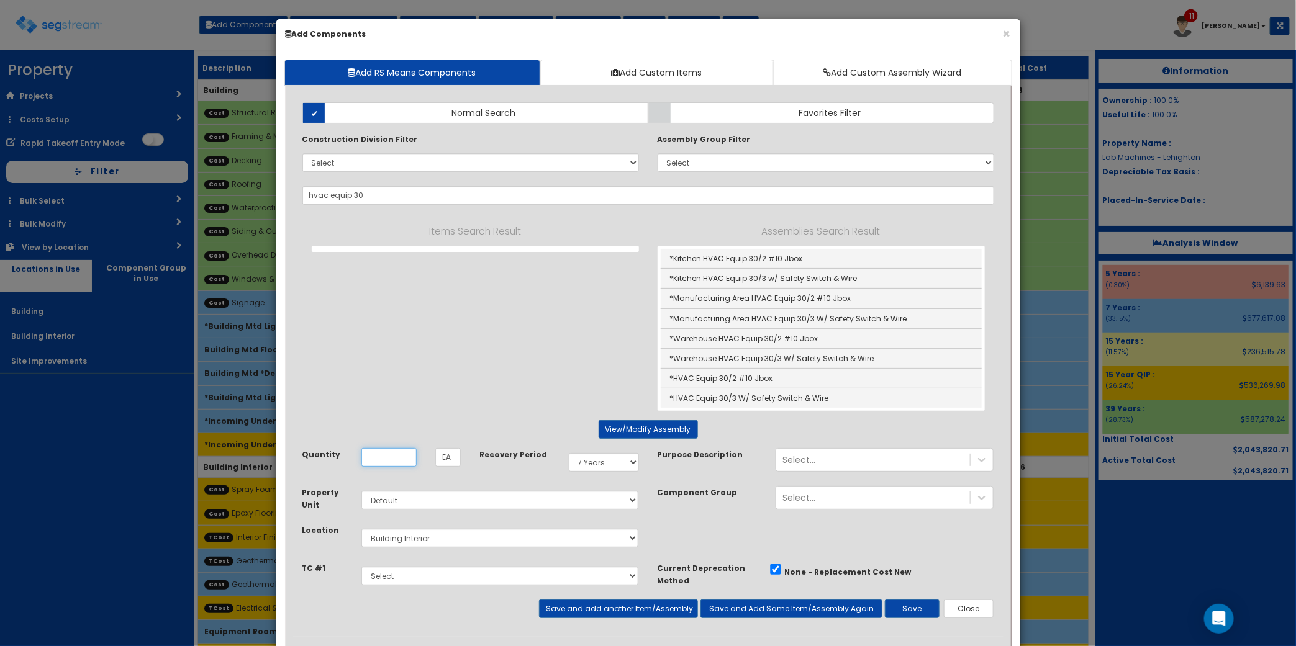
type input "*Warehouse HVAC Equip 30/3 W/ Safety Switch & Wire"
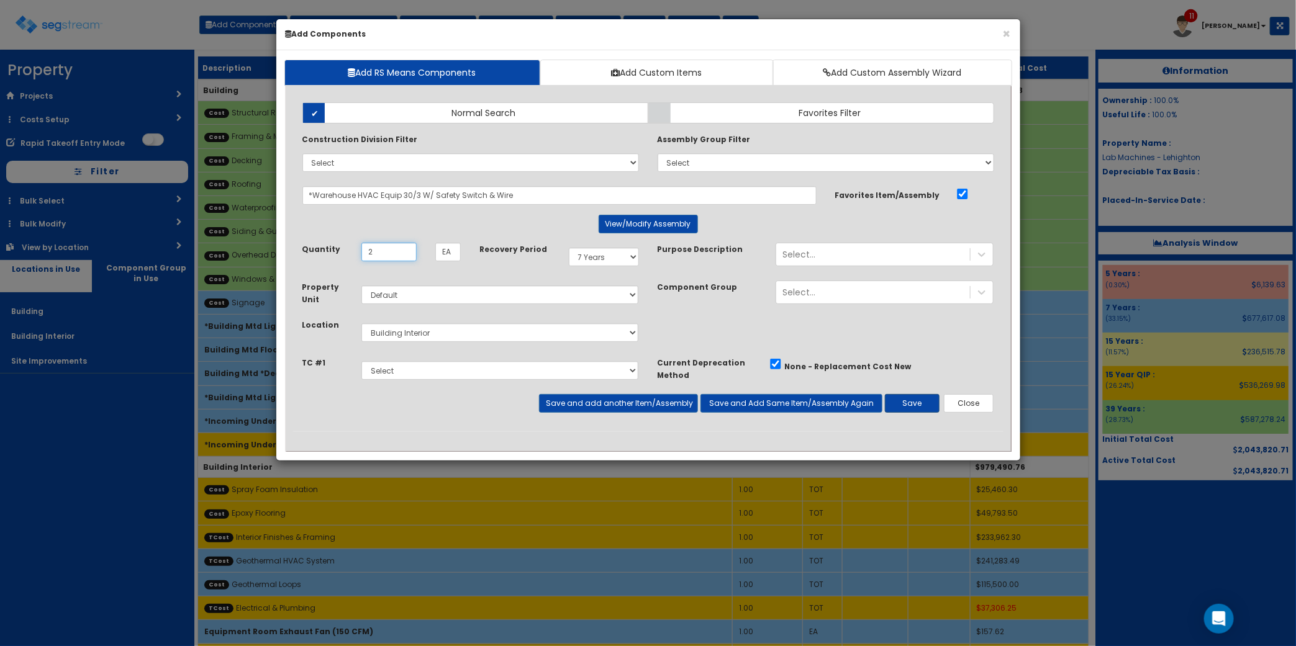
type input "2"
click at [905, 410] on button "Save" at bounding box center [912, 403] width 55 height 19
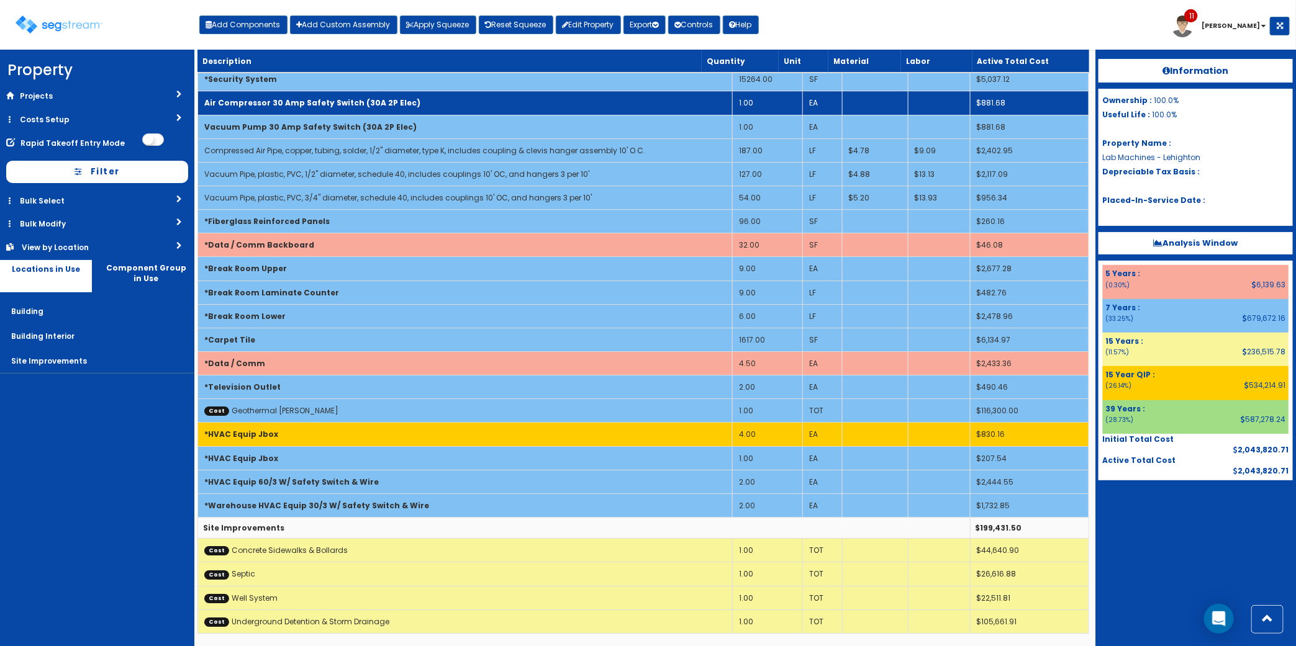
scroll to position [2212, 0]
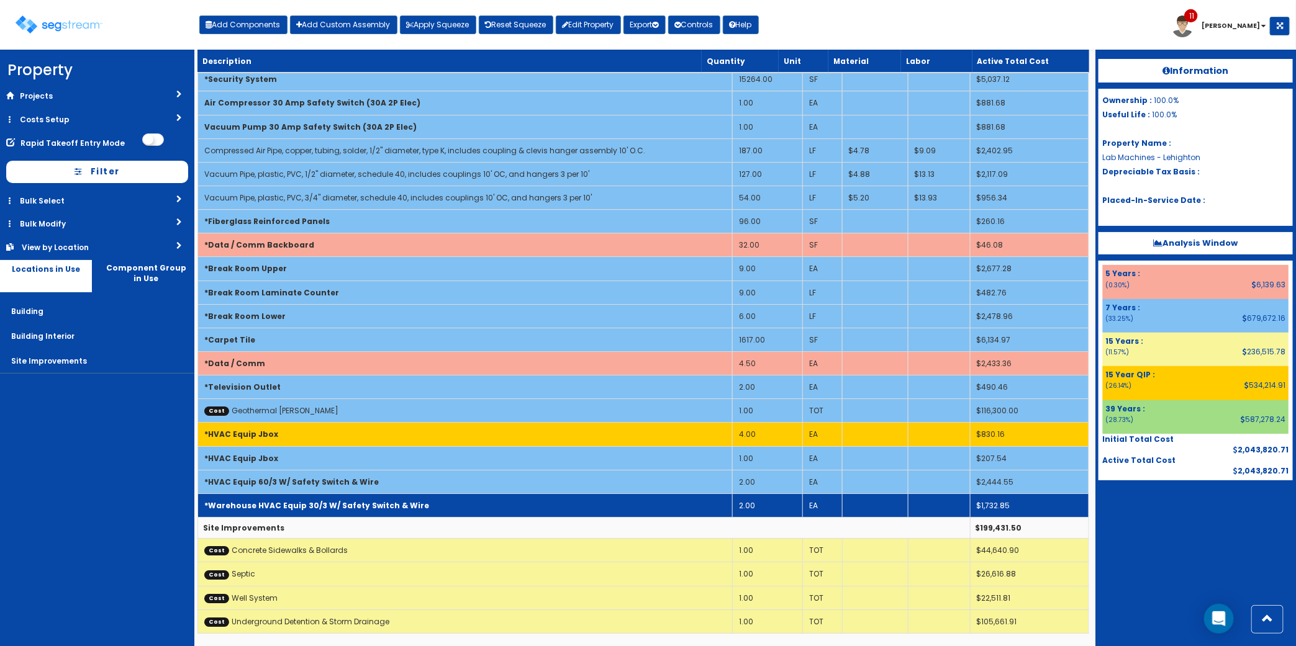
click at [295, 509] on b "*Warehouse HVAC Equip 30/3 W/ Safety Switch & Wire" at bounding box center [316, 505] width 225 height 11
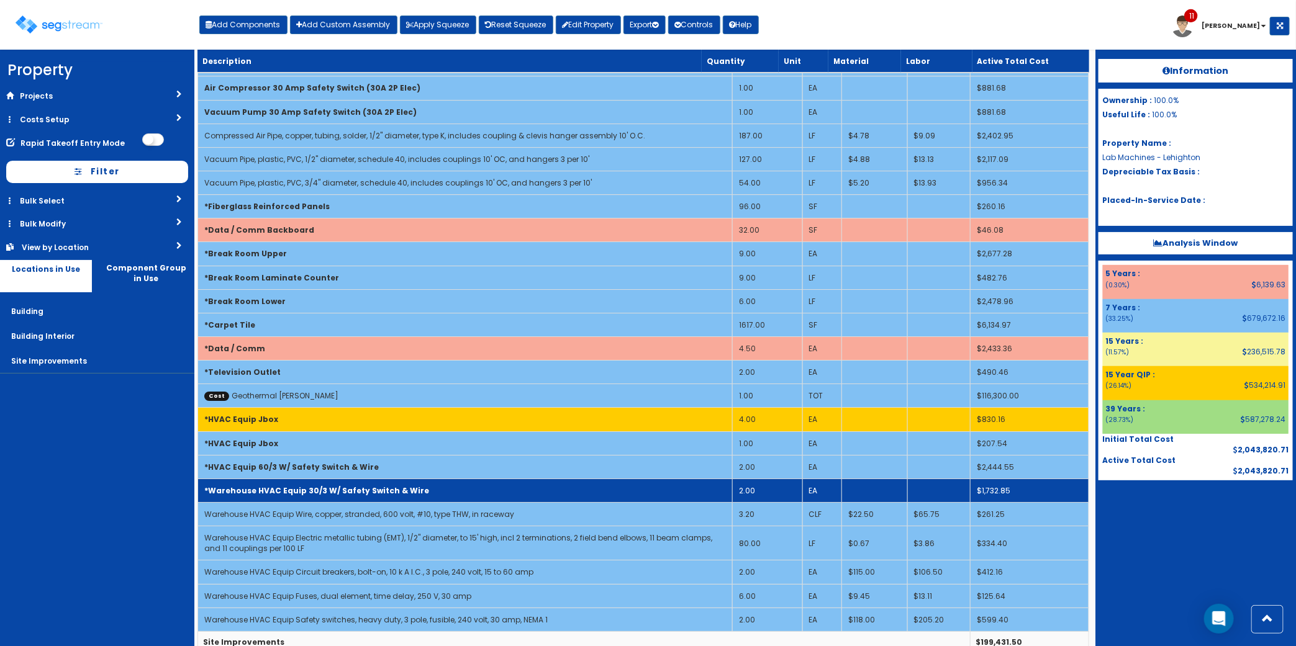
click at [296, 496] on b "*Warehouse HVAC Equip 30/3 W/ Safety Switch & Wire" at bounding box center [316, 491] width 225 height 11
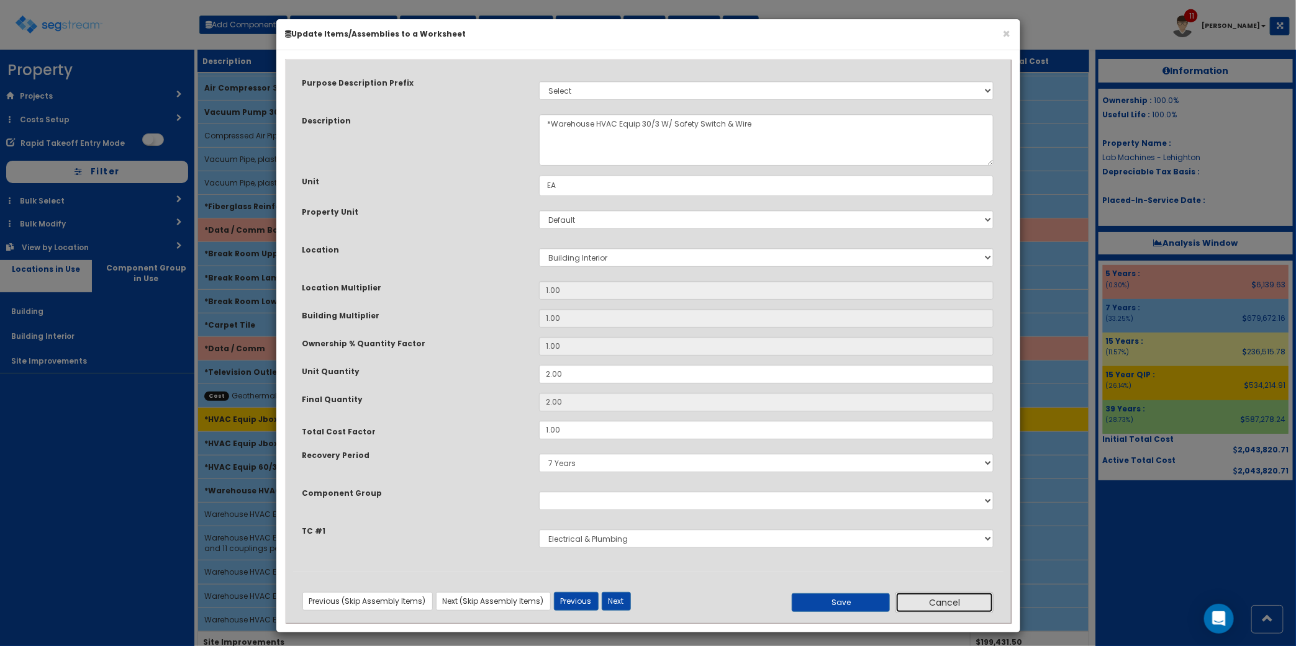
click at [927, 596] on button "Cancel" at bounding box center [944, 602] width 98 height 21
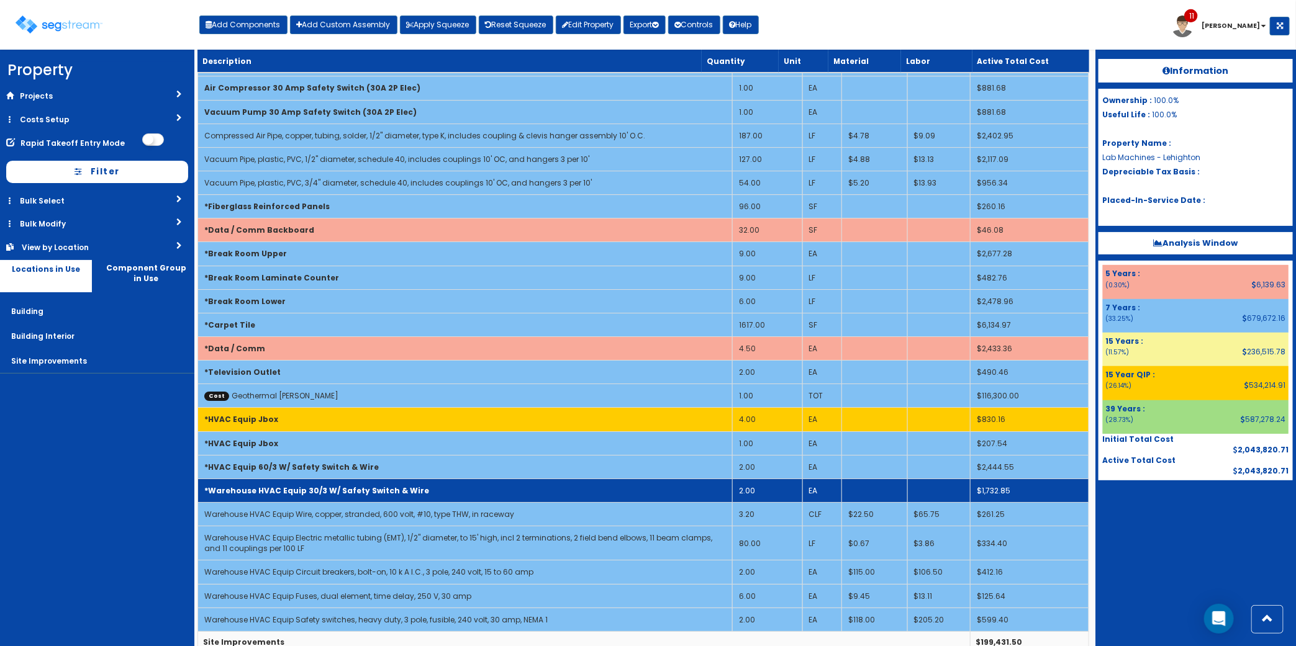
click at [385, 496] on b "*Warehouse HVAC Equip 30/3 W/ Safety Switch & Wire" at bounding box center [316, 491] width 225 height 11
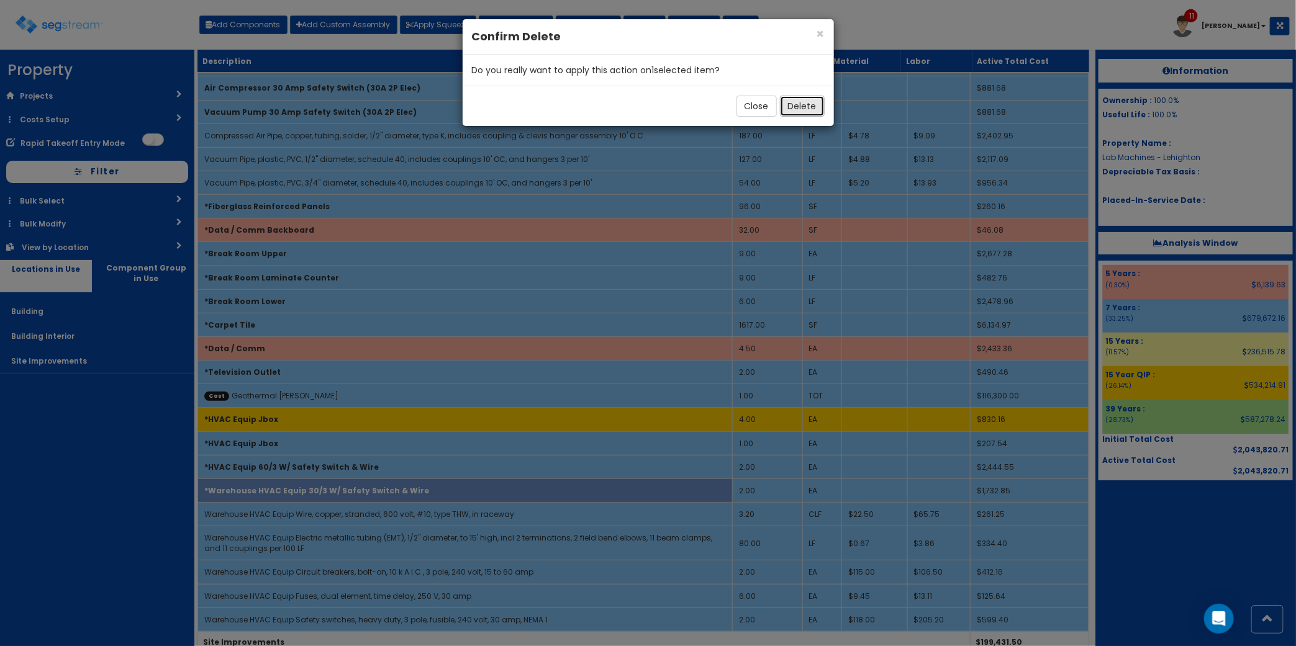
click at [806, 101] on button "Delete" at bounding box center [802, 106] width 45 height 21
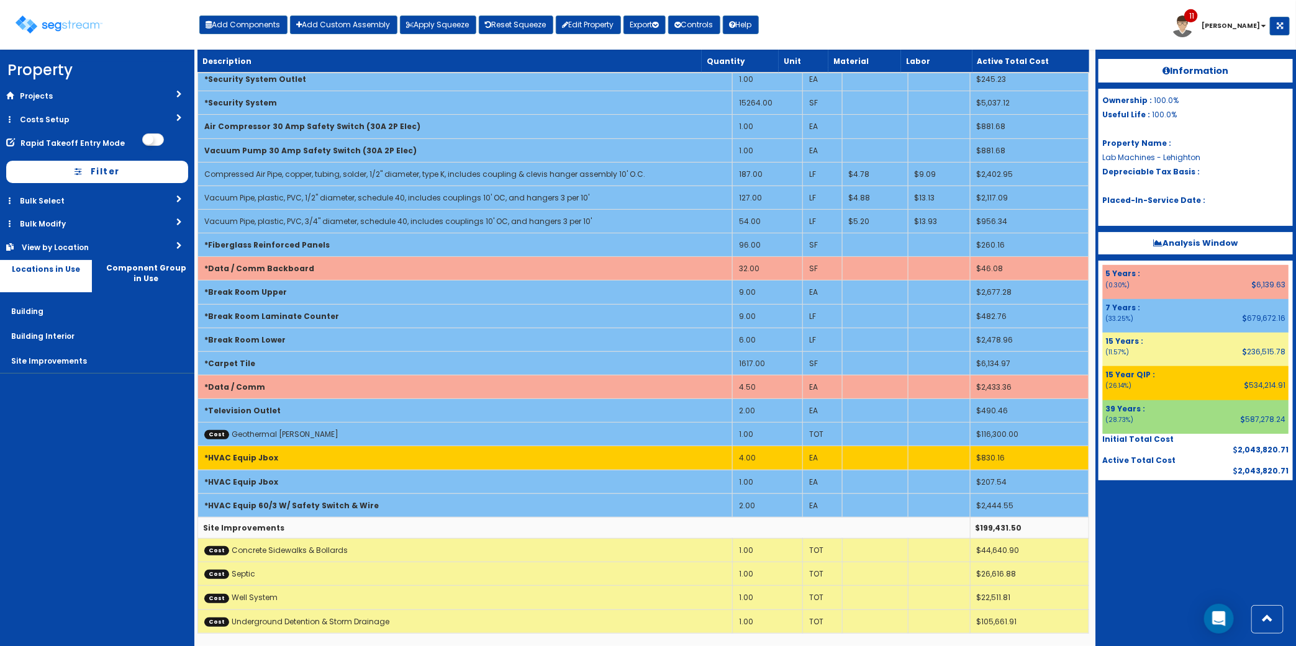
scroll to position [2188, 0]
click at [255, 25] on button "Add Components" at bounding box center [243, 25] width 88 height 19
select select
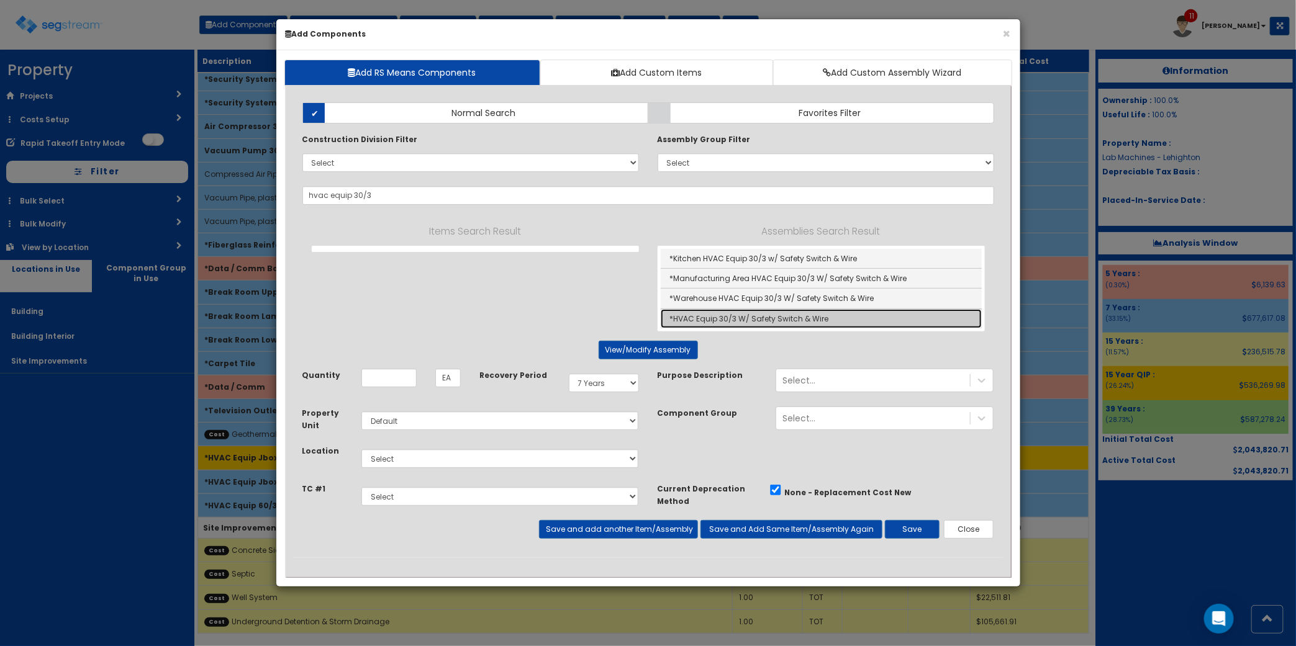
click at [750, 321] on link "*HVAC Equip 30/3 W/ Safety Switch & Wire" at bounding box center [821, 318] width 321 height 19
type input "*HVAC Equip 30/3 W/ Safety Switch & Wire"
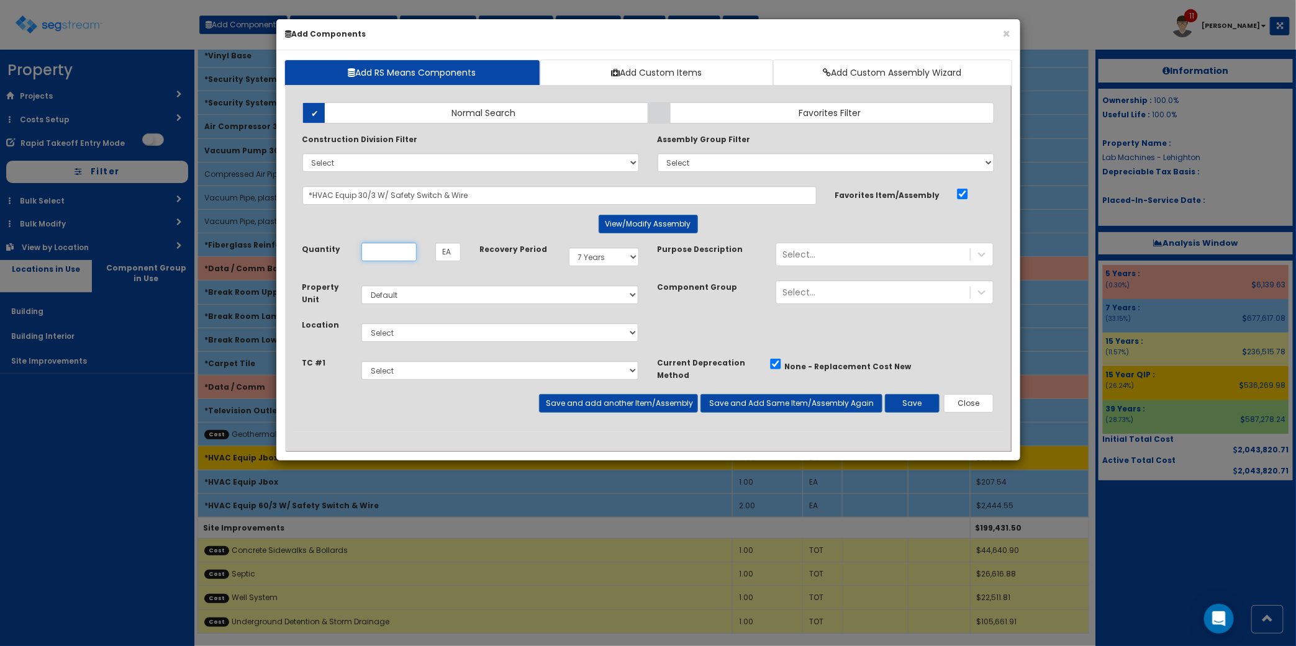
scroll to position [0, 0]
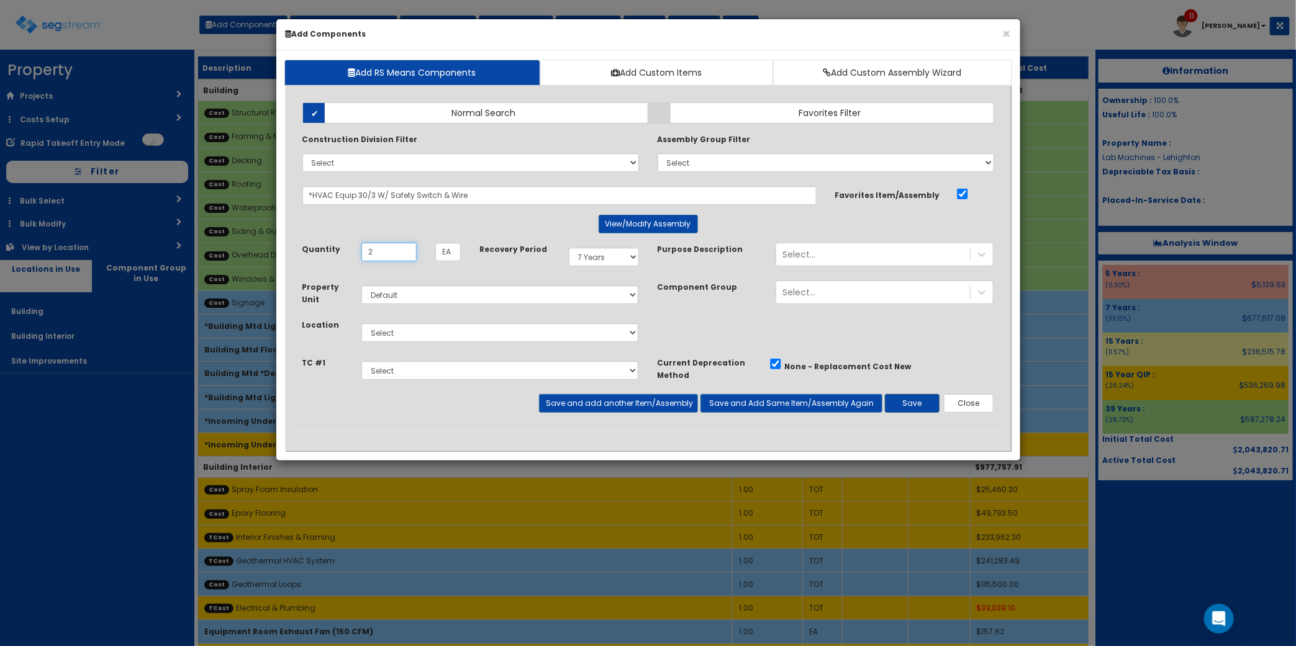
type input "2"
click at [918, 413] on button "Save" at bounding box center [912, 403] width 55 height 19
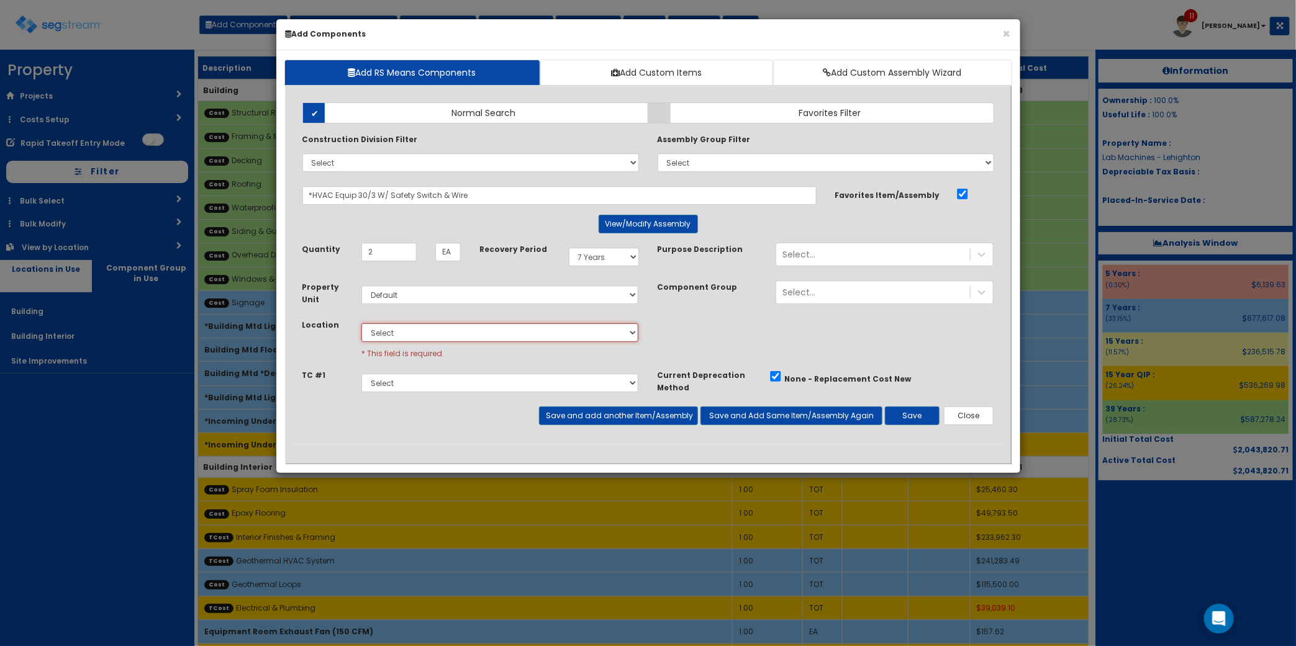
click at [458, 336] on select "Select Building Building Interior Site Improvements Add Additional Location" at bounding box center [500, 332] width 278 height 19
select select "7"
click at [361, 324] on select "Select Building Building Interior Site Improvements Add Additional Location" at bounding box center [500, 332] width 278 height 19
click at [908, 410] on button "Save" at bounding box center [912, 416] width 55 height 19
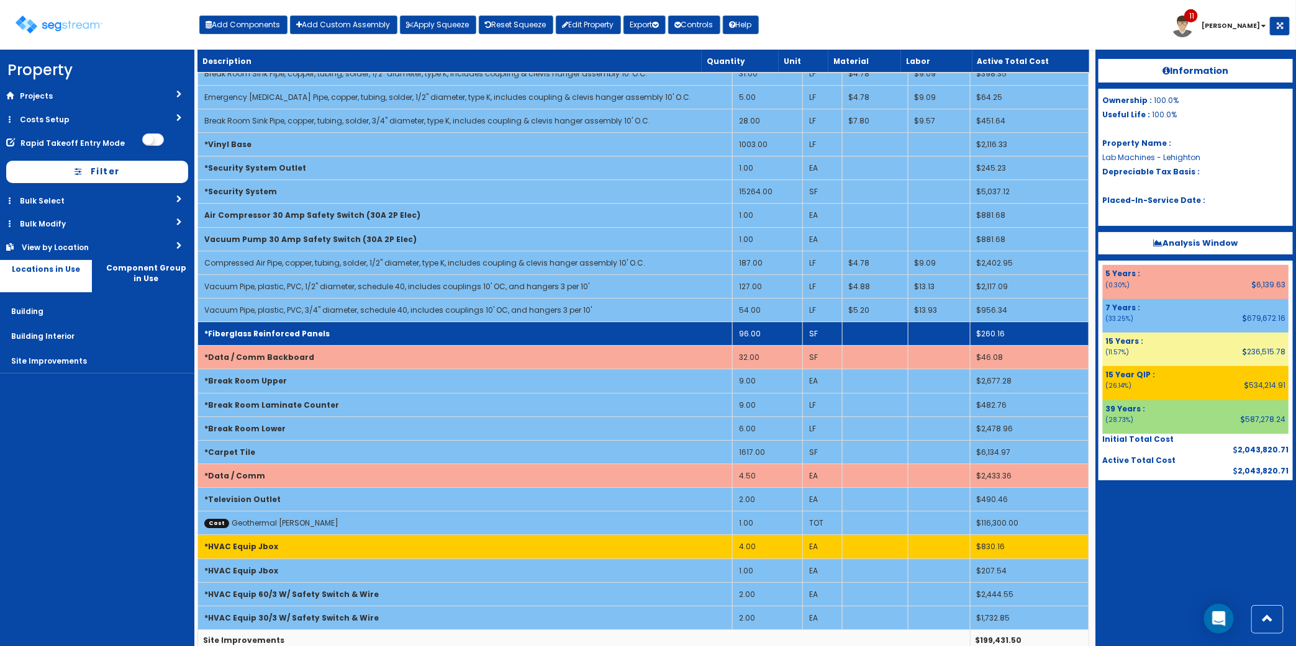
scroll to position [2095, 0]
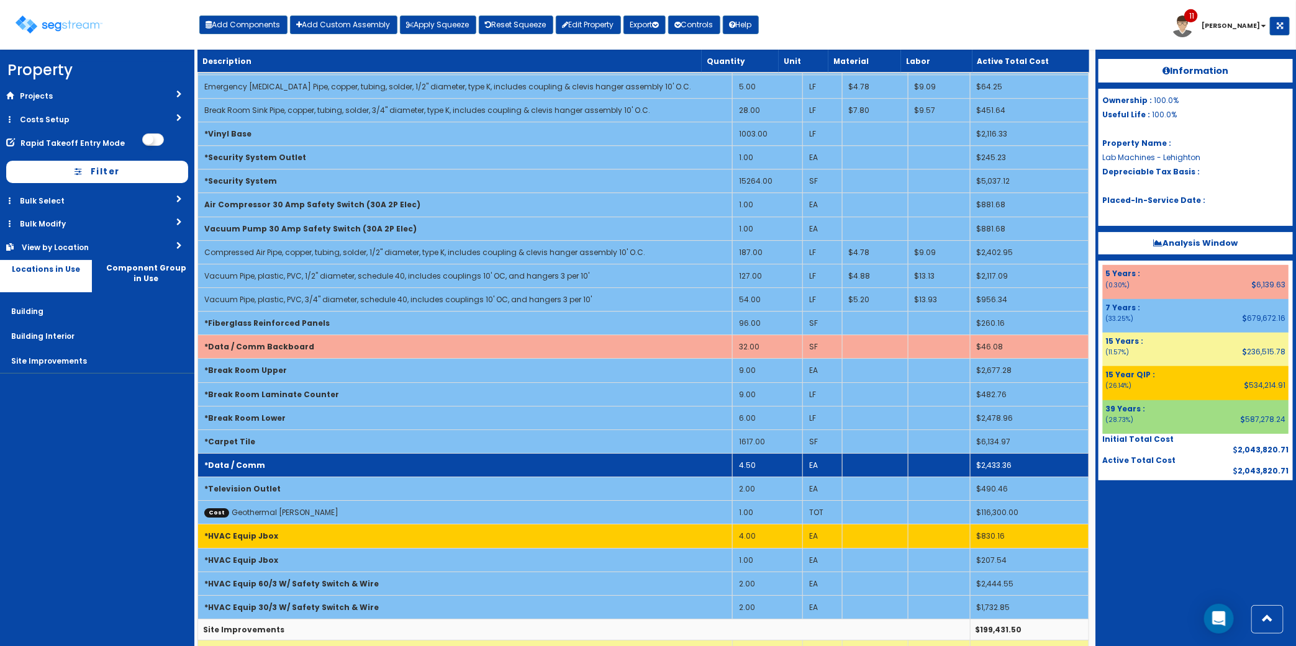
click at [455, 477] on td "*Data / Comm" at bounding box center [465, 465] width 535 height 24
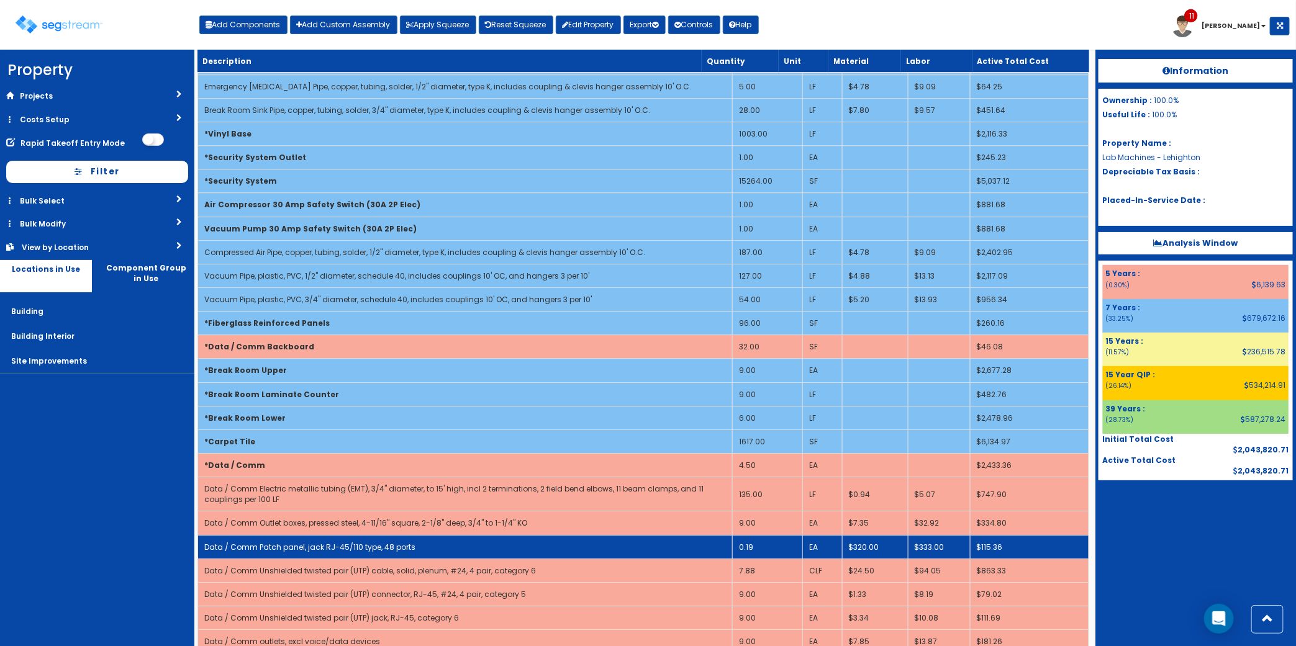
click at [738, 559] on td "0.19" at bounding box center [767, 547] width 70 height 24
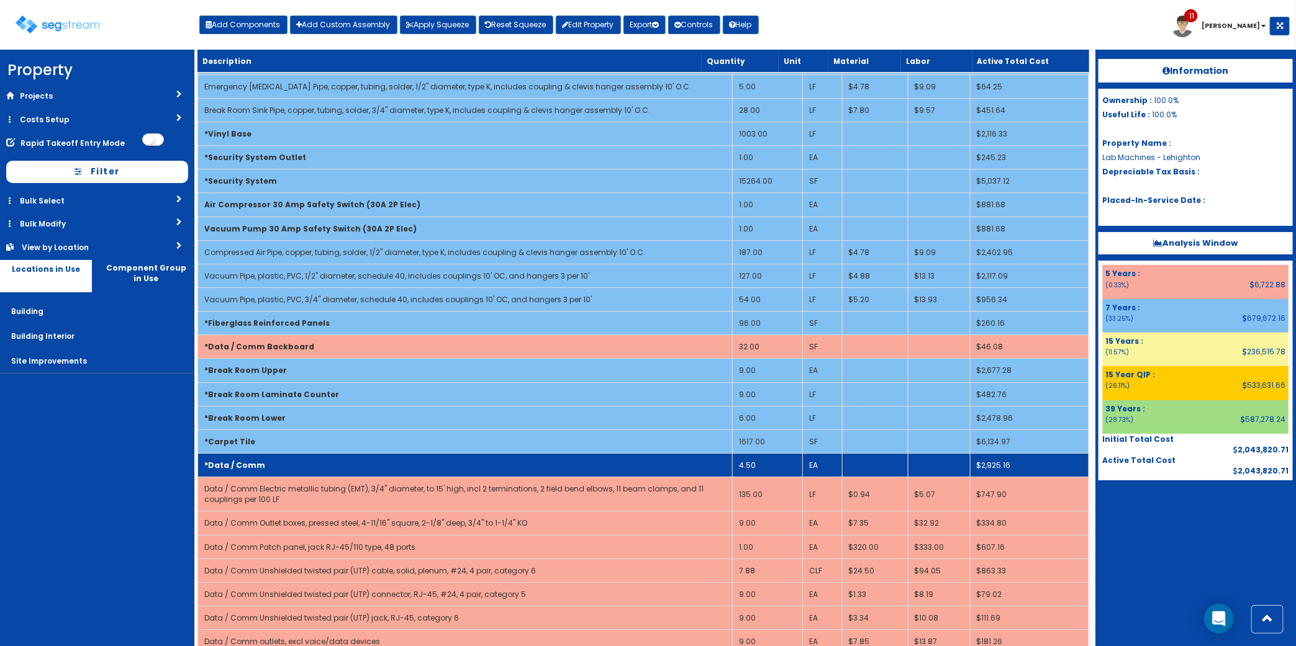
click at [525, 477] on td "*Data / Comm" at bounding box center [465, 465] width 535 height 24
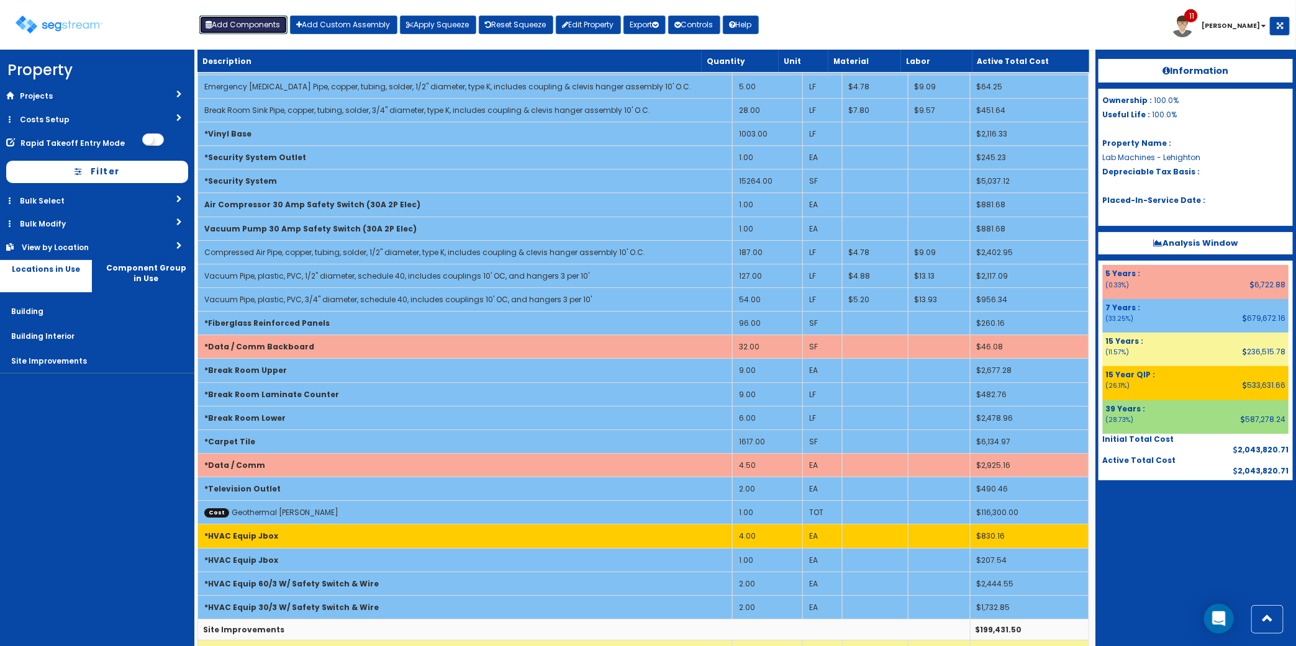
click at [240, 24] on button "Add Components" at bounding box center [243, 25] width 88 height 19
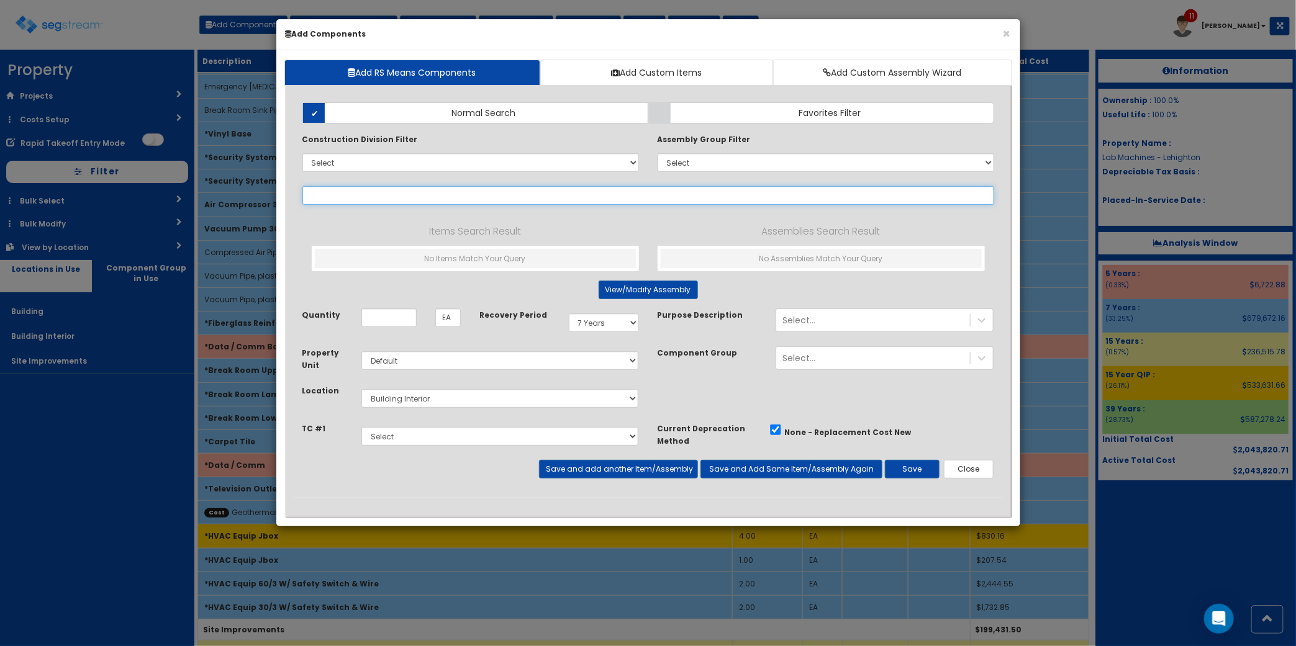
type input "f"
select select
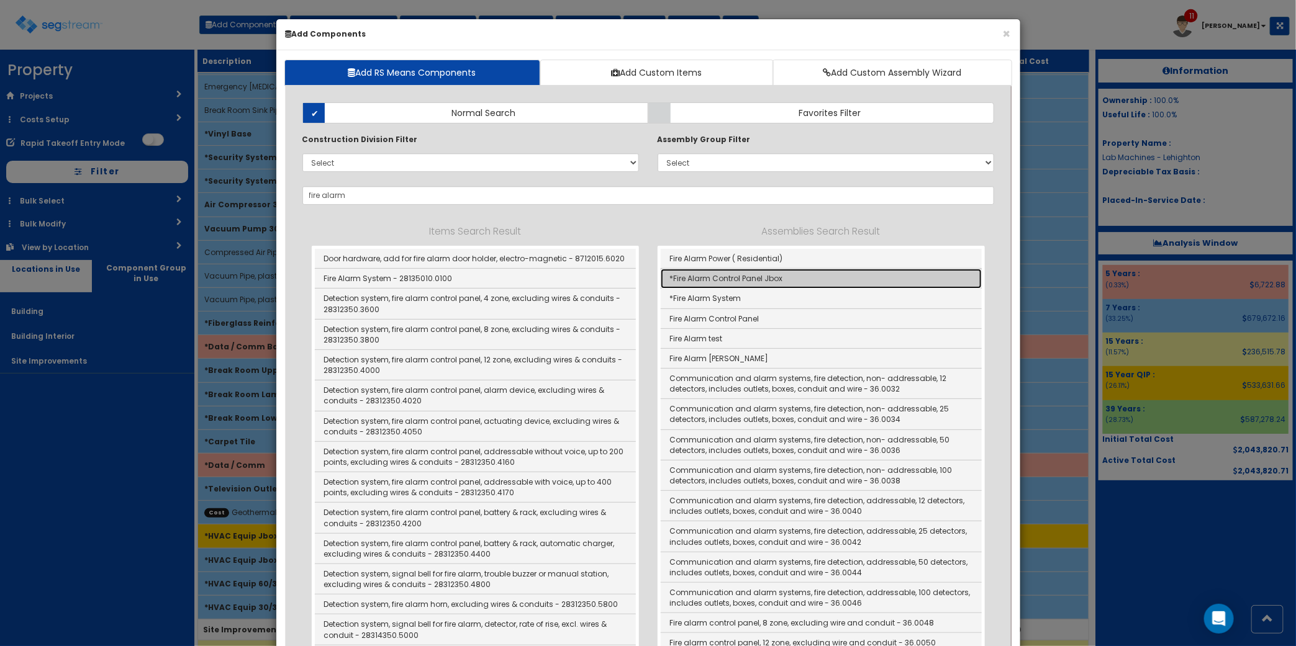
click at [774, 284] on link "*Fire Alarm Control Panel Jbox" at bounding box center [821, 279] width 321 height 20
type input "*Fire Alarm Control Panel Jbox"
type input "SF"
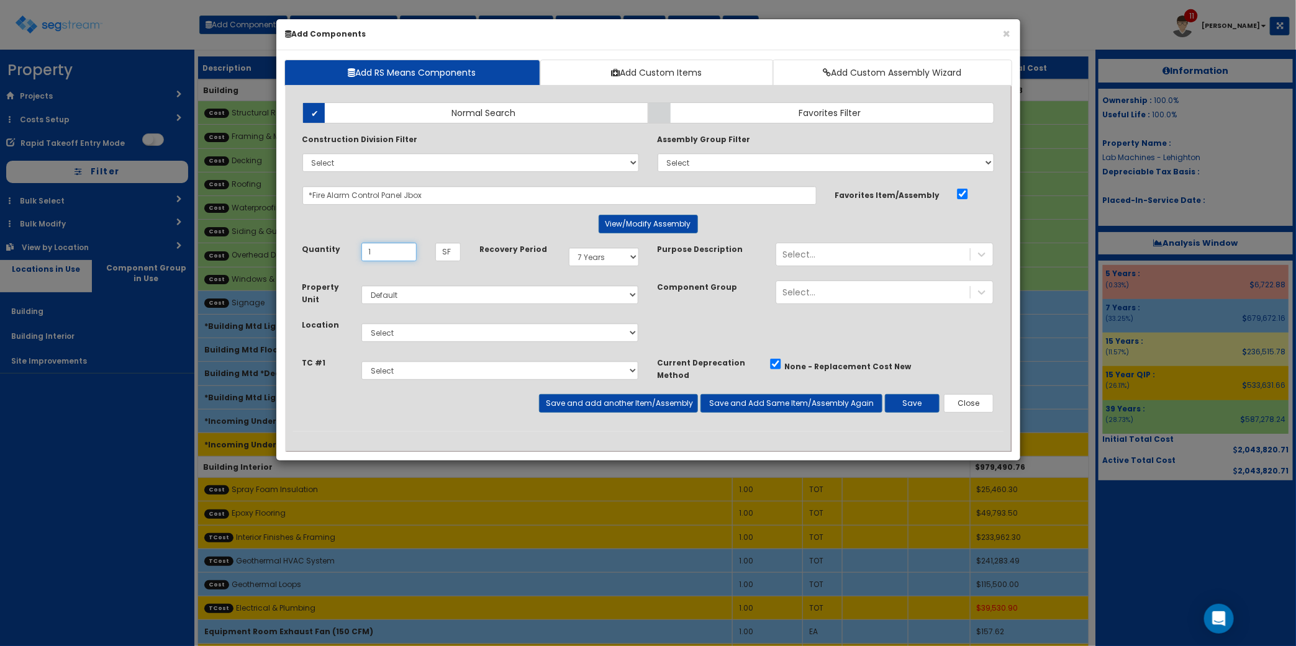
type input "1"
click at [588, 250] on select "Select 5 Years 7 Years 9 Years 10 Years 15 Years 15 Year QLI 15 Year QRP 15 Yea…" at bounding box center [604, 257] width 70 height 19
select select "15Y_1"
click at [569, 248] on select "Select 5 Years 7 Years 9 Years 10 Years 15 Years 15 Year QLI 15 Year QRP 15 Yea…" at bounding box center [604, 257] width 70 height 19
click at [407, 329] on select "Select Building Building Interior Site Improvements Add Additional Location" at bounding box center [500, 332] width 278 height 19
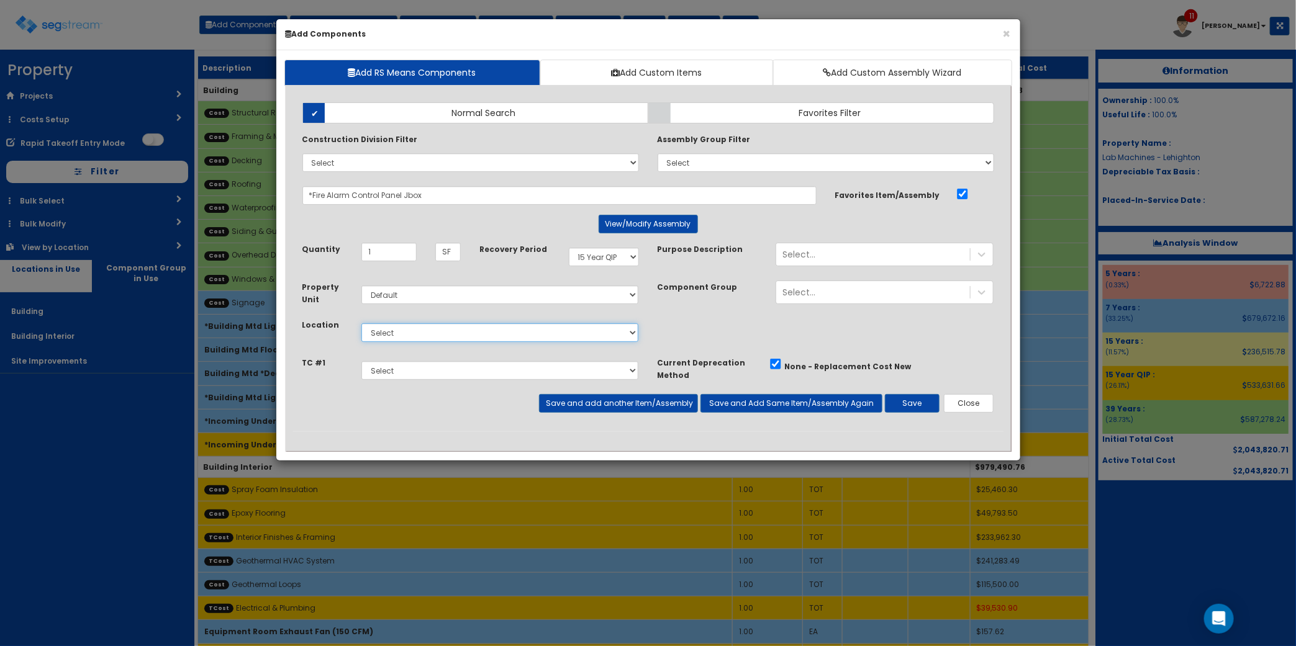
select select "7"
click at [361, 324] on select "Select Building Building Interior Site Improvements Add Additional Location" at bounding box center [500, 332] width 278 height 19
click at [607, 402] on button "Save and add another Item/Assembly" at bounding box center [618, 403] width 159 height 19
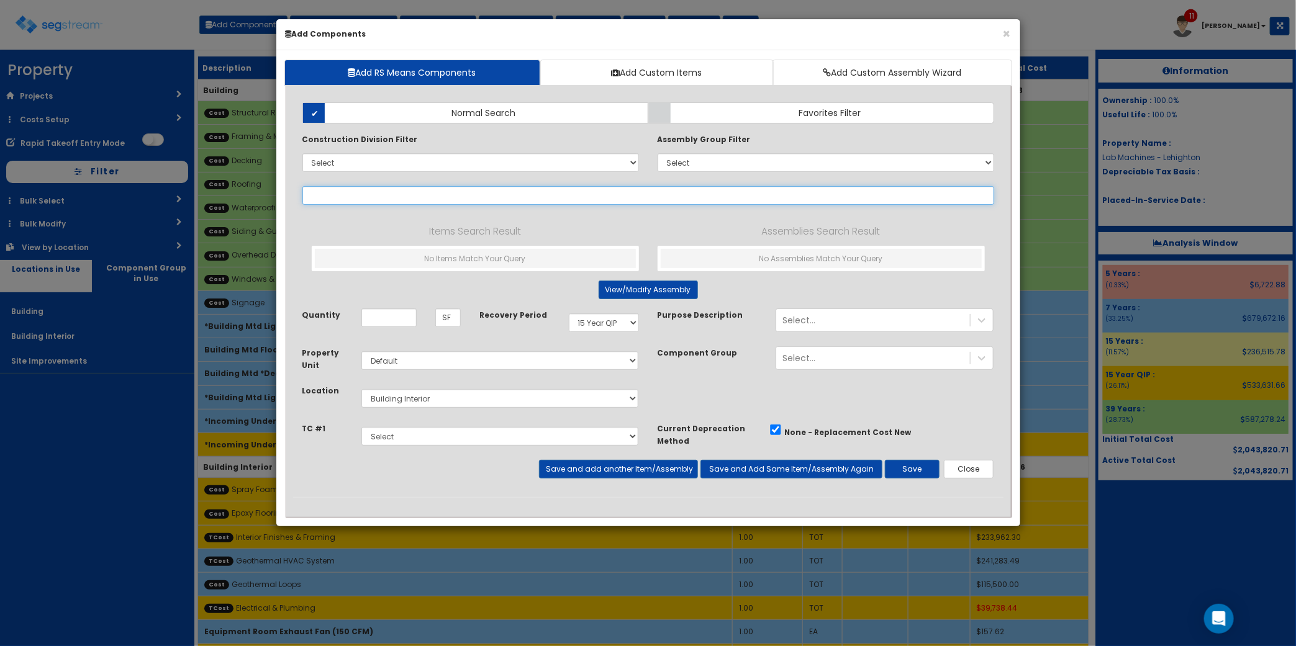
click at [334, 196] on input "text" at bounding box center [648, 195] width 692 height 19
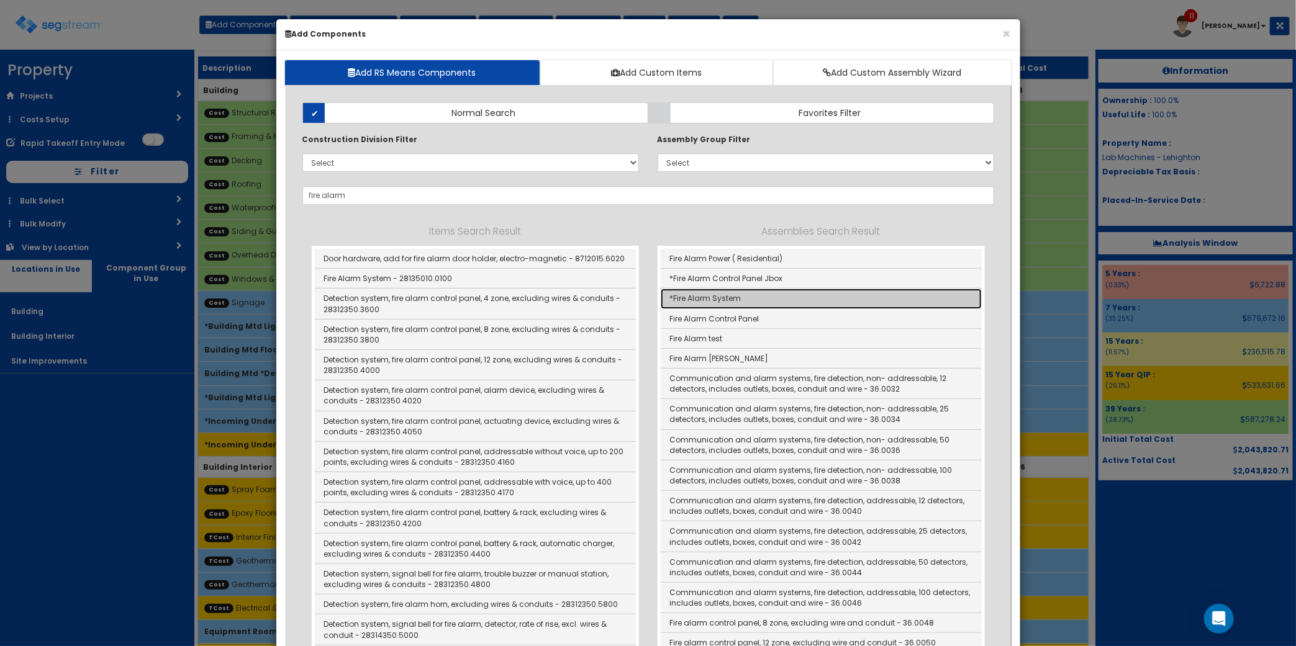
click at [792, 301] on link "*Fire Alarm System" at bounding box center [821, 299] width 321 height 20
type input "*Fire Alarm System"
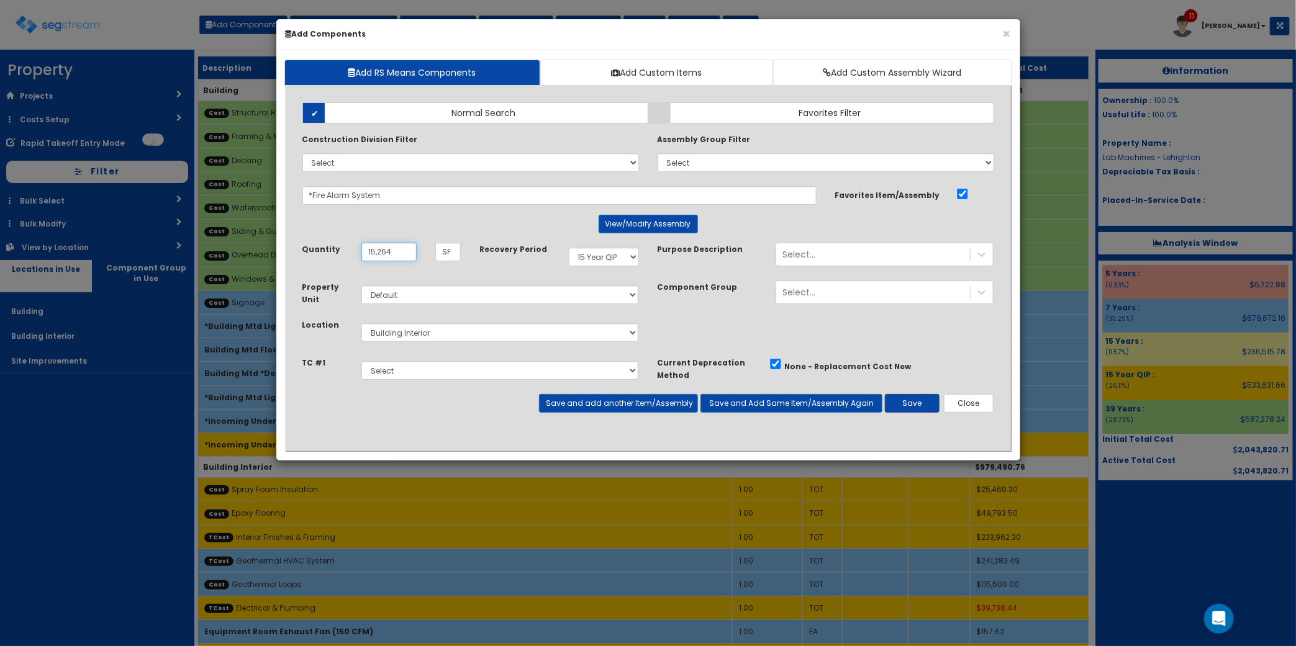
type input "15,264"
click at [921, 410] on button "Save" at bounding box center [912, 403] width 55 height 19
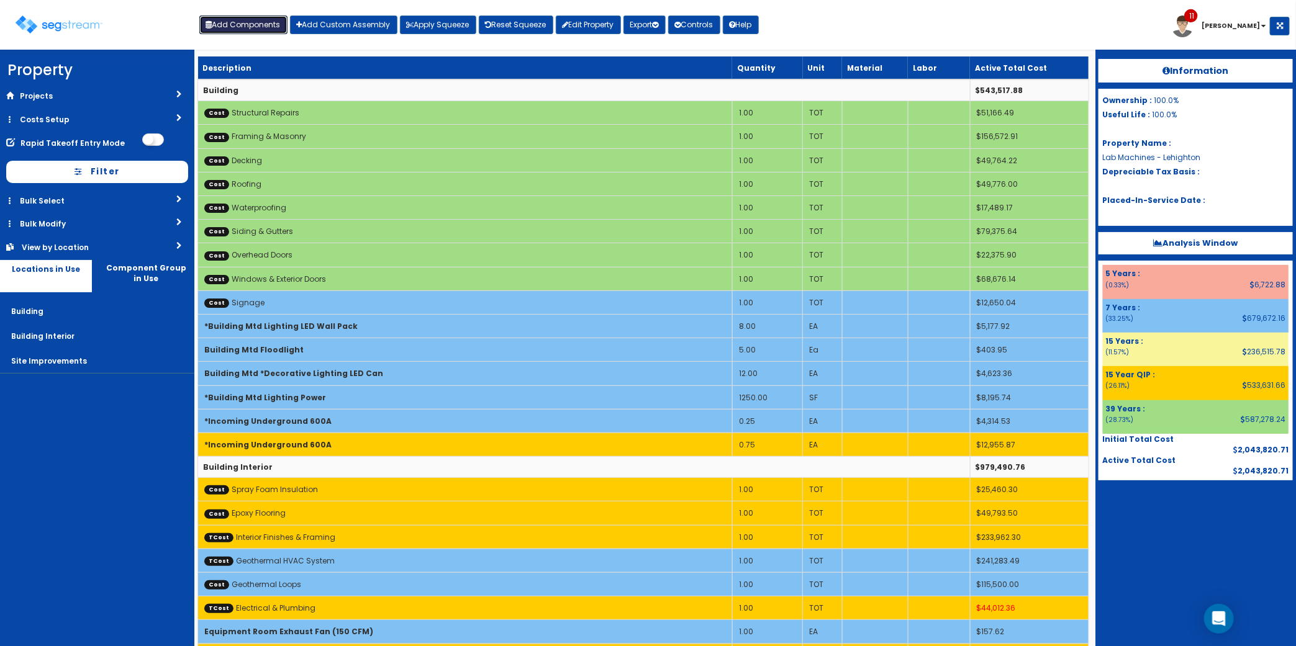
drag, startPoint x: 258, startPoint y: 26, endPoint x: 290, endPoint y: 55, distance: 43.1
click at [258, 26] on button "Add Components" at bounding box center [243, 25] width 88 height 19
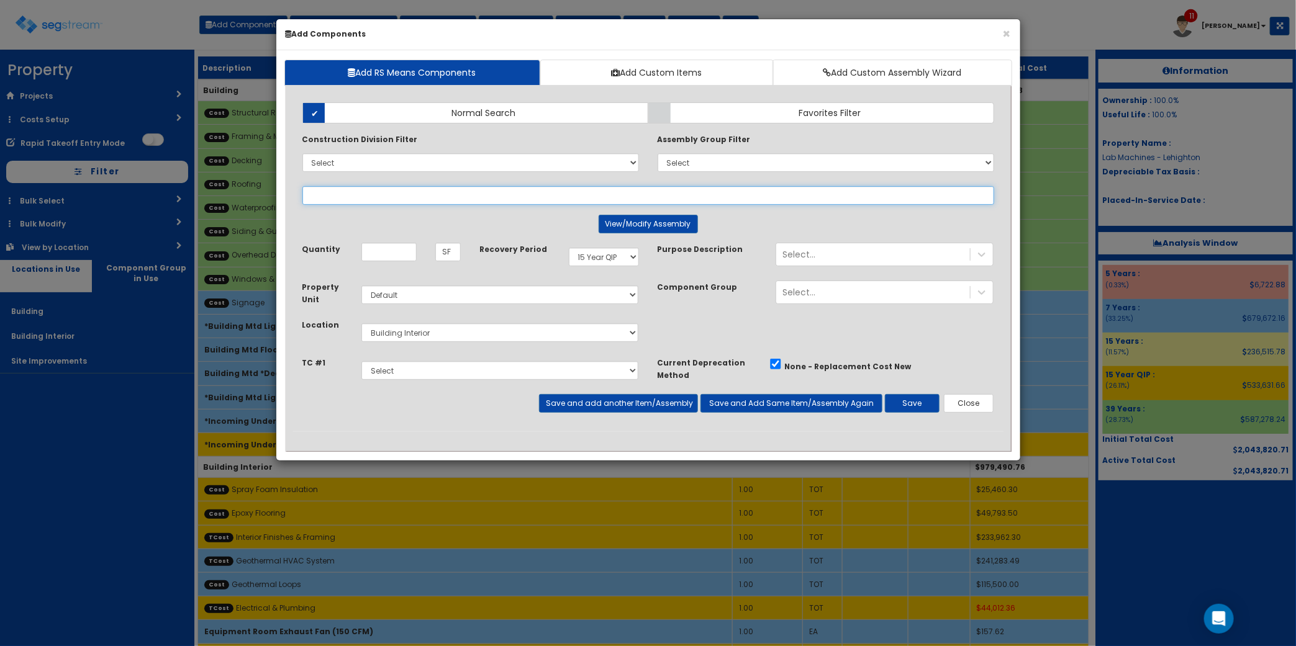
select select
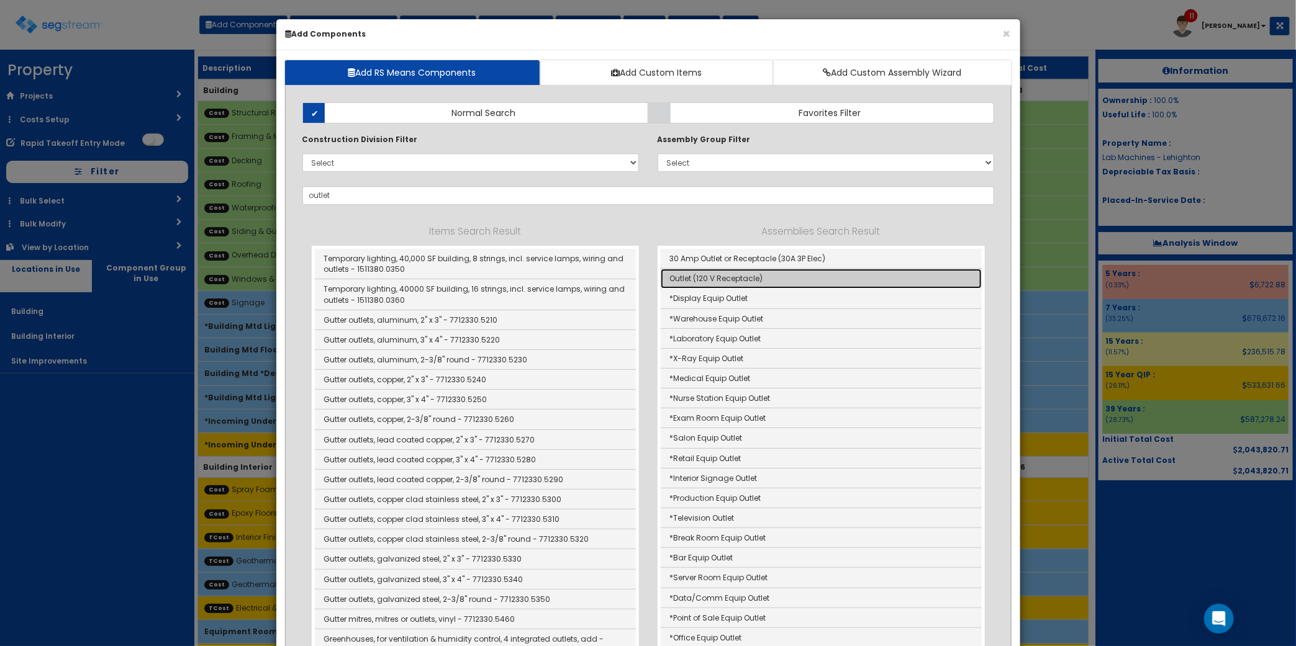
click at [778, 283] on link "Outlet (120 V Receptacle)" at bounding box center [821, 279] width 321 height 20
type input "Outlet (120 V Receptacle)"
type input "Ea"
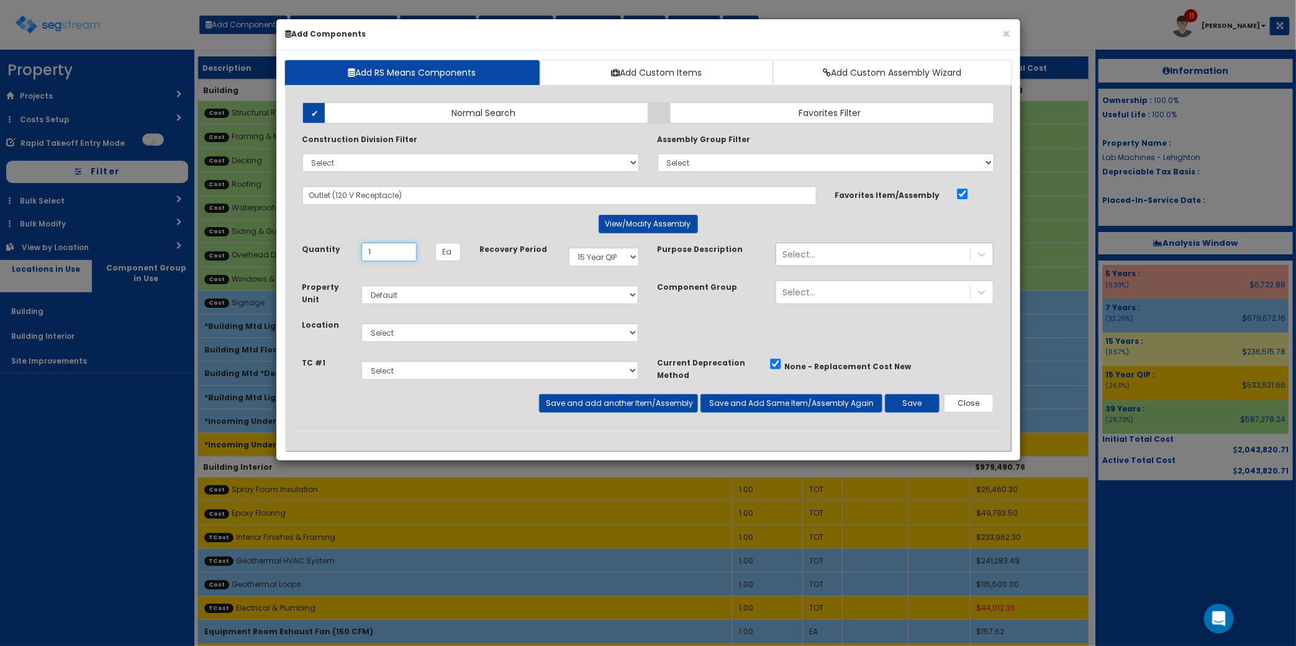
type input "1"
click at [818, 261] on div "Select..." at bounding box center [873, 255] width 194 height 20
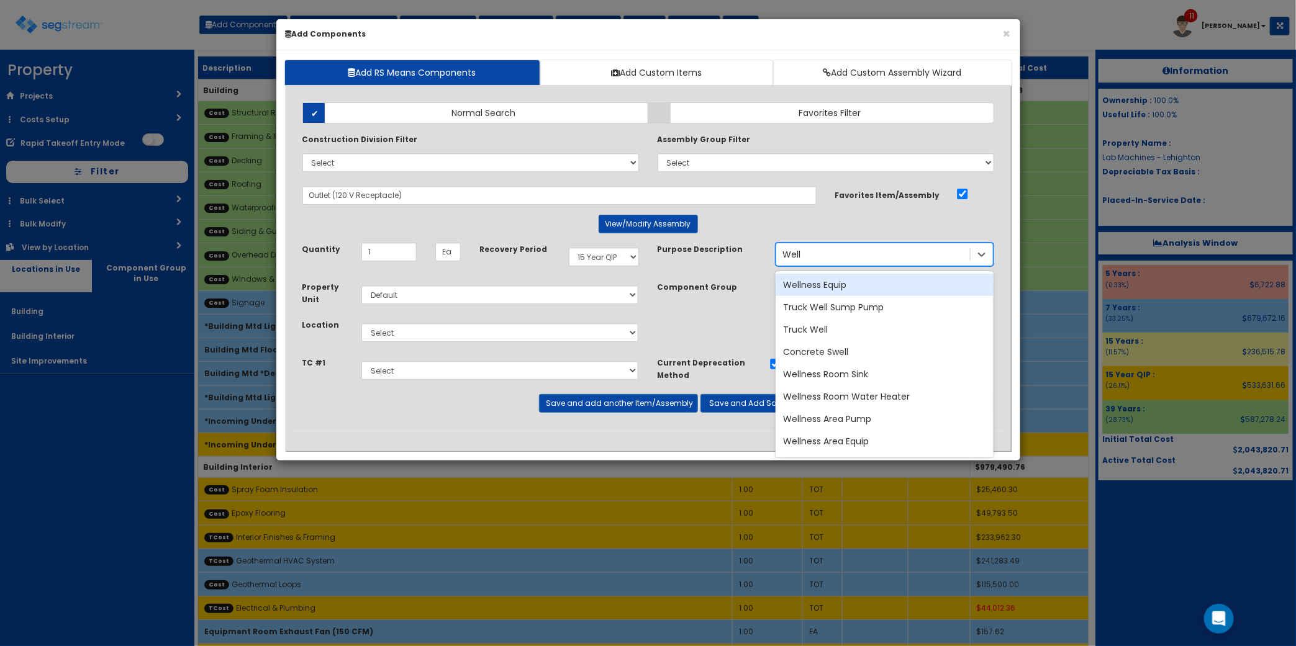
type input "Well"
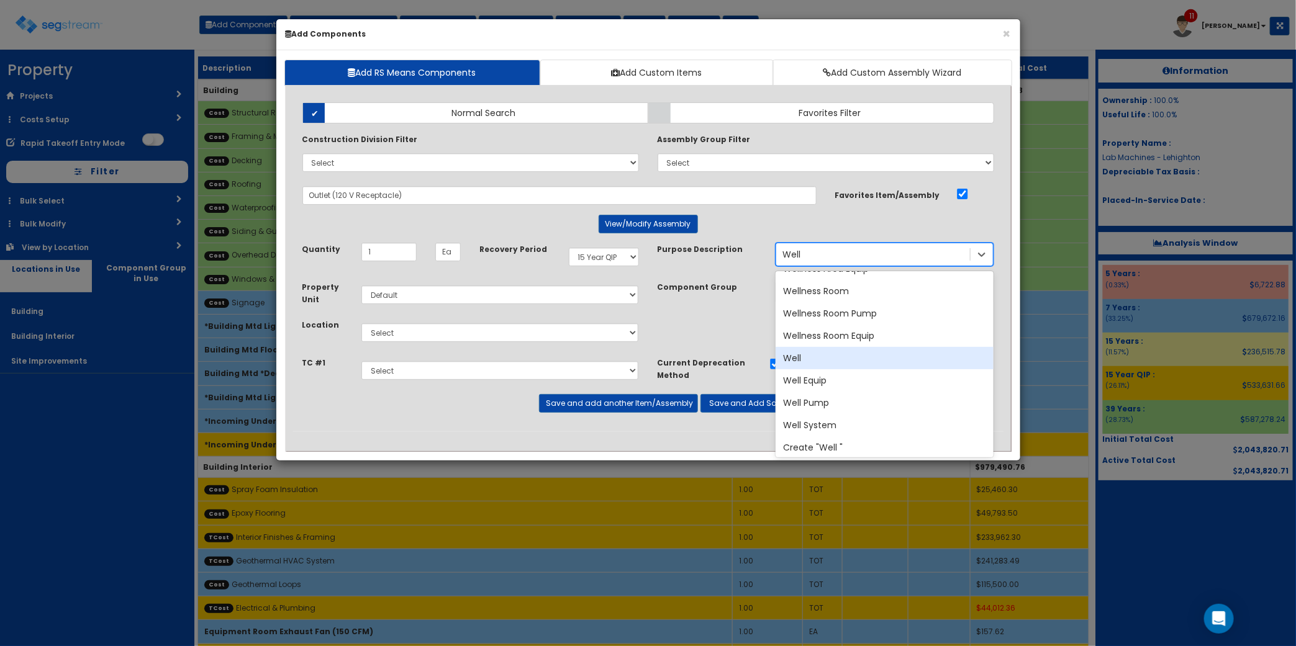
scroll to position [175, 0]
click at [851, 388] on div "Well Equip" at bounding box center [884, 378] width 218 height 22
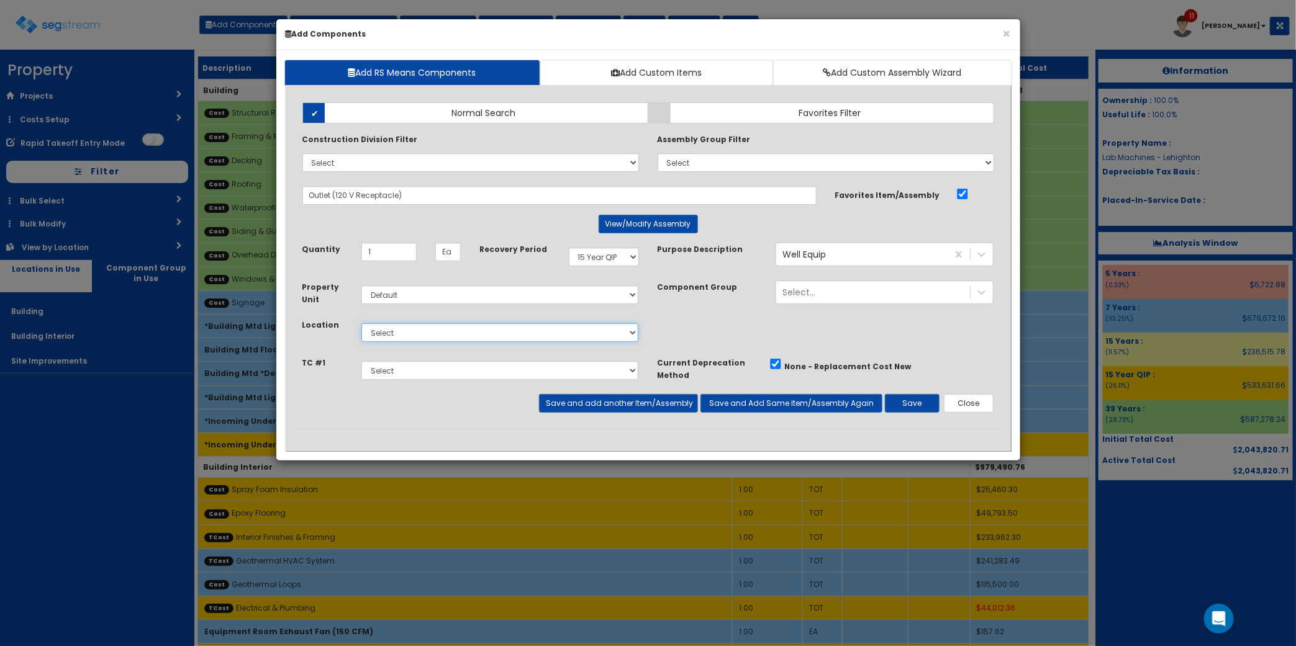
click at [401, 342] on select "Select Building Building Interior Site Improvements Add Additional Location" at bounding box center [500, 332] width 278 height 19
click at [361, 324] on select "Select Building Building Interior Site Improvements Add Additional Location" at bounding box center [500, 332] width 278 height 19
click at [438, 332] on select "Select Building Building Interior Site Improvements Add Additional Location" at bounding box center [500, 332] width 278 height 19
select select "27"
click at [361, 324] on select "Select Building Building Interior Site Improvements Add Additional Location" at bounding box center [500, 332] width 278 height 19
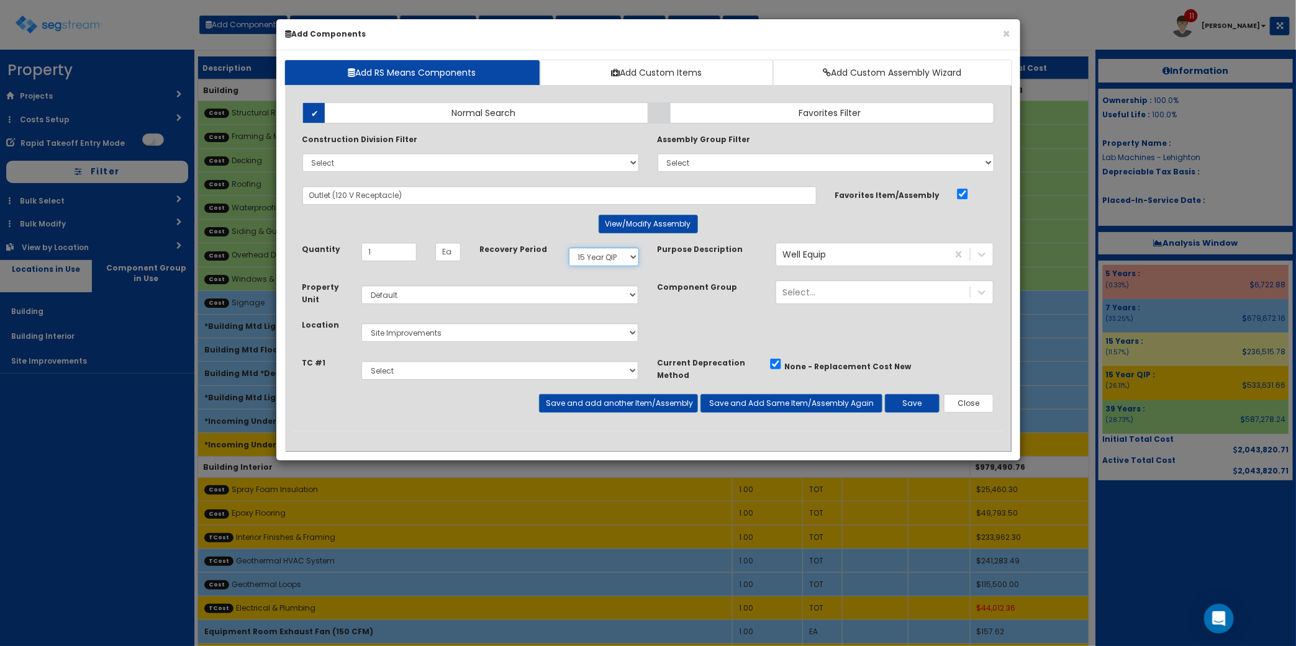
click at [618, 262] on select "Select 5 Years 7 Years 9 Years 10 Years 15 Years 15 Year QLI 15 Year QRP 15 Yea…" at bounding box center [604, 257] width 70 height 19
select select "5Y"
click at [569, 248] on select "Select 5 Years 7 Years 9 Years 10 Years 15 Years 15 Year QLI 15 Year QRP 15 Yea…" at bounding box center [604, 257] width 70 height 19
click at [914, 407] on button "Save" at bounding box center [912, 403] width 55 height 19
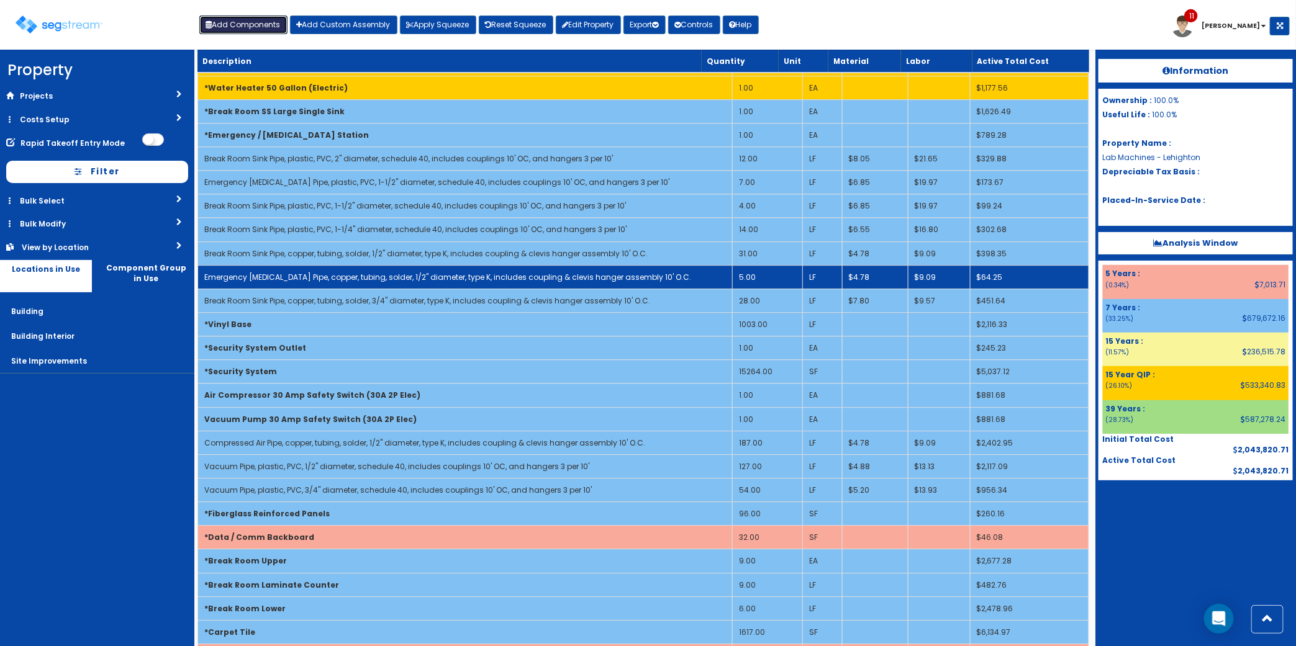
scroll to position [2283, 0]
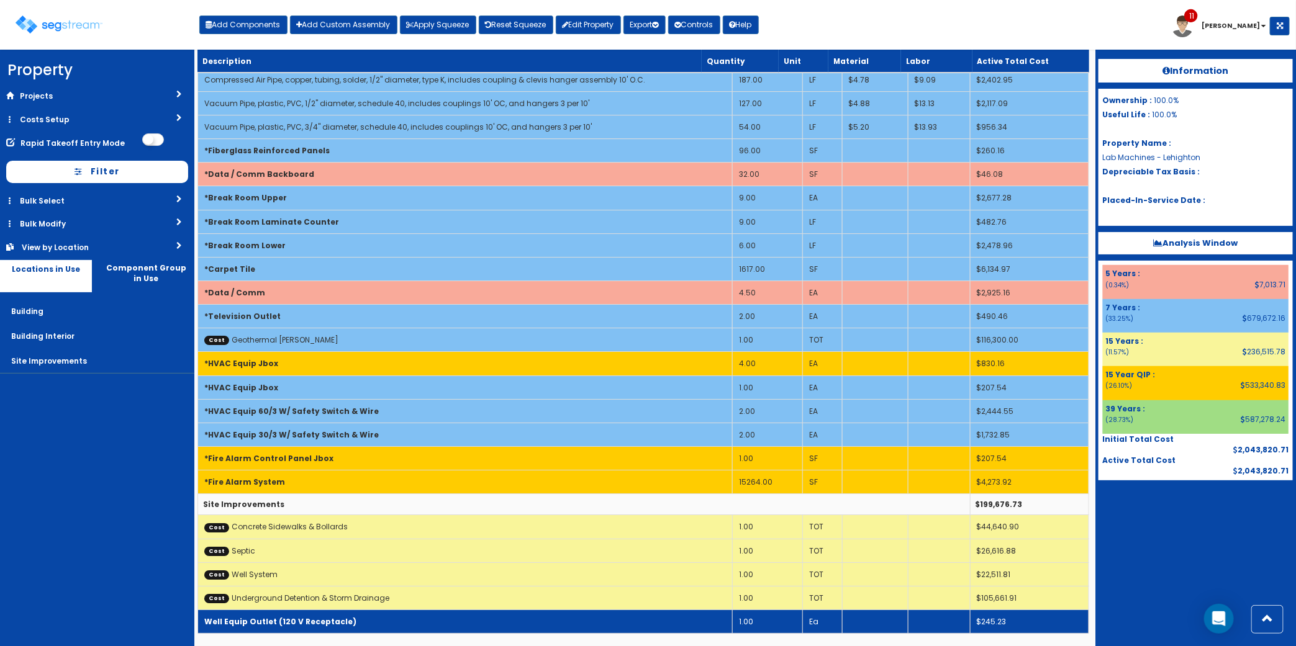
click at [341, 626] on b "Well Equip Outlet (120 V Receptacle)" at bounding box center [280, 622] width 152 height 11
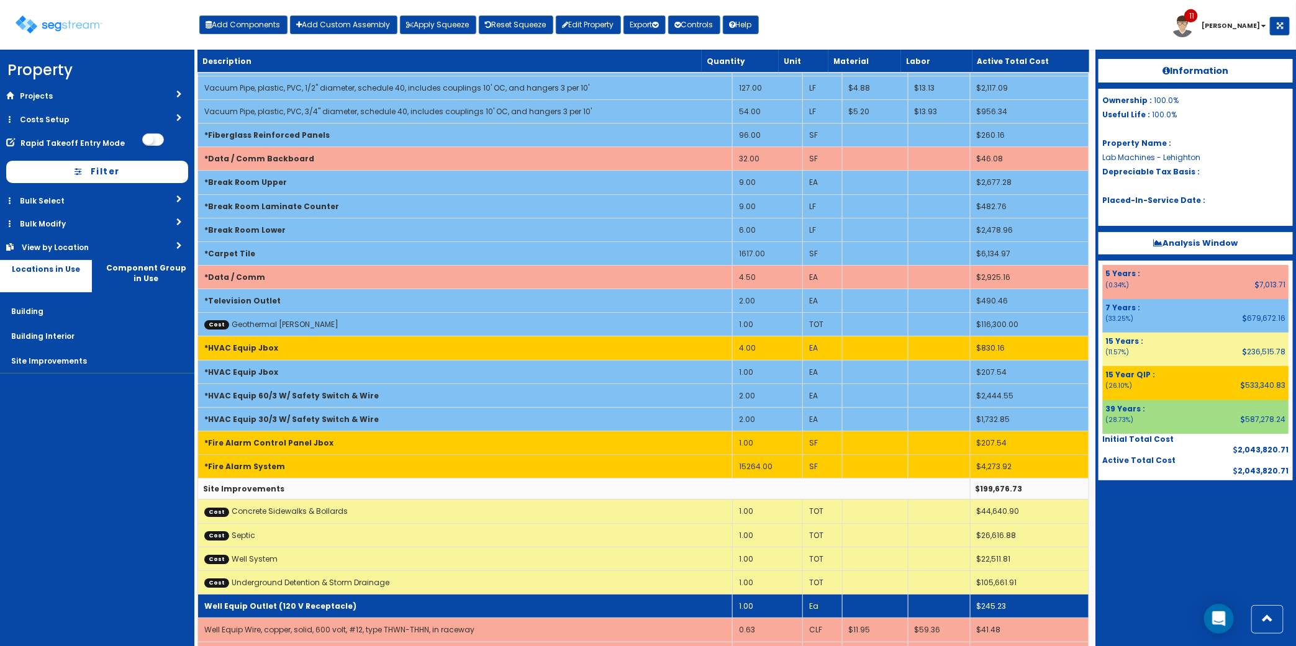
click at [341, 612] on b "Well Equip Outlet (120 V Receptacle)" at bounding box center [280, 606] width 152 height 11
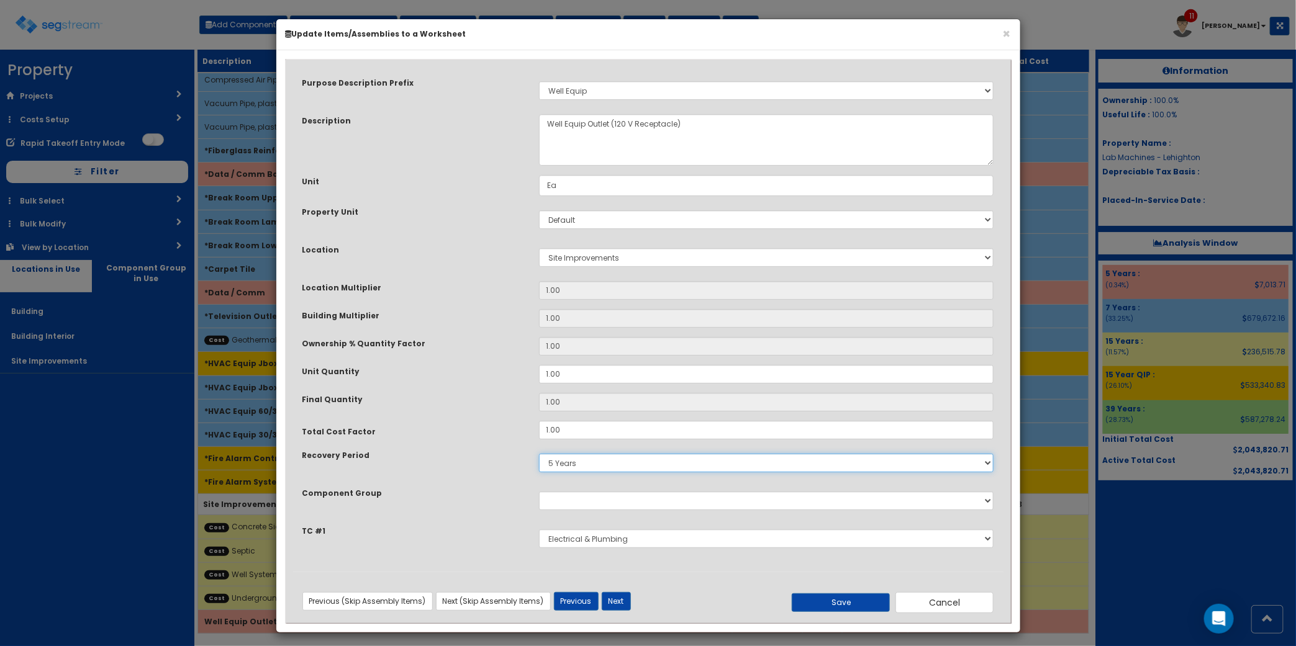
click at [603, 459] on select "5 Years 7 Years 9 Years 10 Years 15 Years 15 Year QLI 15 Year QRP 15 Year QIP 2…" at bounding box center [766, 463] width 455 height 19
select select "15Y"
click at [539, 454] on select "5 Years 7 Years 9 Years 10 Years 15 Years 15 Year QLI 15 Year QRP 15 Year QIP 2…" at bounding box center [766, 463] width 455 height 19
click at [827, 602] on button "Save" at bounding box center [841, 603] width 98 height 19
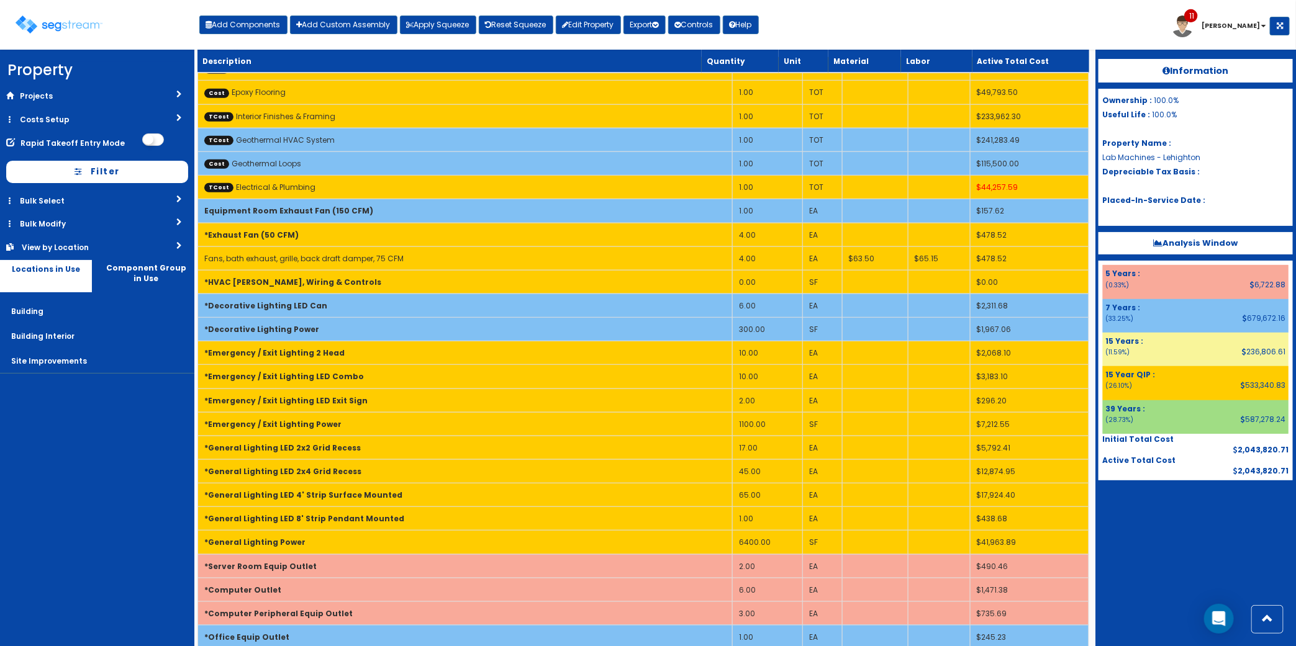
scroll to position [0, 0]
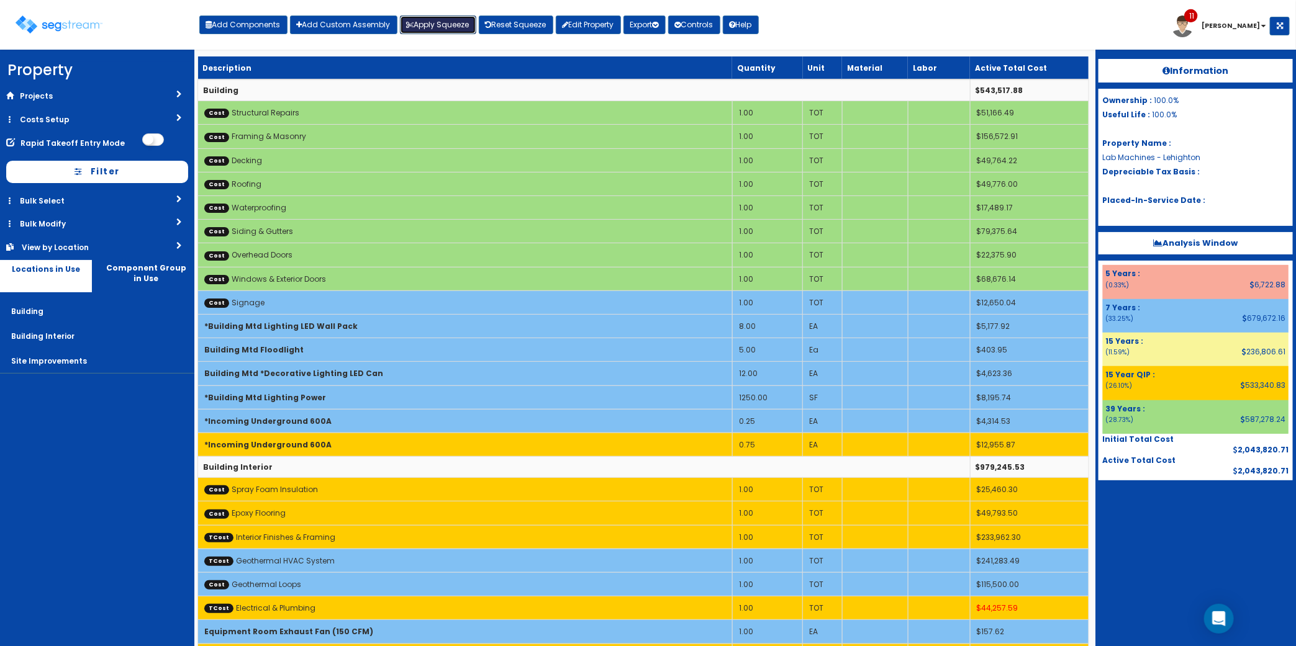
click at [433, 25] on button "Apply Squeeze" at bounding box center [438, 25] width 76 height 19
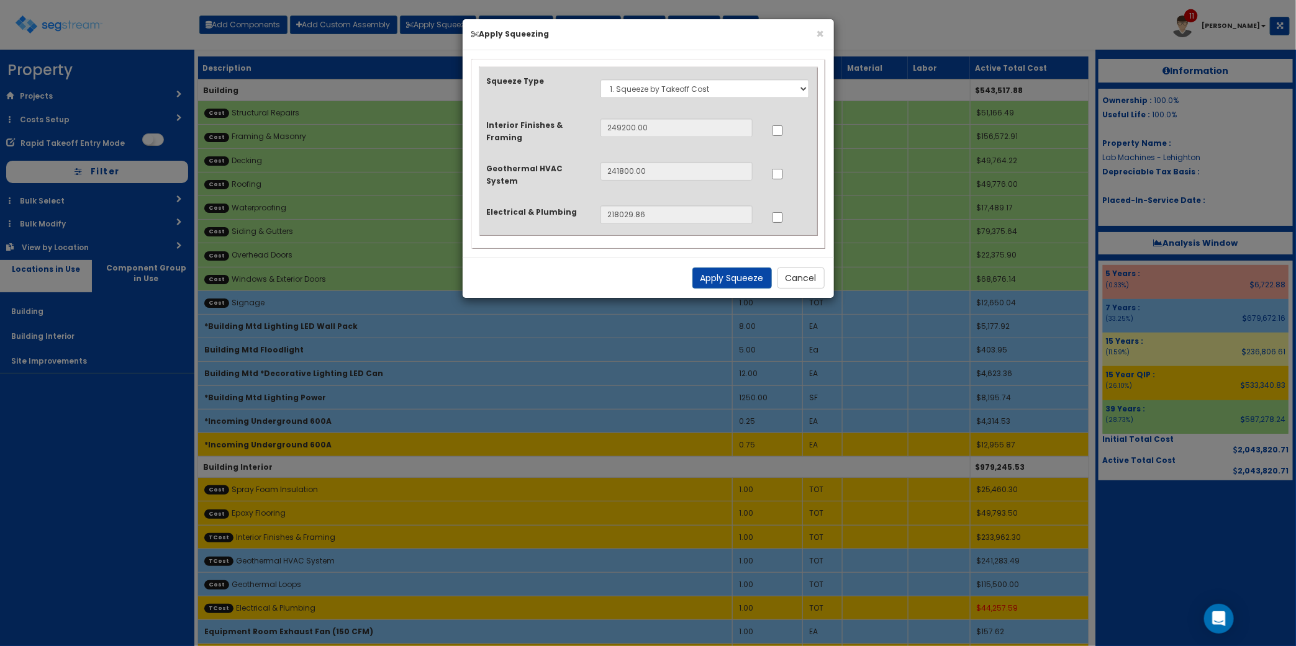
click at [784, 216] on div at bounding box center [790, 216] width 38 height 20
click at [781, 217] on input "..." at bounding box center [777, 217] width 12 height 11
checkbox input "true"
click at [743, 281] on button "Apply Squeeze" at bounding box center [731, 278] width 79 height 21
